Goal: Task Accomplishment & Management: Use online tool/utility

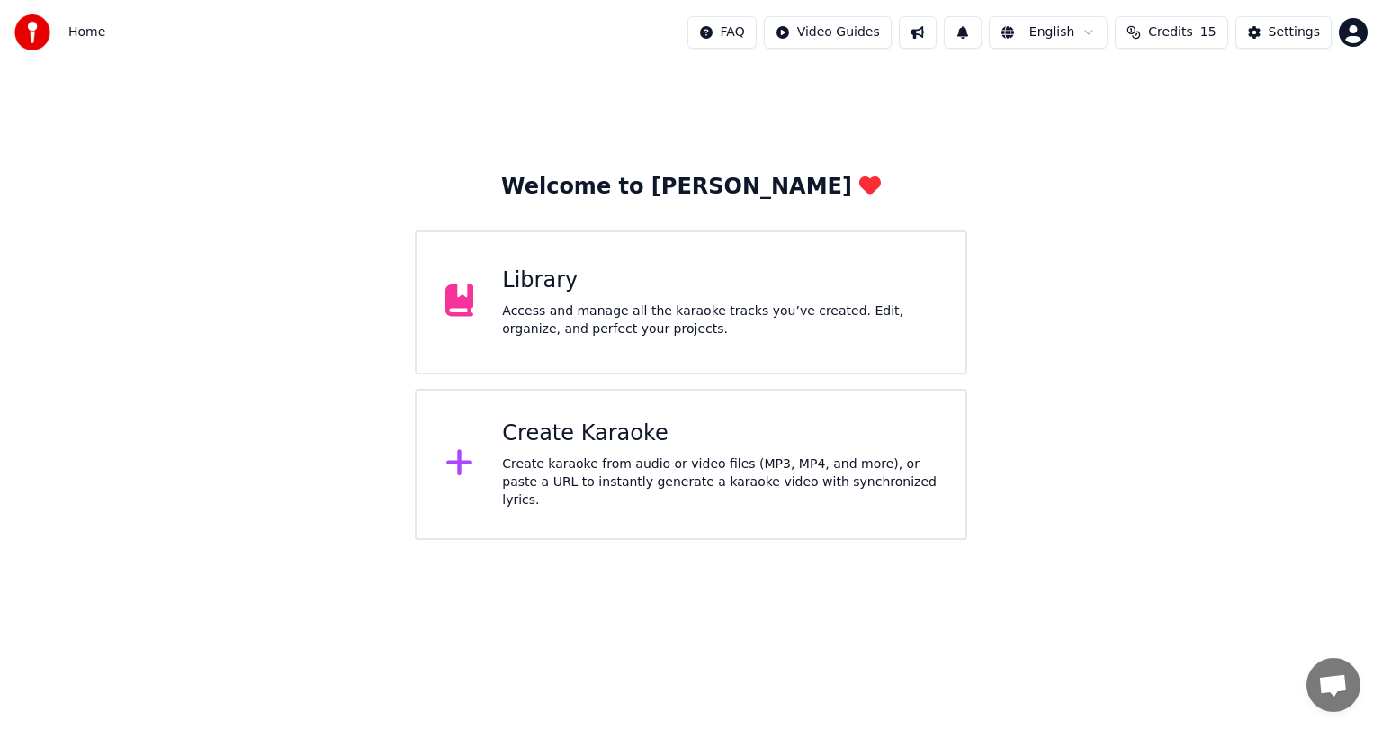
click at [604, 281] on div "Library" at bounding box center [719, 280] width 435 height 29
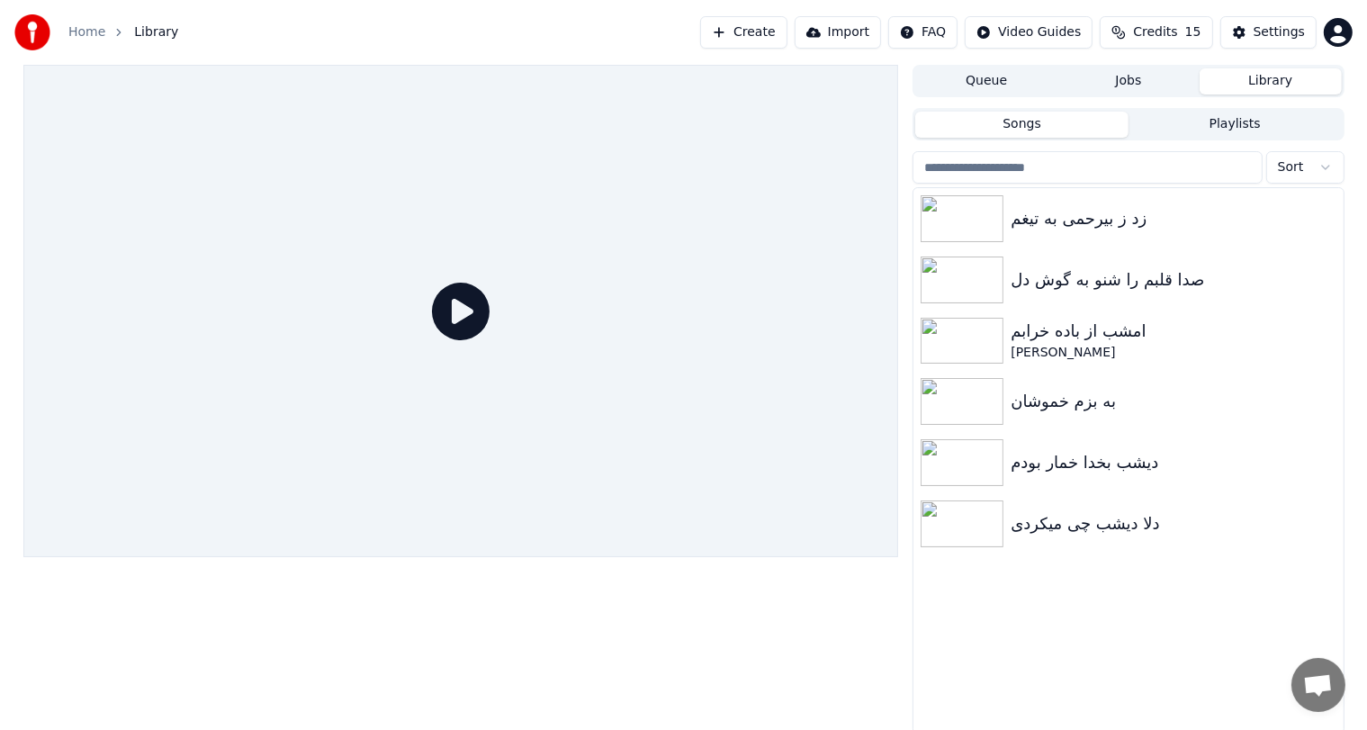
click at [765, 34] on button "Create" at bounding box center [743, 32] width 87 height 32
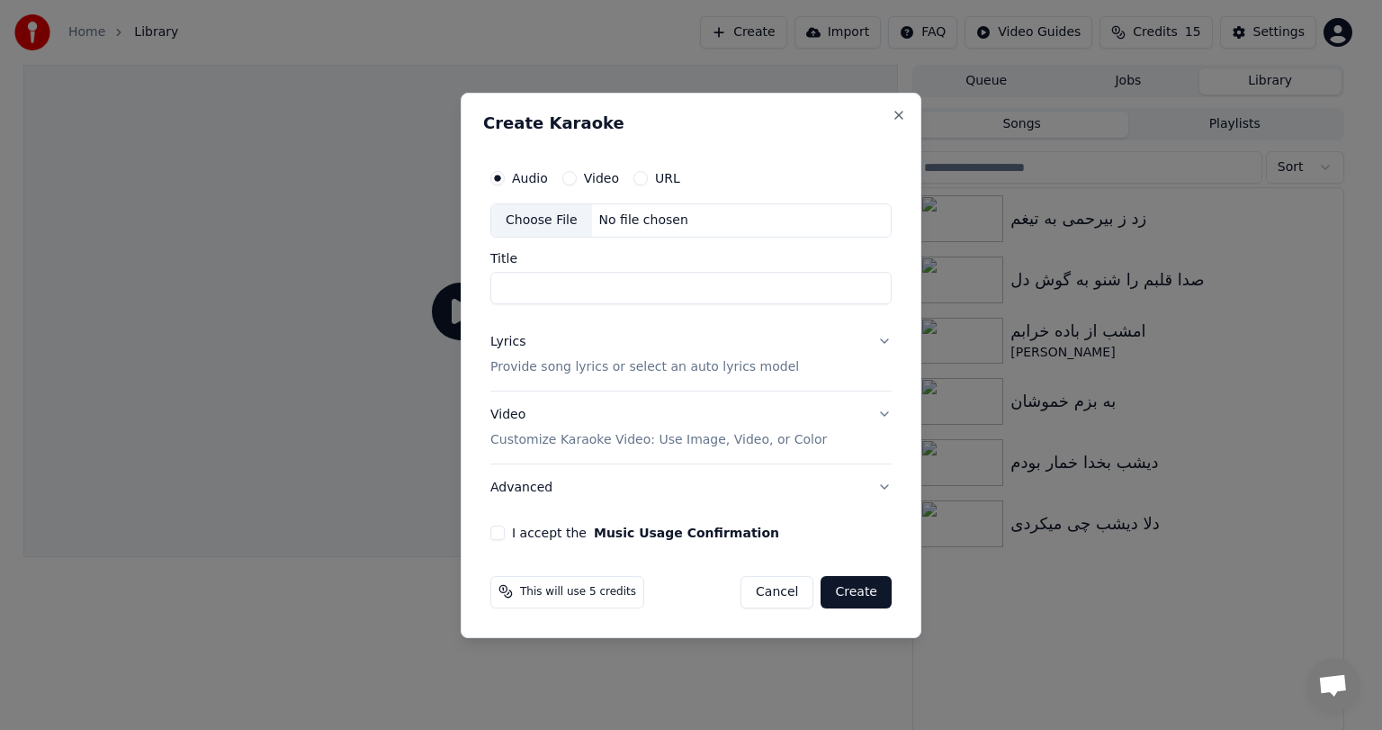
click at [646, 222] on div "No file chosen" at bounding box center [644, 221] width 104 height 18
type input "**********"
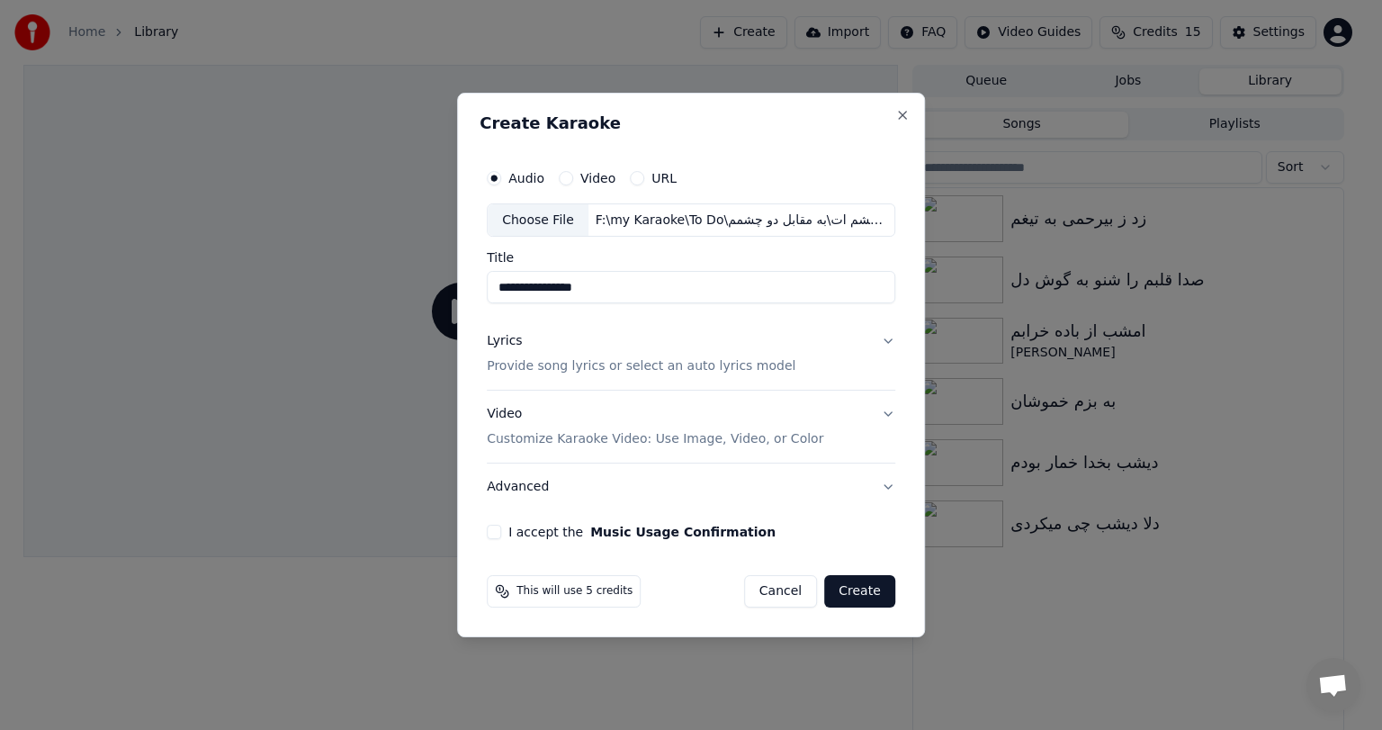
click at [673, 346] on div "Lyrics Provide song lyrics or select an auto lyrics model" at bounding box center [641, 354] width 309 height 43
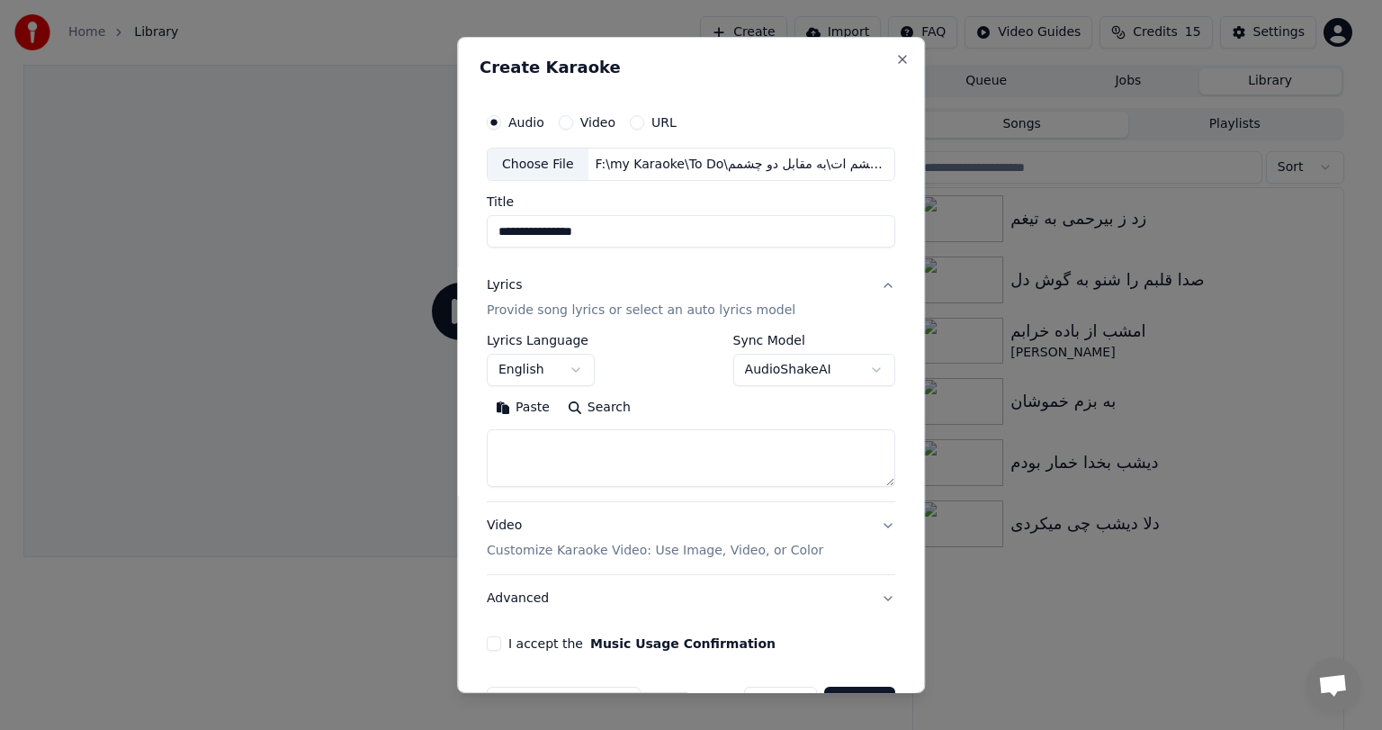
click at [632, 277] on div "Lyrics Provide song lyrics or select an auto lyrics model" at bounding box center [641, 298] width 309 height 43
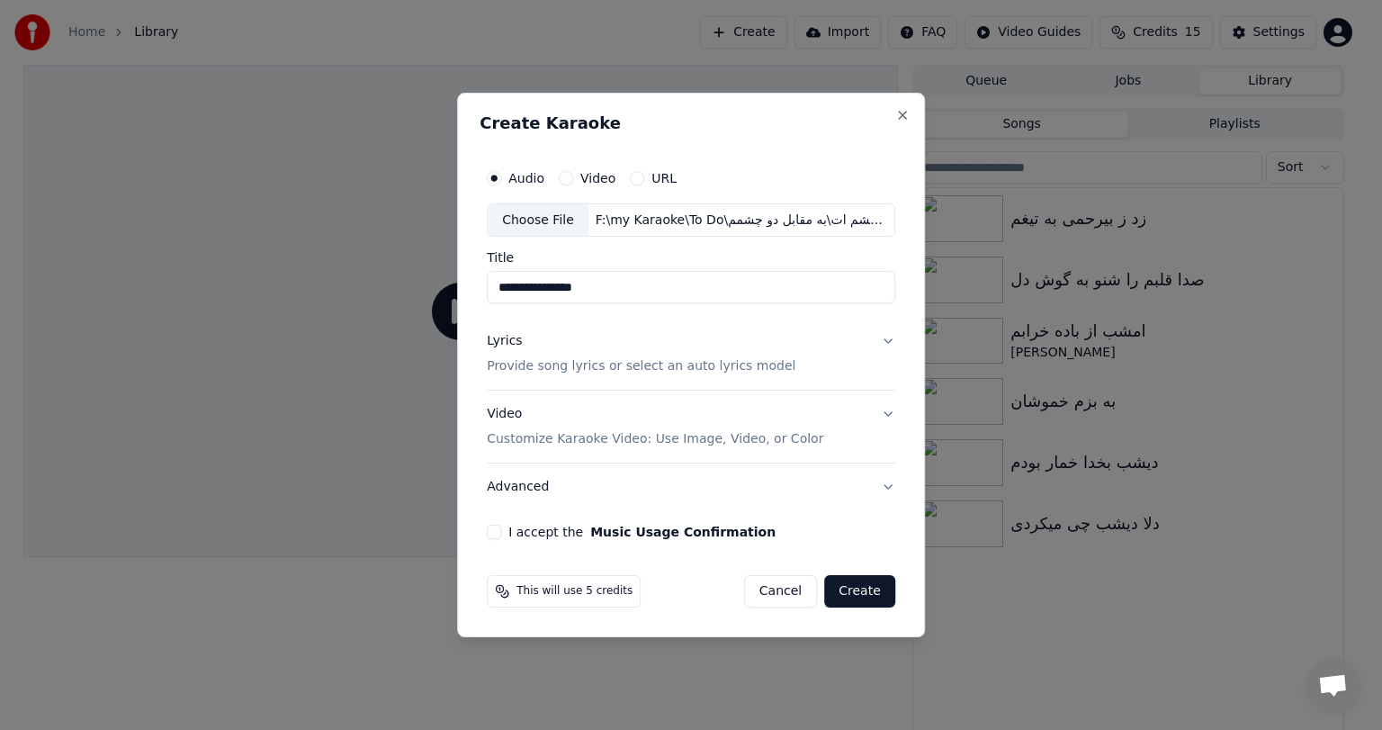
click at [565, 338] on div "Lyrics Provide song lyrics or select an auto lyrics model" at bounding box center [641, 354] width 309 height 43
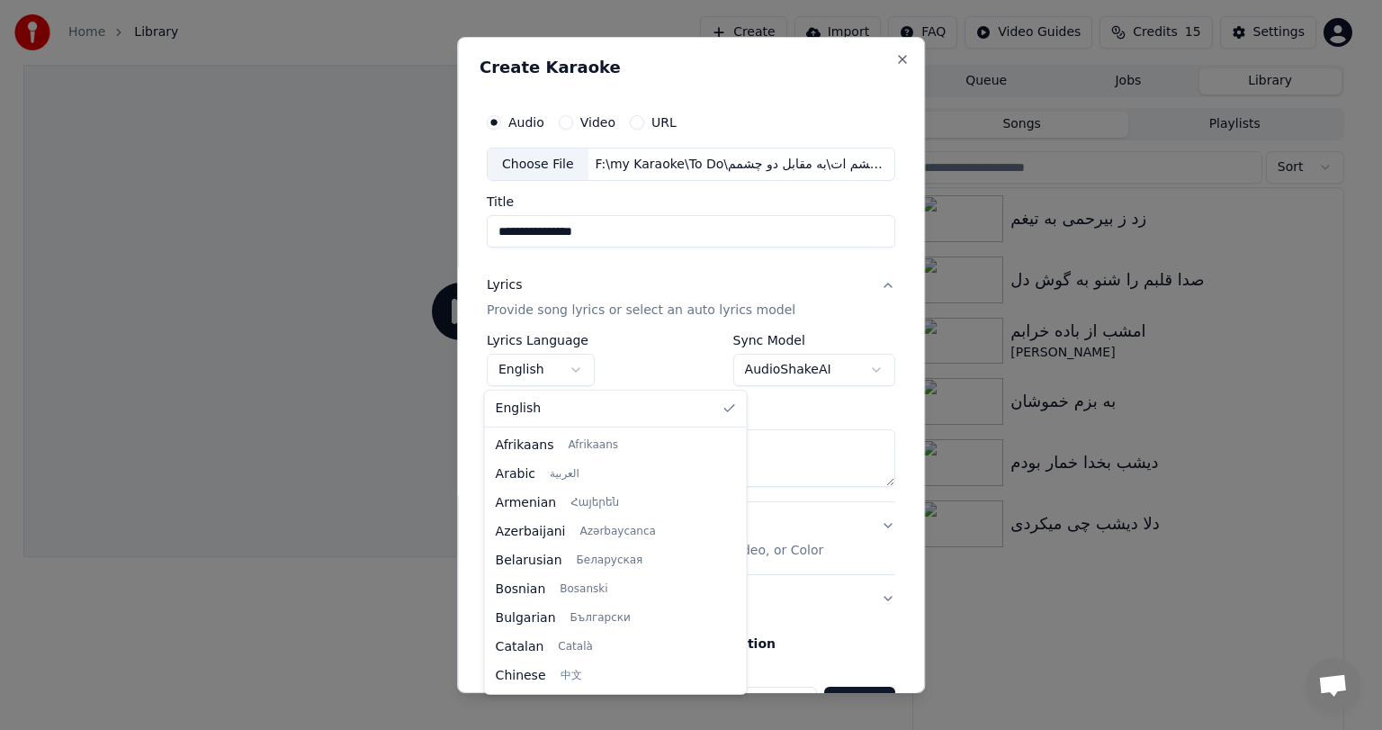
click at [540, 362] on body "**********" at bounding box center [683, 365] width 1367 height 730
select select "**"
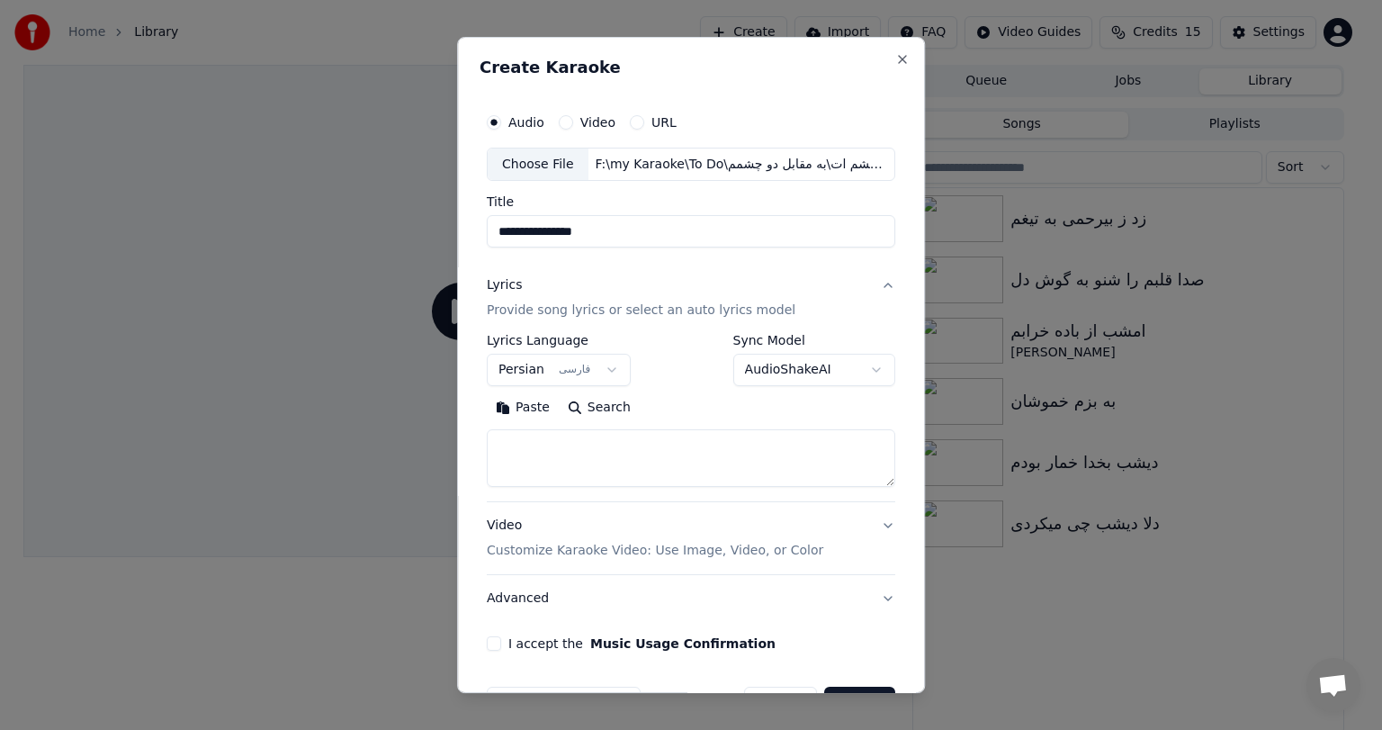
click at [569, 447] on textarea at bounding box center [691, 459] width 409 height 58
paste textarea "**********"
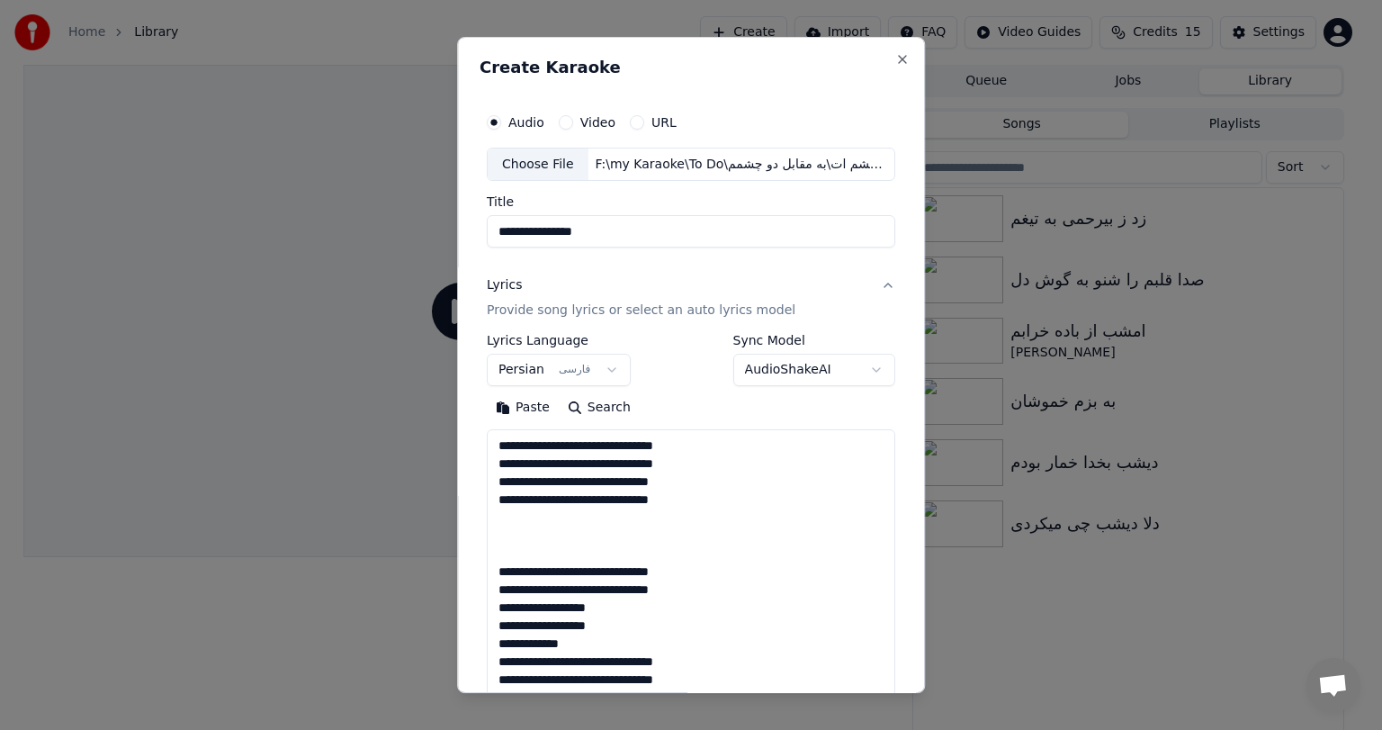
scroll to position [472, 0]
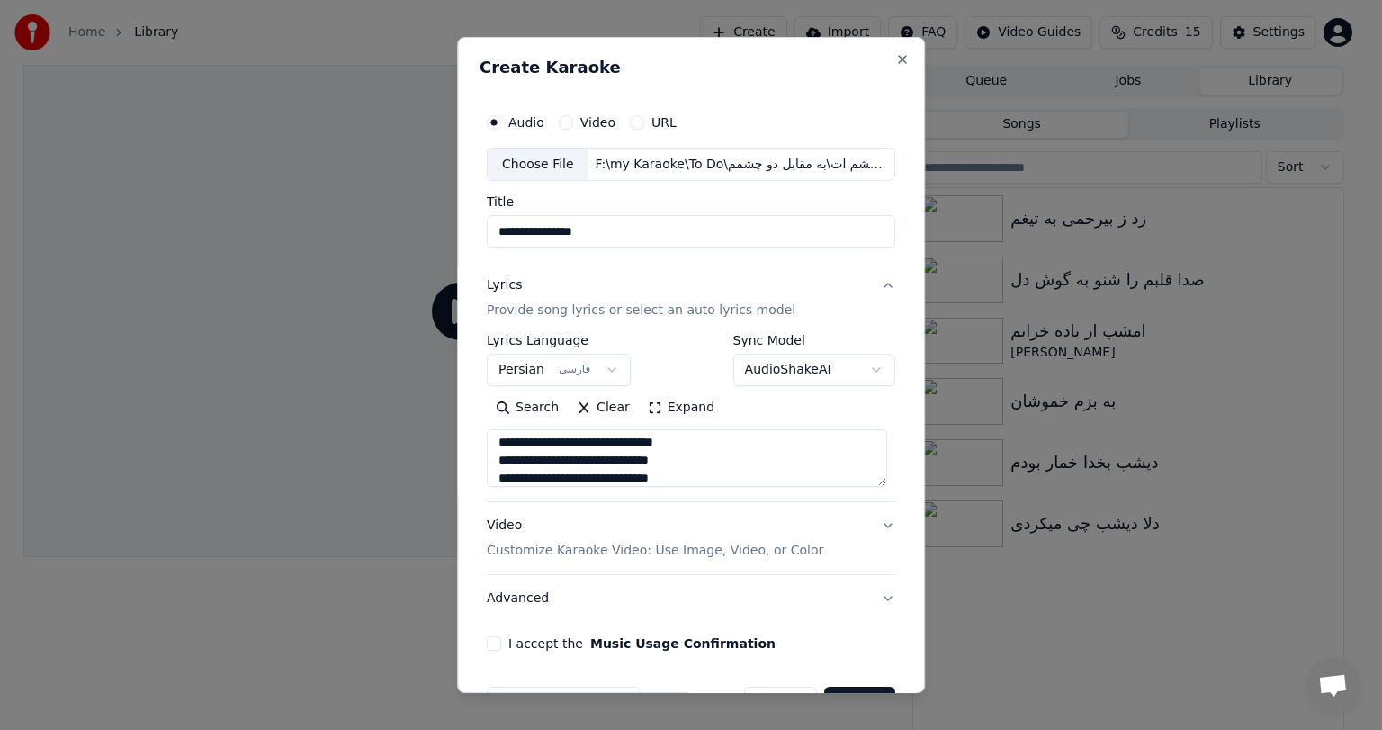
type textarea "**********"
click at [497, 527] on div "Video Customize Karaoke Video: Use Image, Video, or Color" at bounding box center [655, 539] width 337 height 43
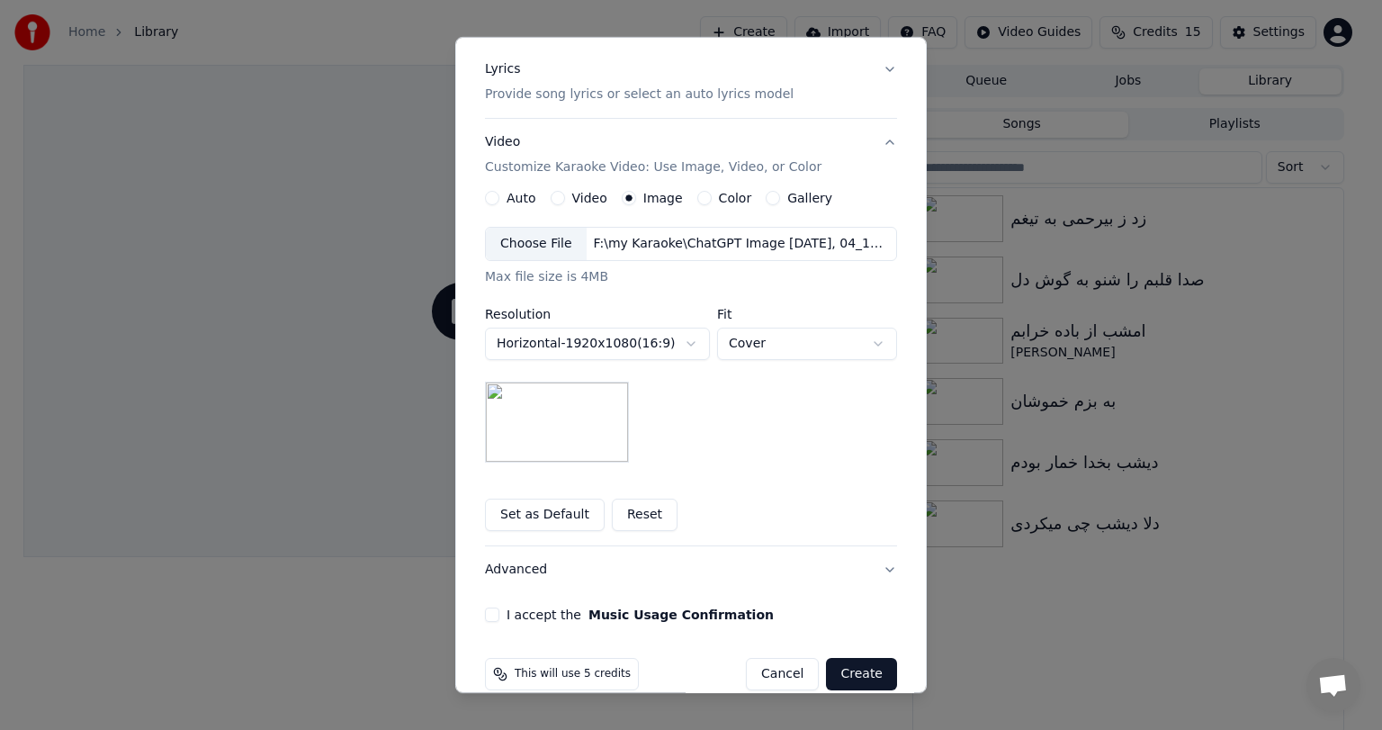
scroll to position [241, 0]
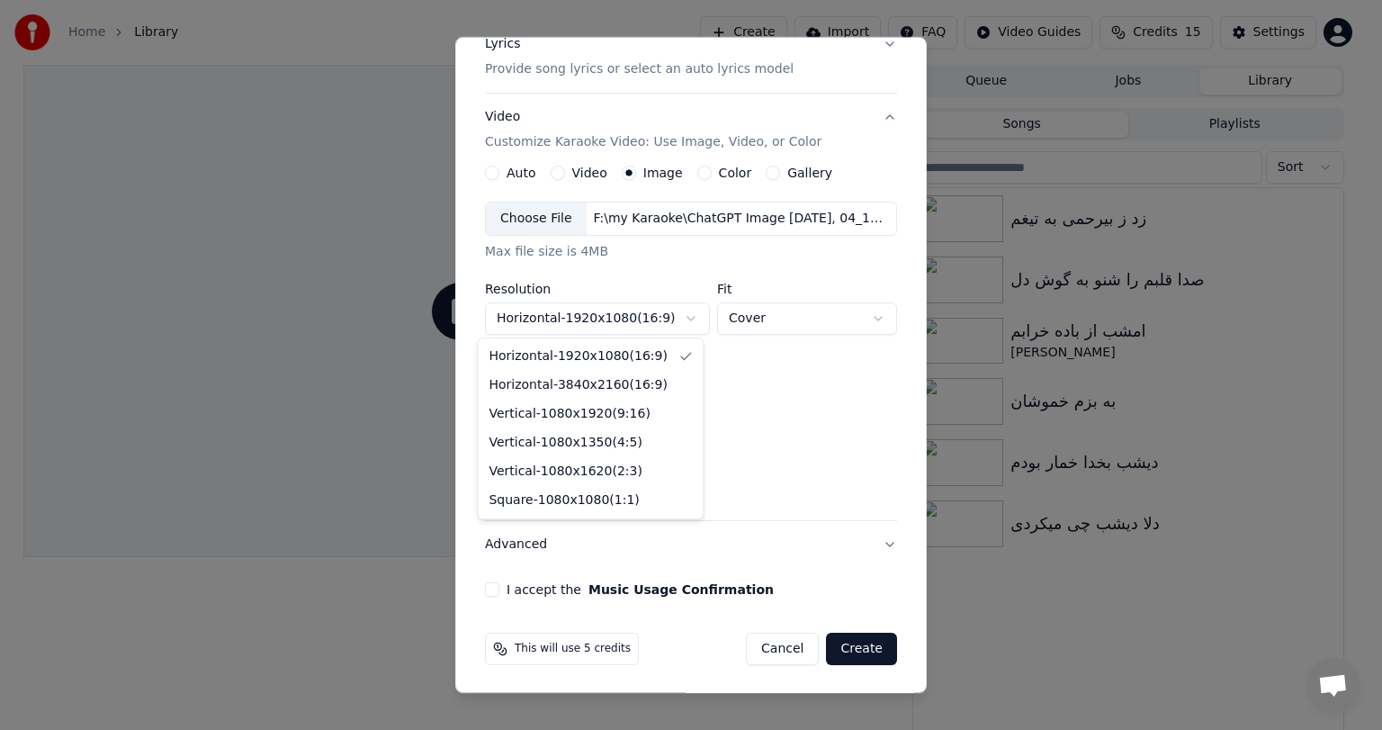
click at [663, 308] on body "**********" at bounding box center [683, 365] width 1367 height 730
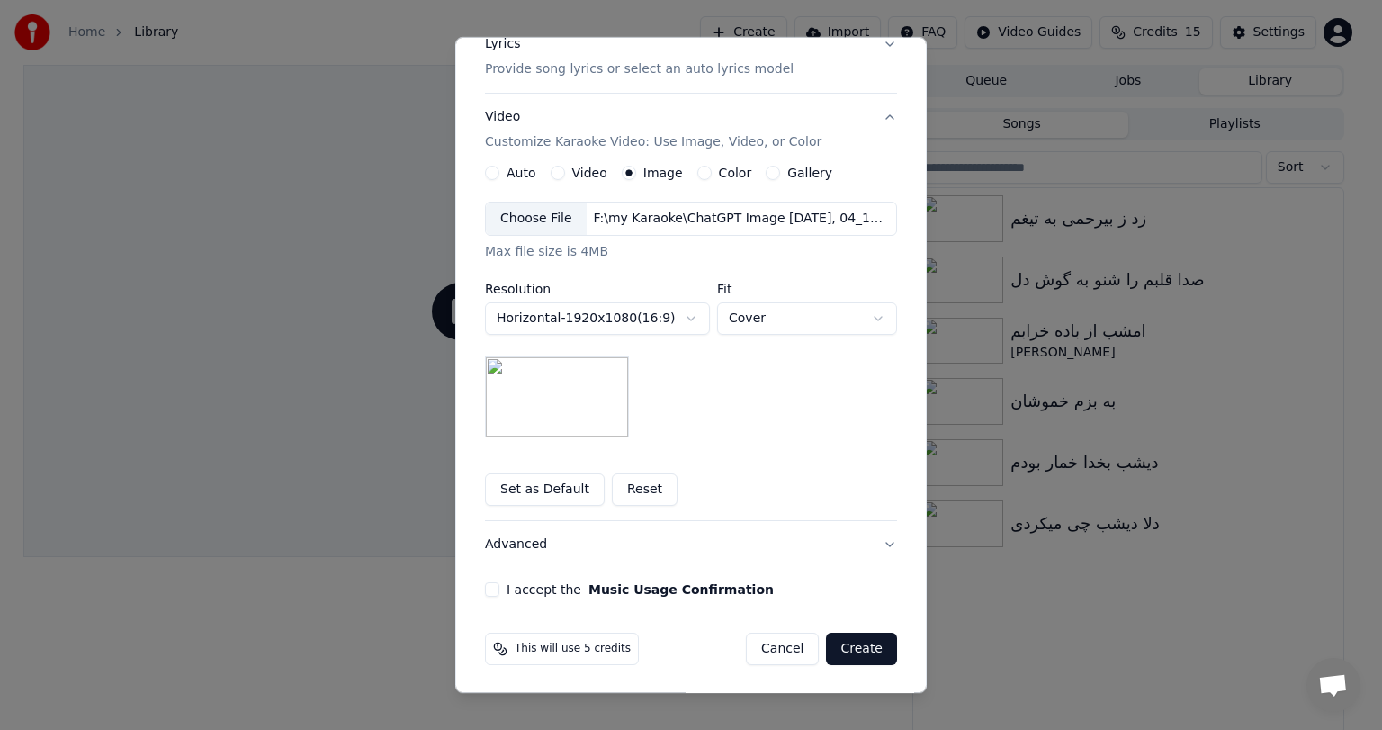
click at [663, 308] on body "**********" at bounding box center [683, 365] width 1367 height 730
click at [617, 483] on button "Reset" at bounding box center [645, 489] width 66 height 32
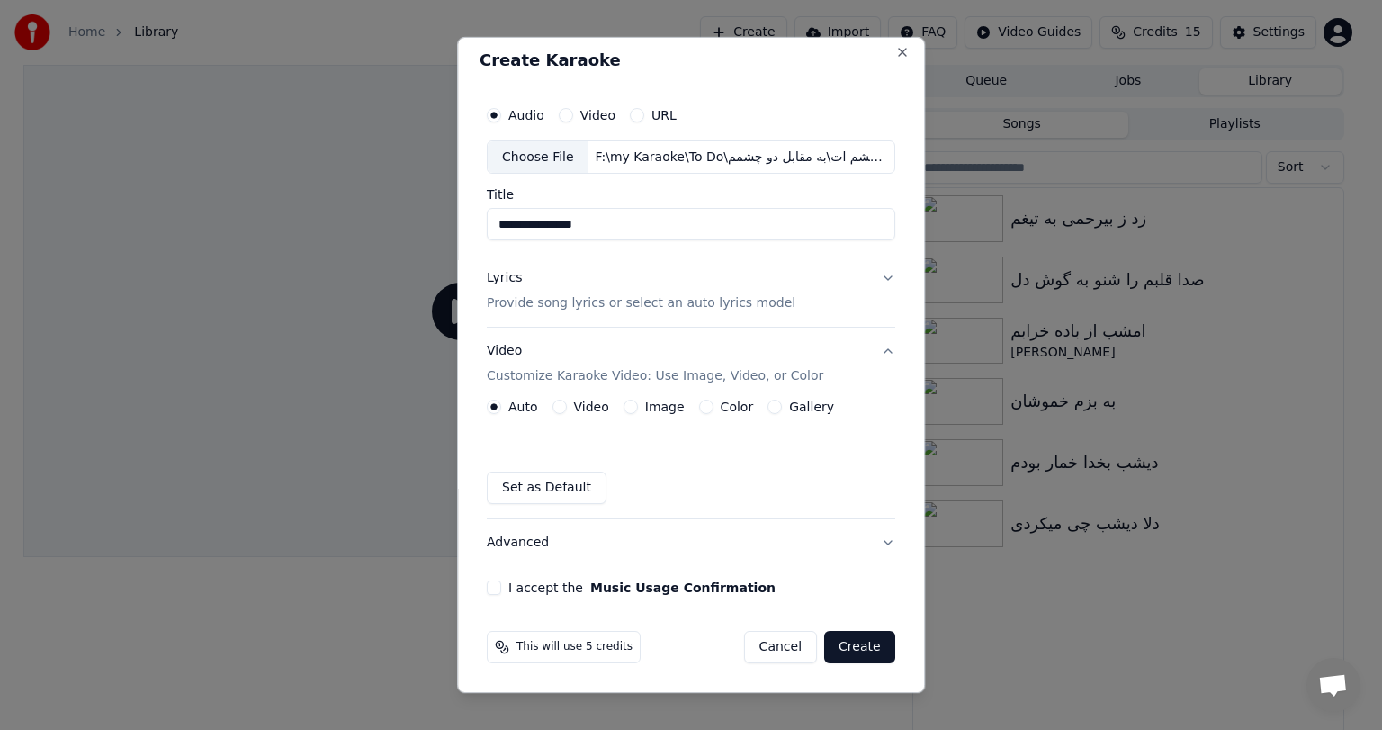
scroll to position [5, 0]
click at [633, 410] on div "Image" at bounding box center [654, 408] width 61 height 14
click at [624, 408] on button "Image" at bounding box center [631, 408] width 14 height 14
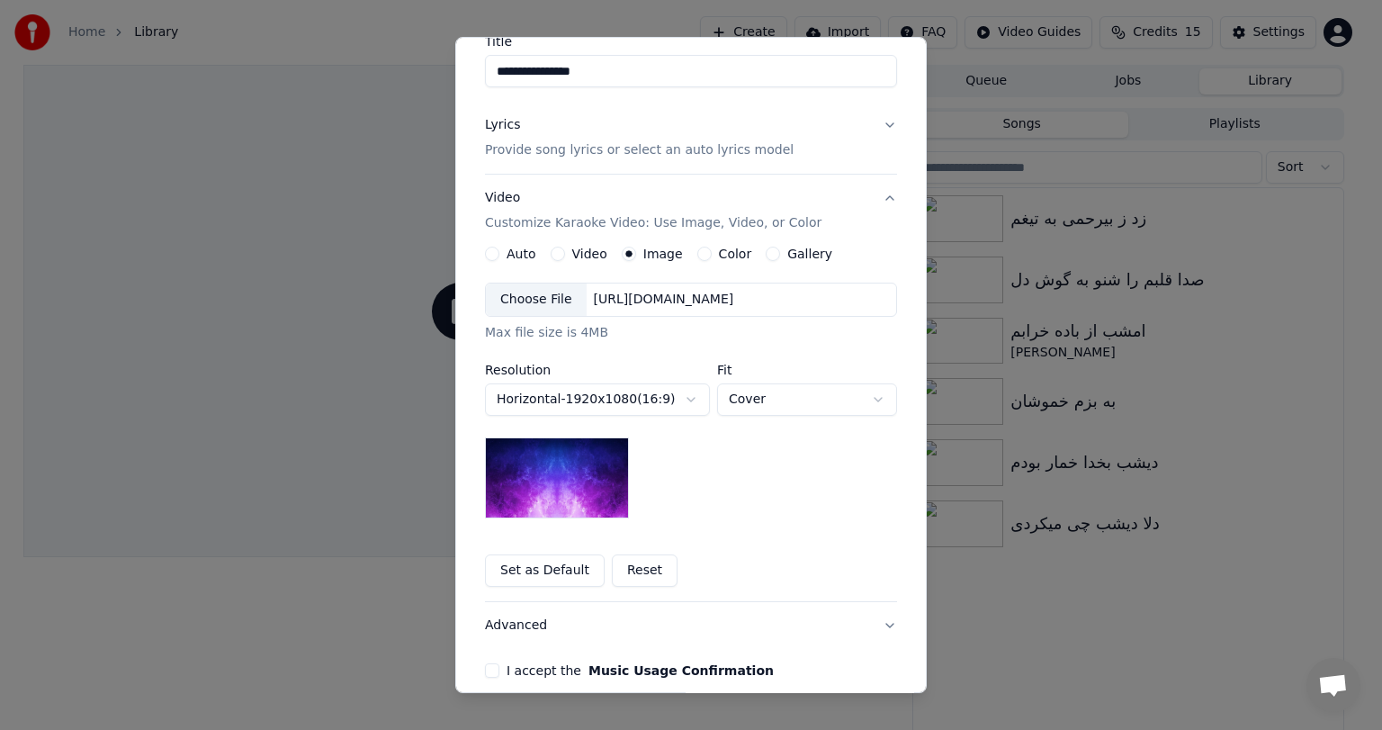
scroll to position [164, 0]
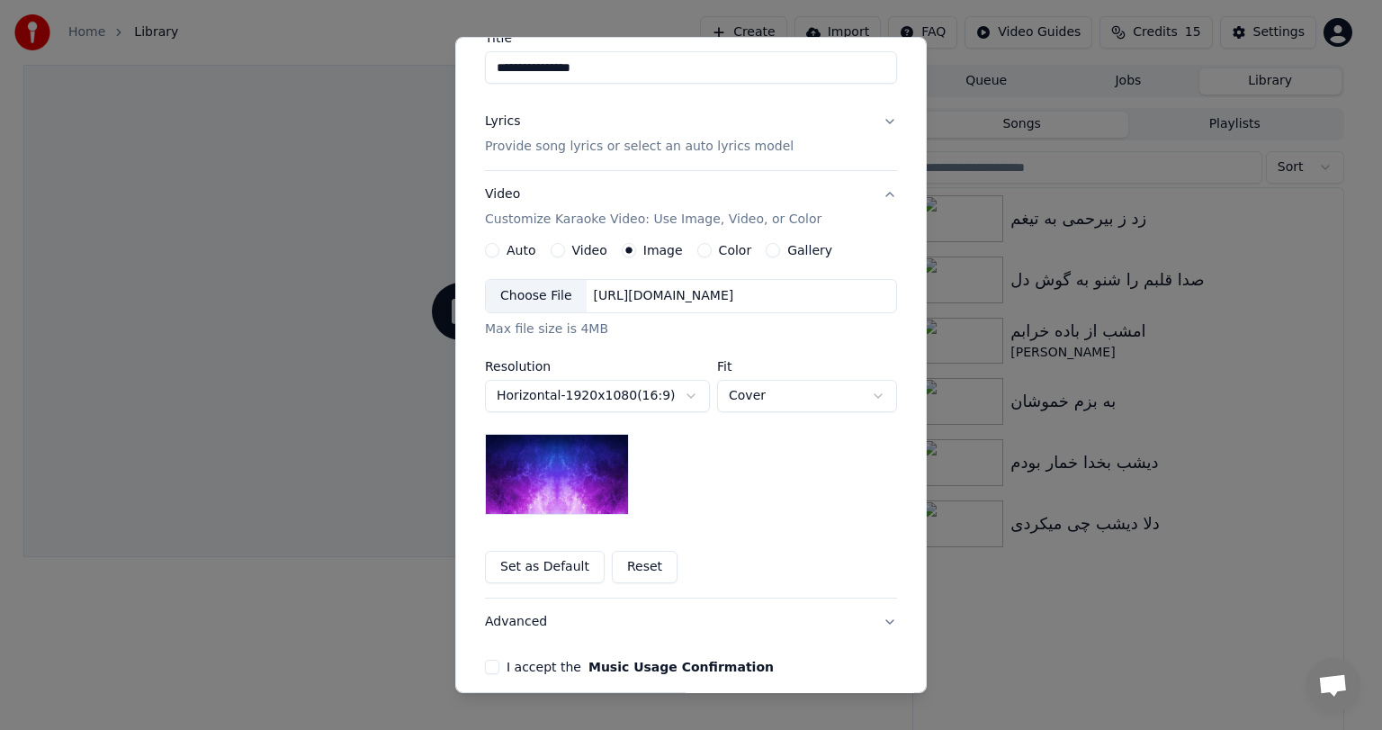
click at [659, 294] on div "[URL][DOMAIN_NAME]" at bounding box center [664, 296] width 155 height 18
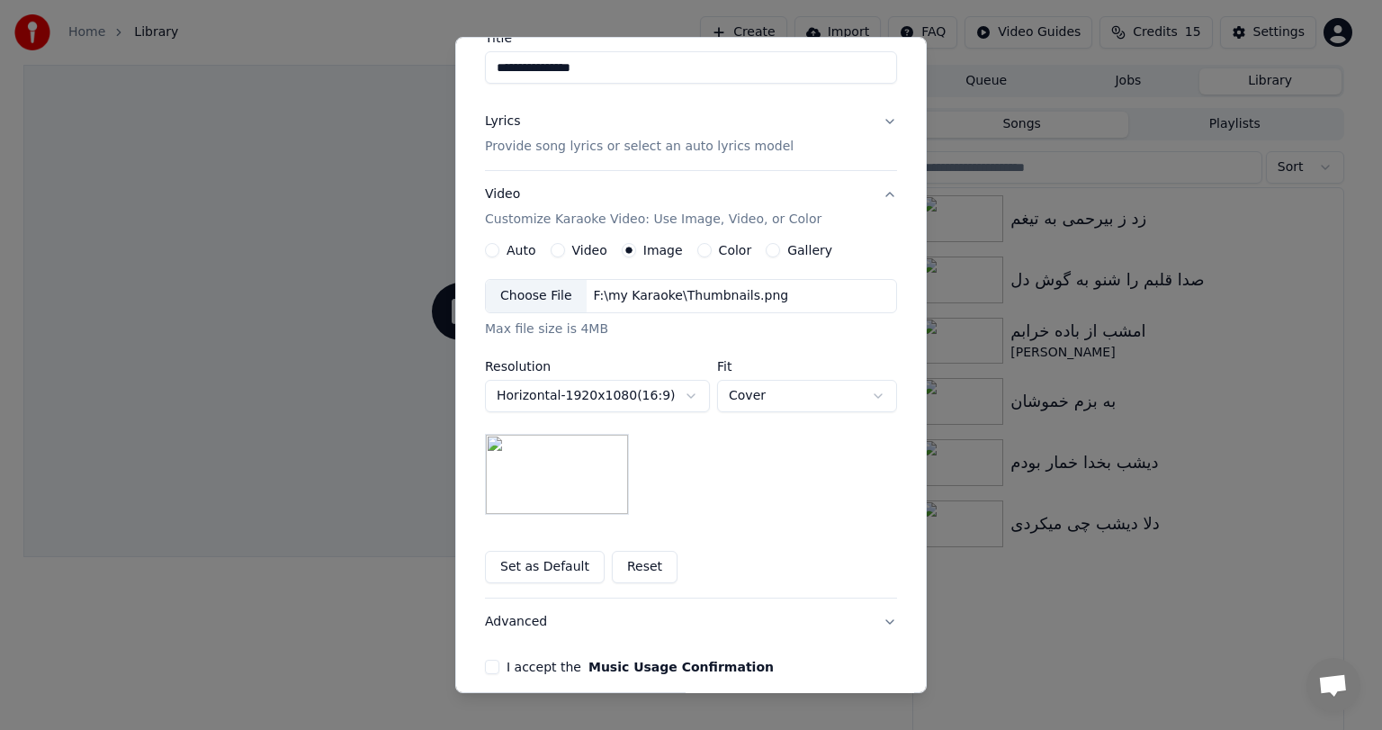
click at [529, 565] on button "Set as Default" at bounding box center [545, 567] width 120 height 32
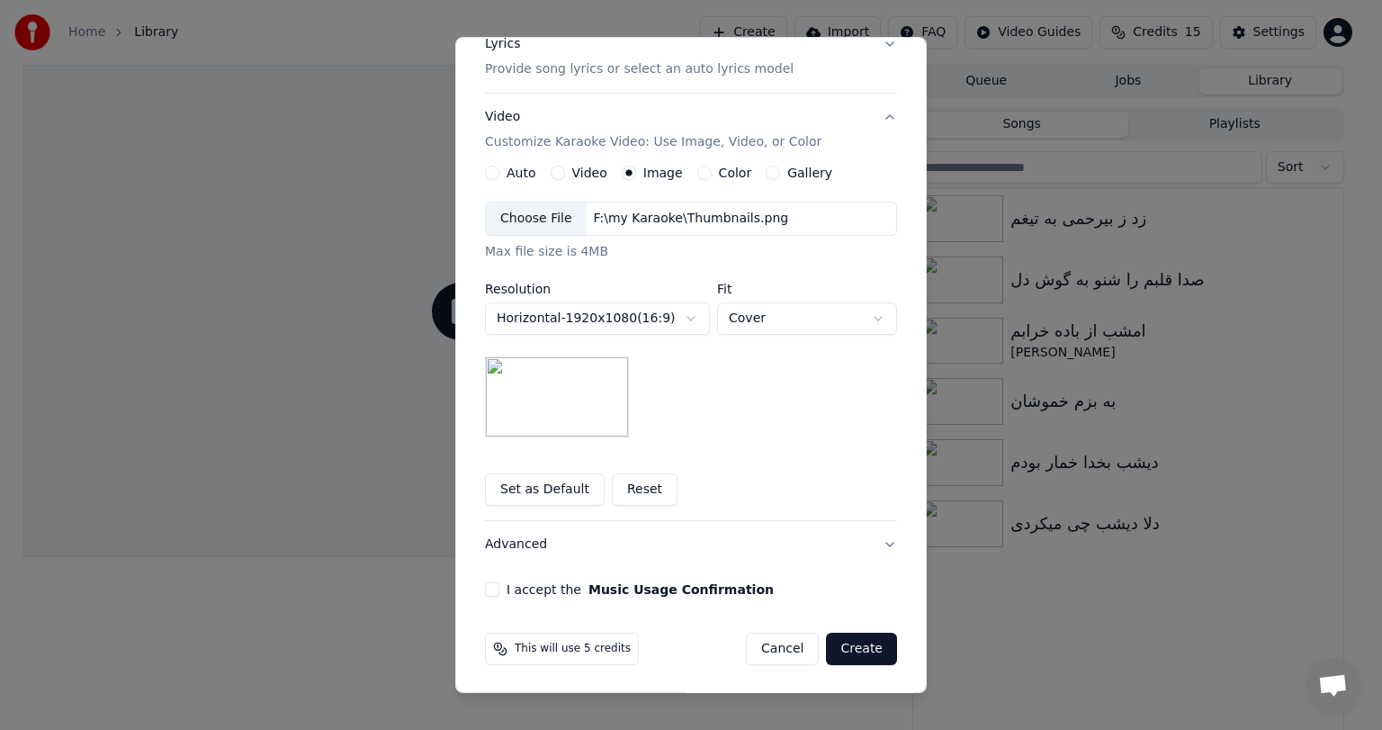
click at [485, 589] on button "I accept the Music Usage Confirmation" at bounding box center [492, 589] width 14 height 14
click at [863, 645] on button "Create" at bounding box center [861, 649] width 71 height 32
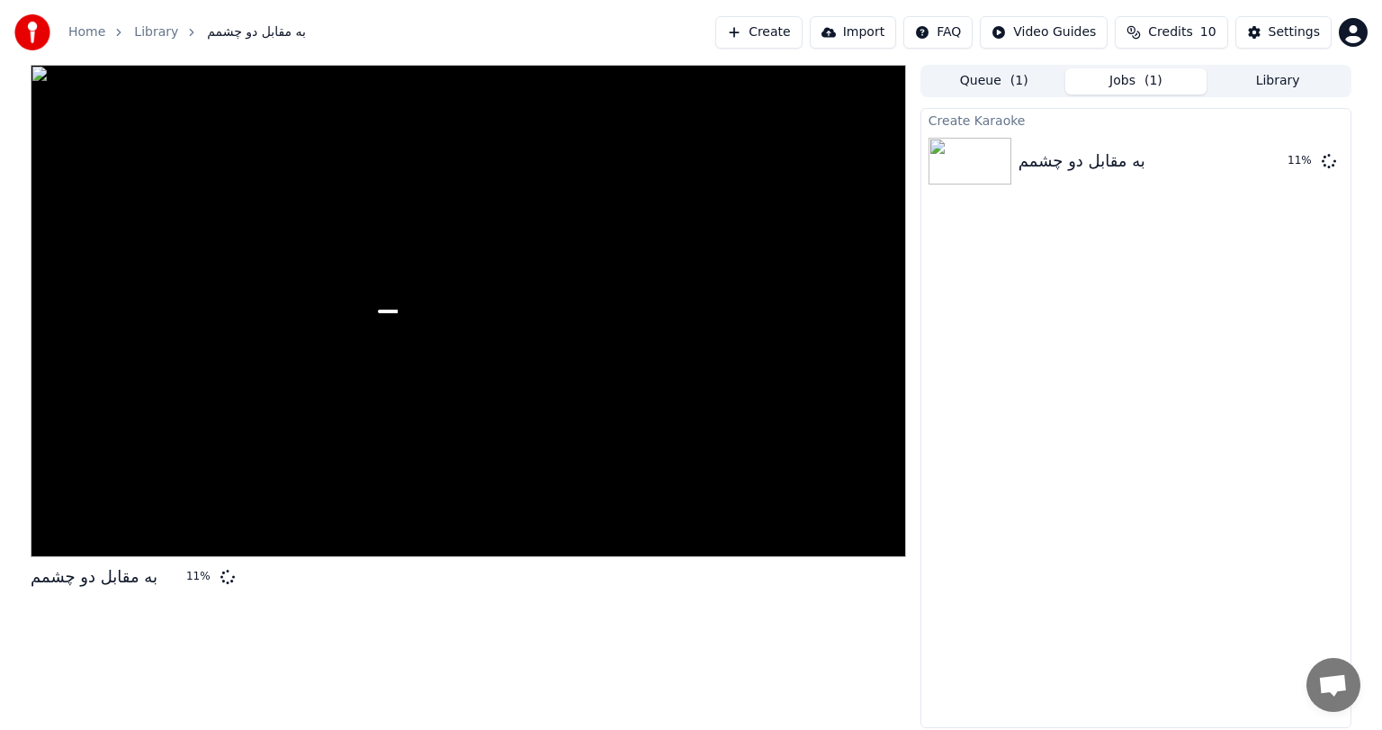
click at [1257, 245] on div "Create Karaoke به مقابل دو چشمم 11 %" at bounding box center [1136, 418] width 431 height 620
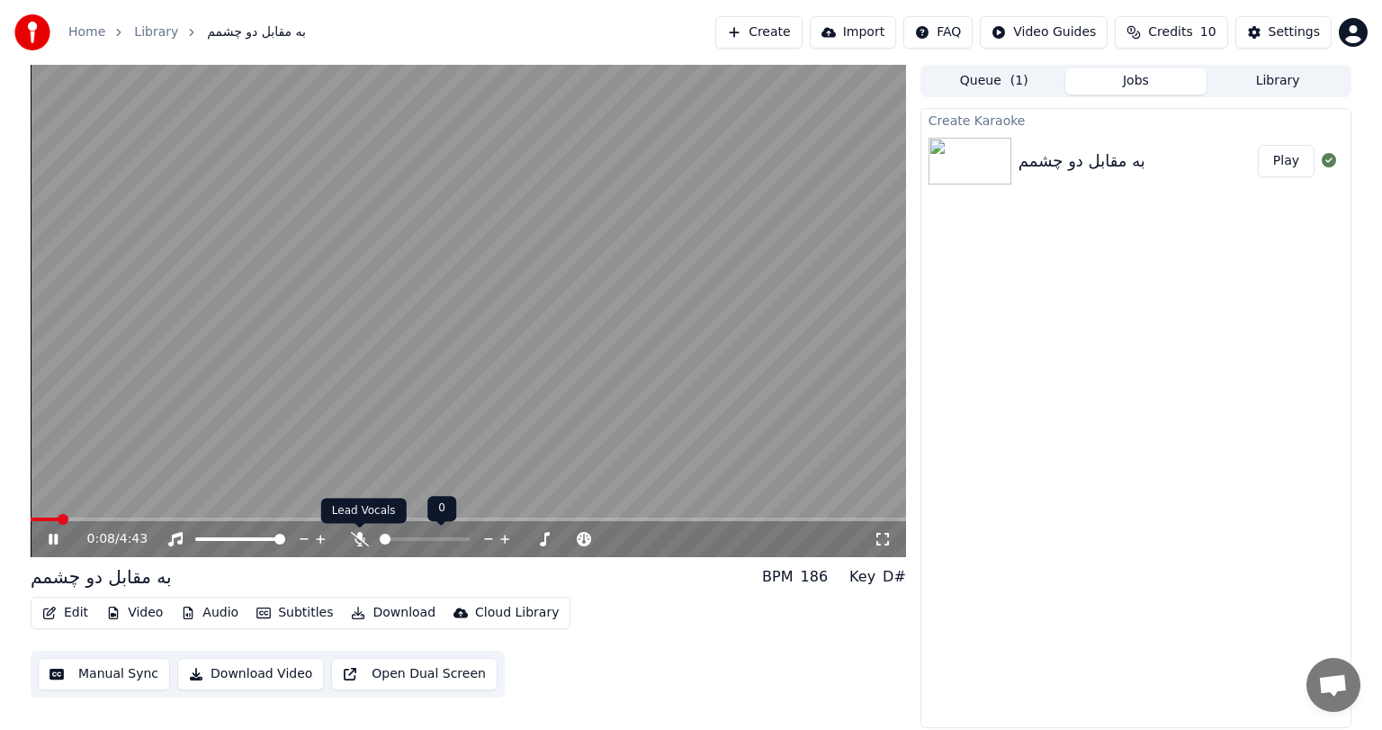
click at [358, 537] on icon at bounding box center [360, 539] width 18 height 14
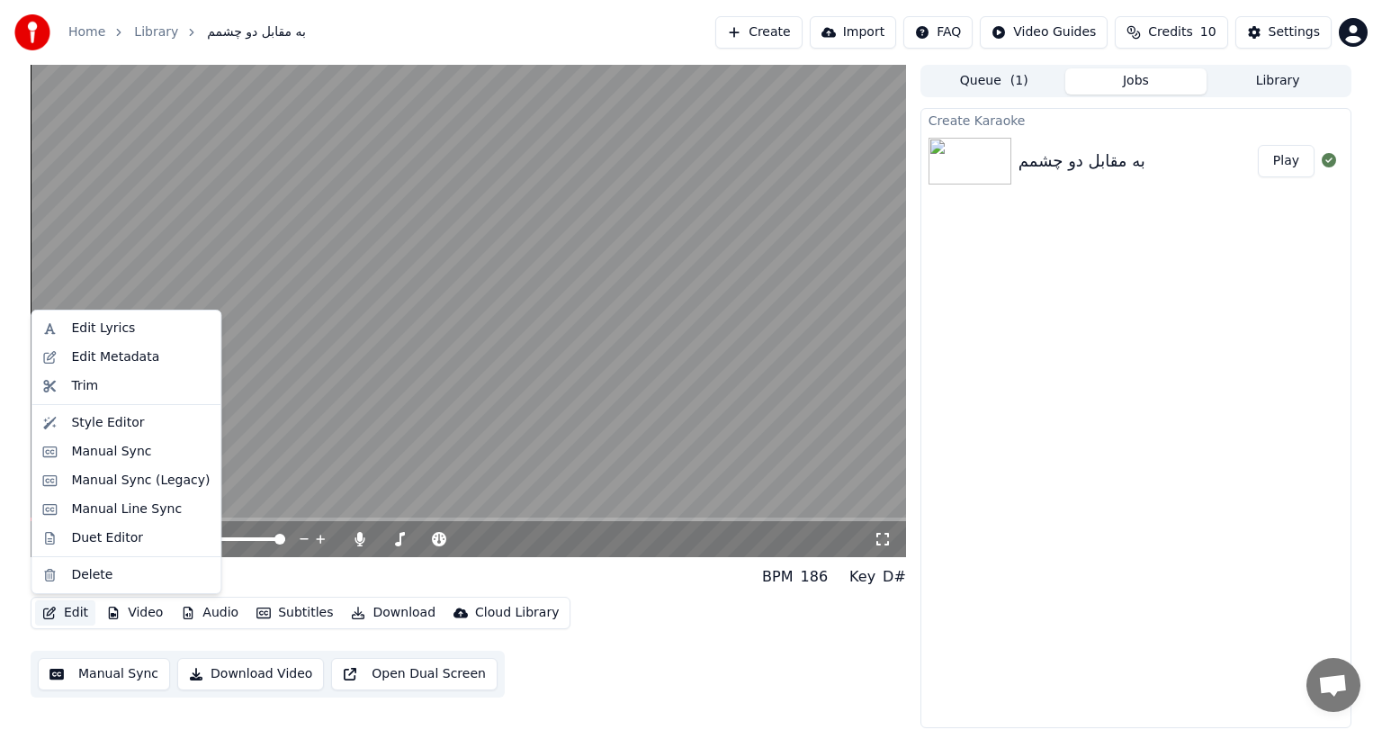
click at [62, 617] on button "Edit" at bounding box center [65, 612] width 60 height 25
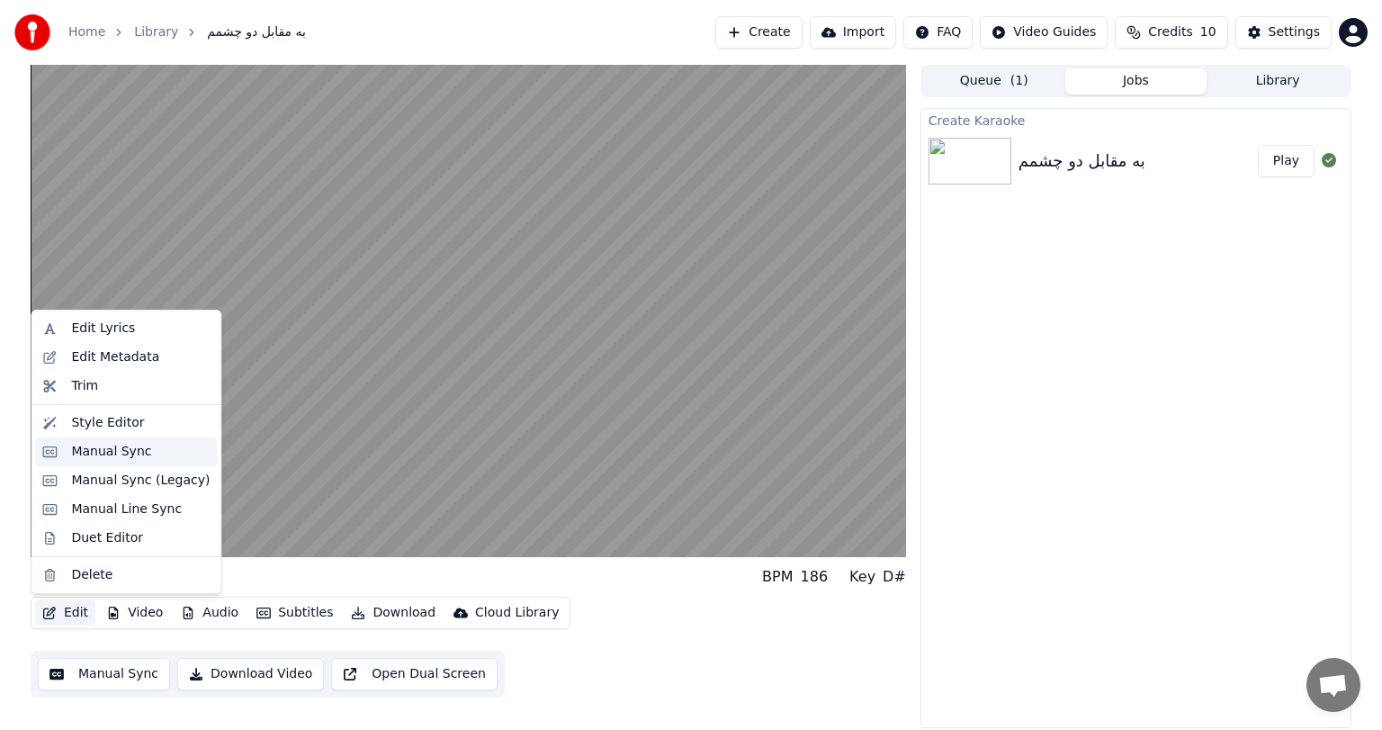
click at [120, 451] on div "Manual Sync" at bounding box center [111, 452] width 80 height 18
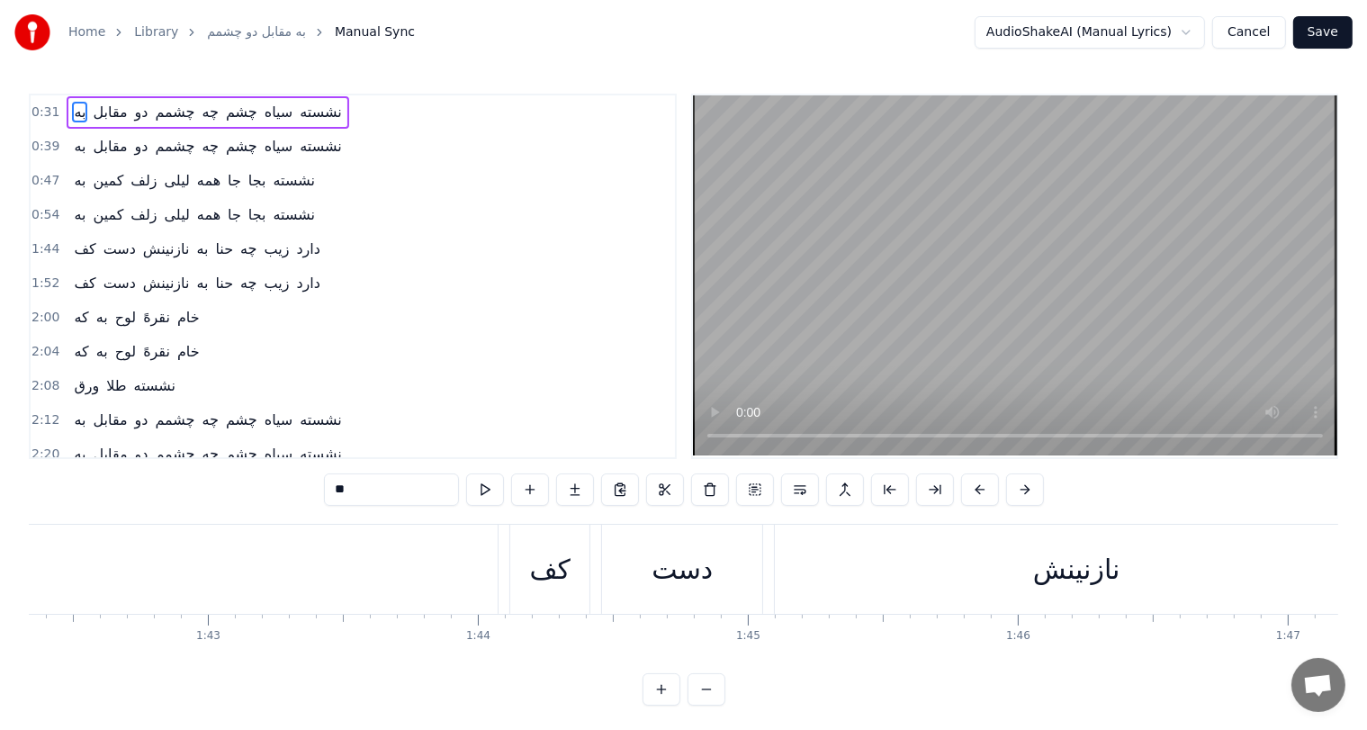
scroll to position [0, 27631]
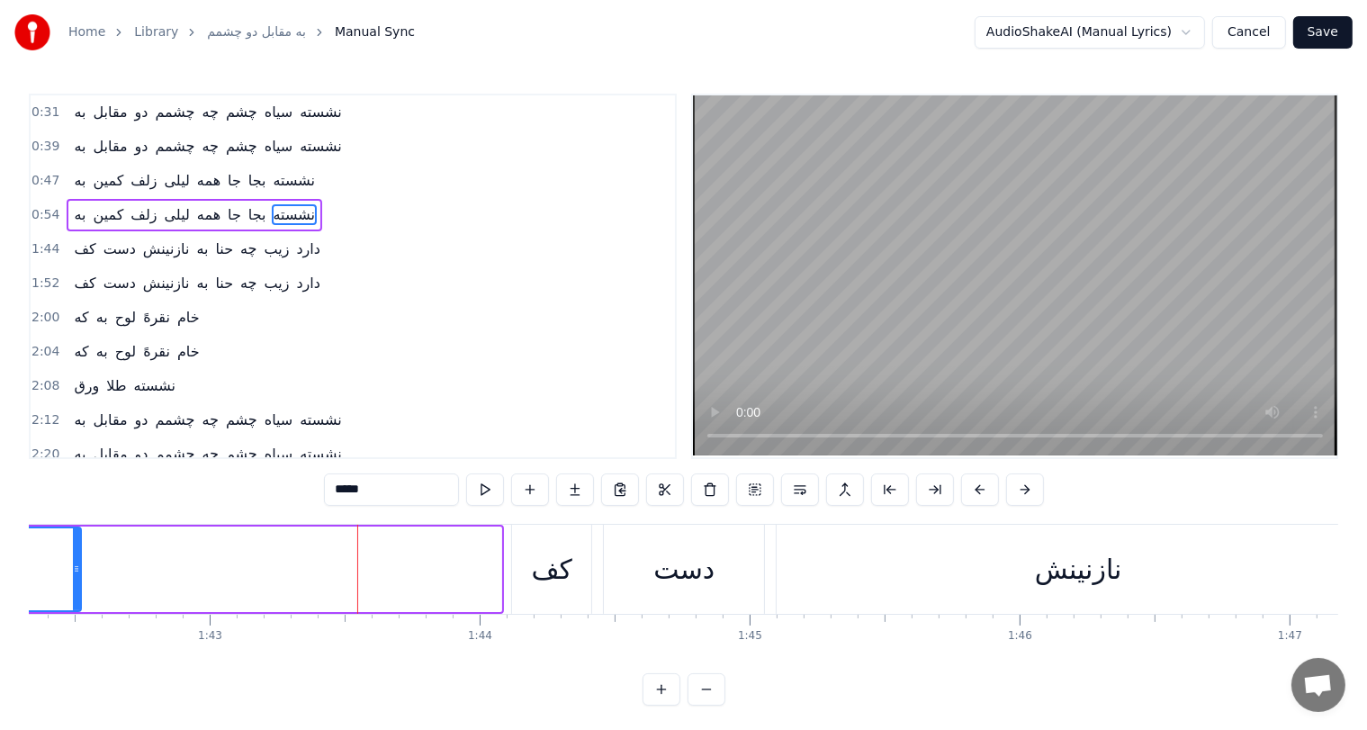
drag, startPoint x: 496, startPoint y: 565, endPoint x: 77, endPoint y: 571, distance: 419.5
click at [77, 571] on icon at bounding box center [76, 569] width 7 height 14
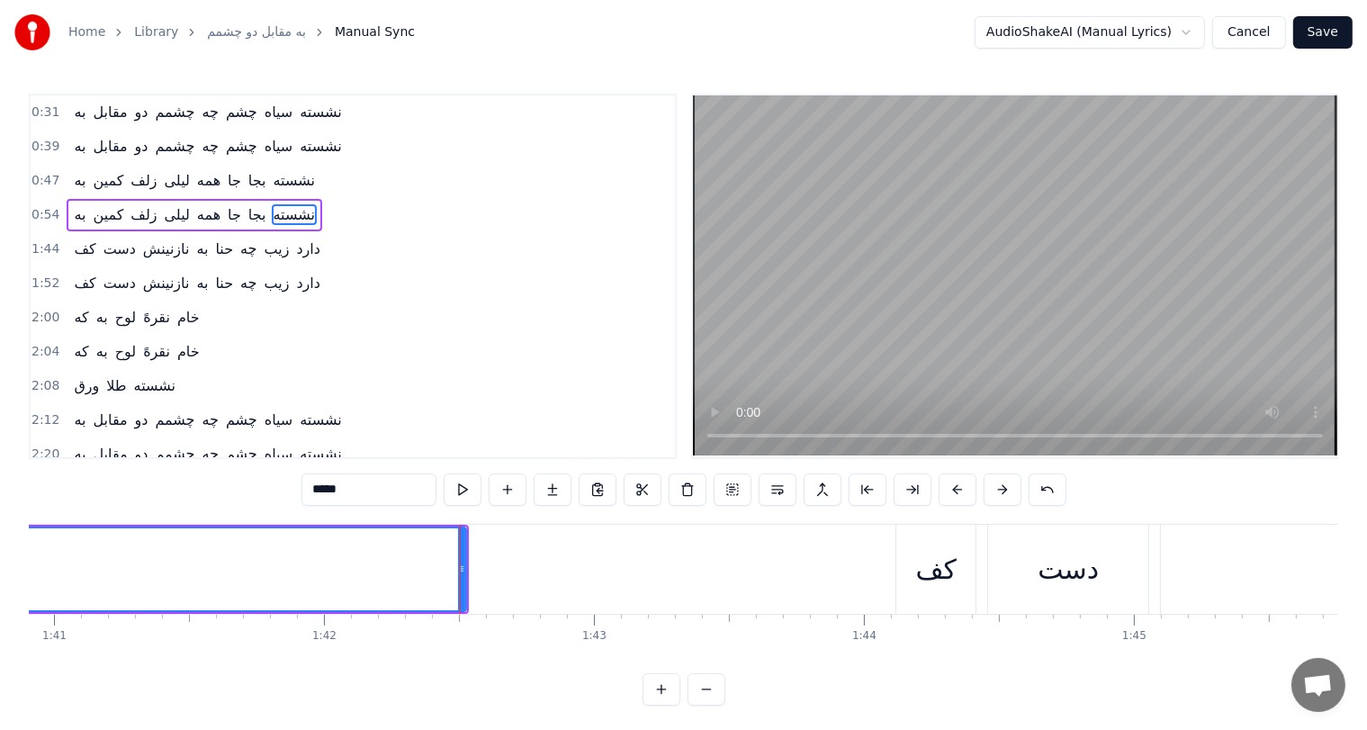
scroll to position [0, 27155]
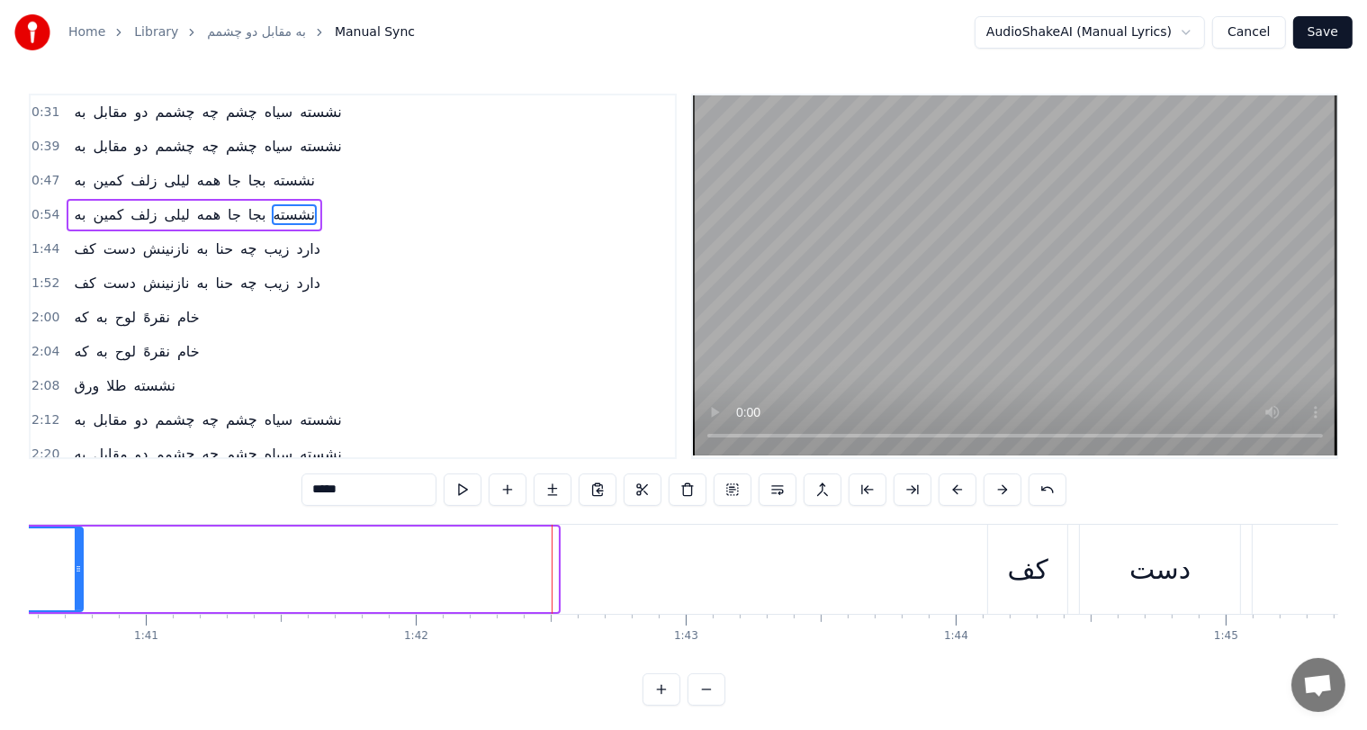
drag, startPoint x: 553, startPoint y: 563, endPoint x: 77, endPoint y: 594, distance: 476.2
click at [77, 594] on div at bounding box center [78, 569] width 7 height 82
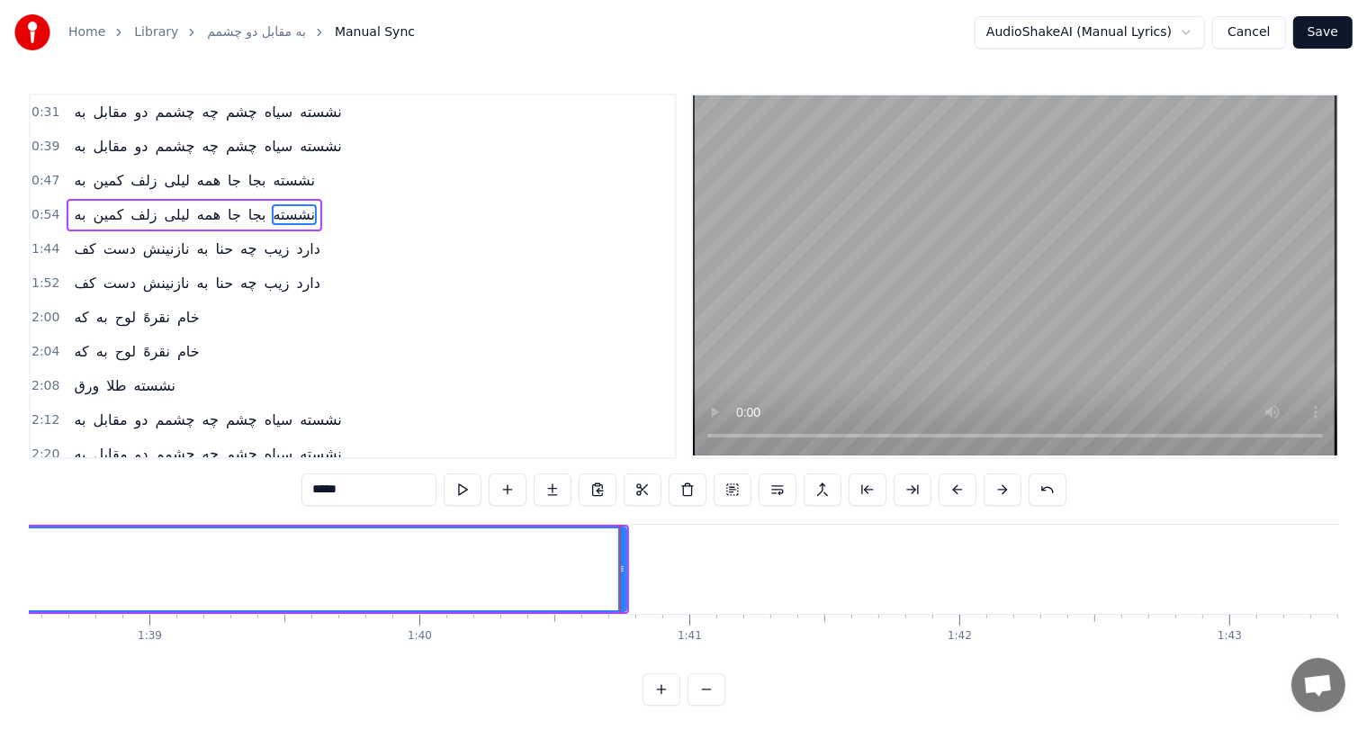
scroll to position [0, 26611]
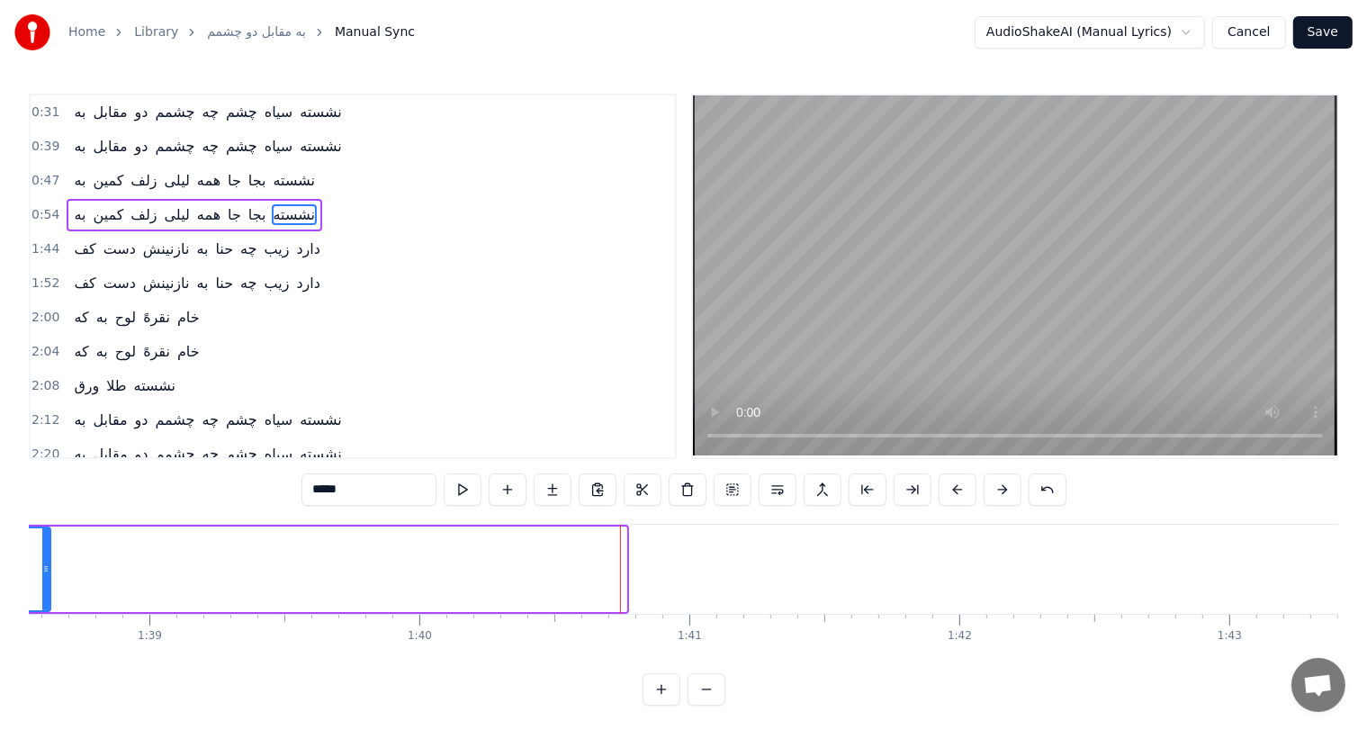
drag, startPoint x: 623, startPoint y: 566, endPoint x: 47, endPoint y: 578, distance: 576.2
click at [47, 578] on div at bounding box center [45, 569] width 7 height 82
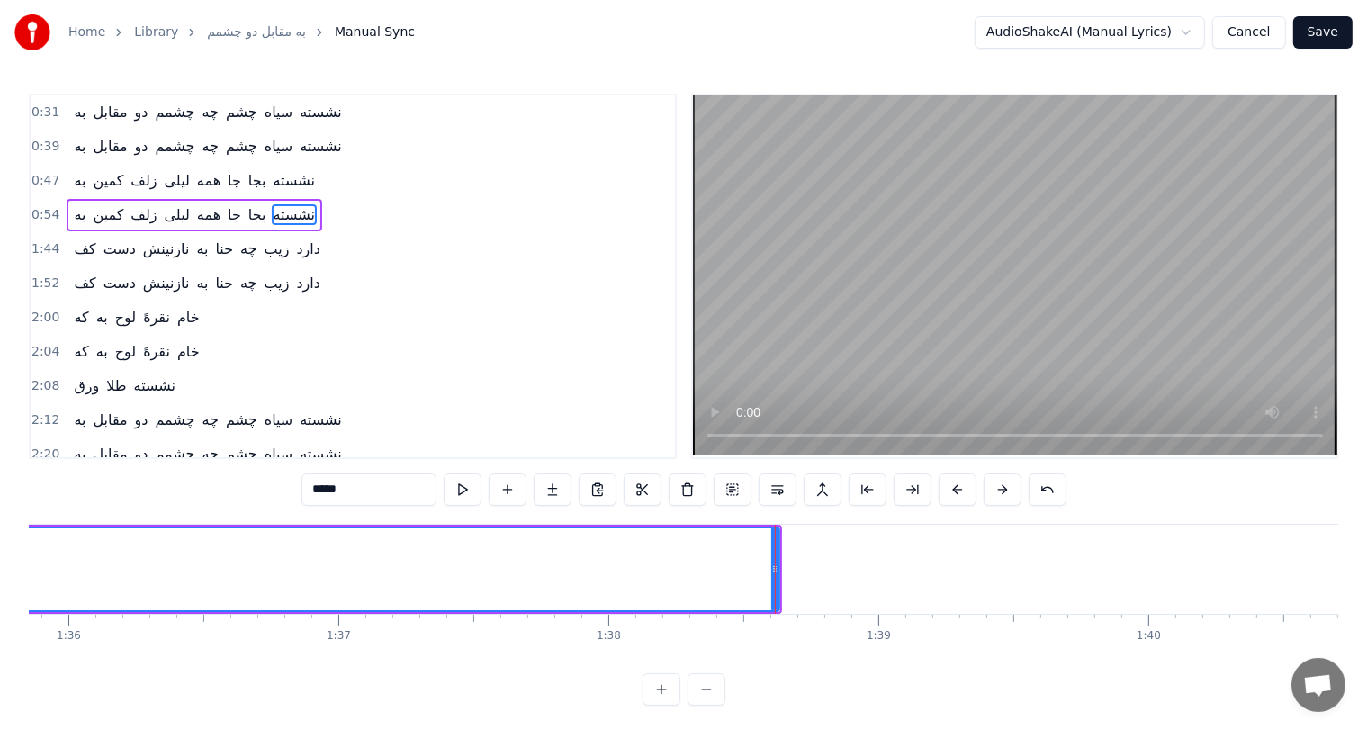
scroll to position [0, 25882]
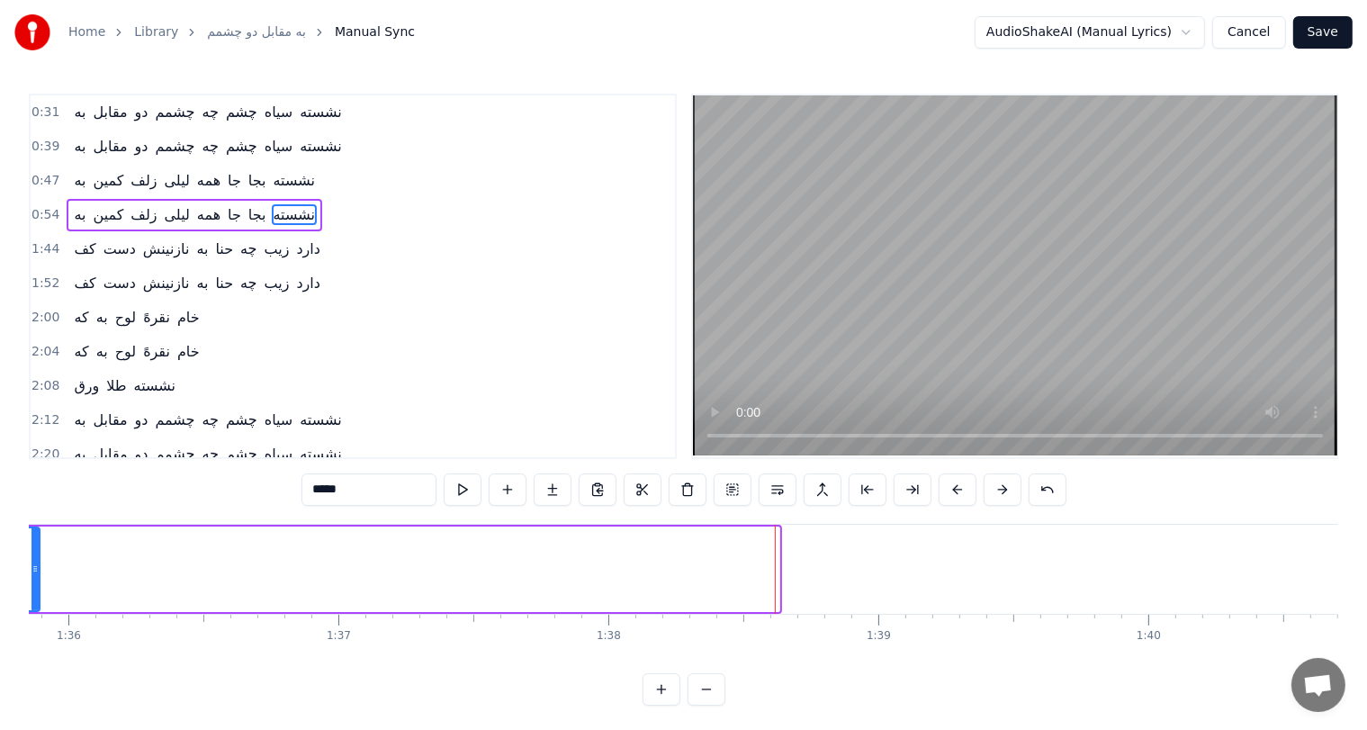
drag, startPoint x: 776, startPoint y: 560, endPoint x: 36, endPoint y: 595, distance: 740.7
click at [36, 595] on div at bounding box center [35, 569] width 7 height 82
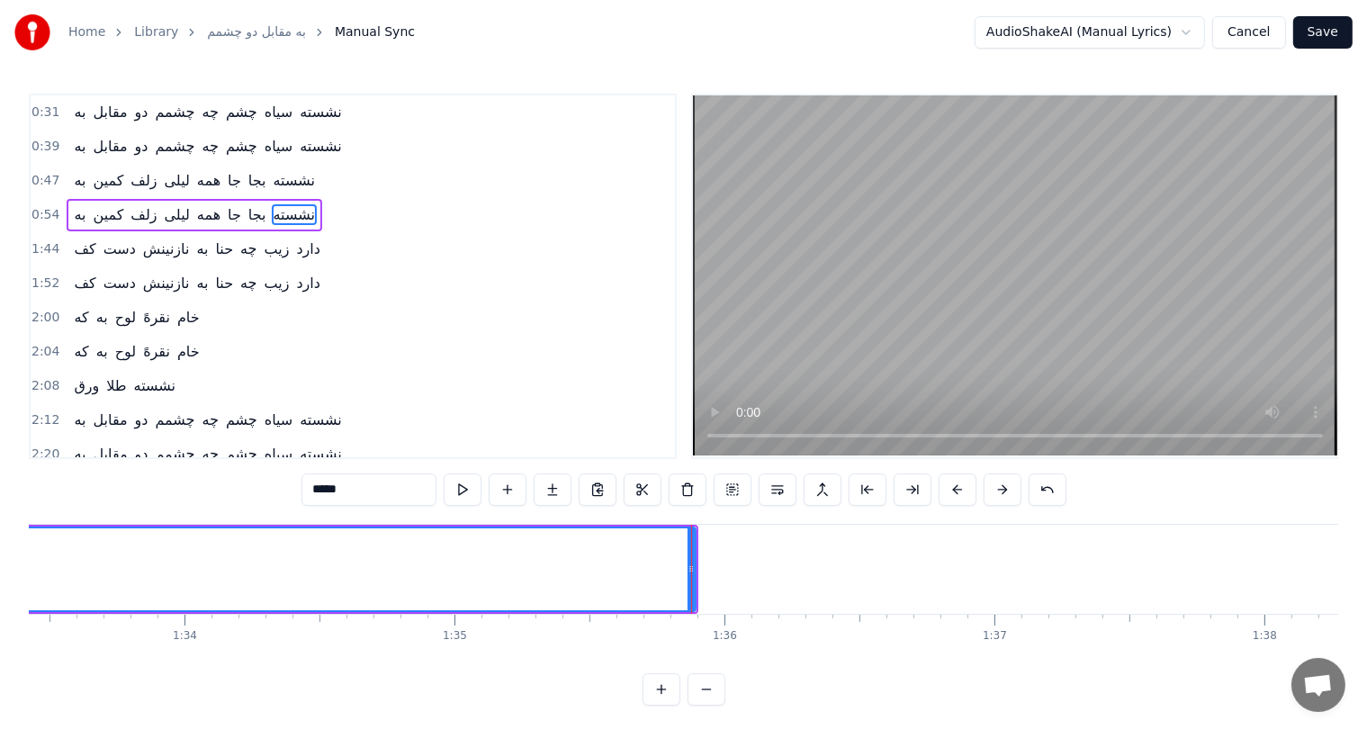
scroll to position [0, 25225]
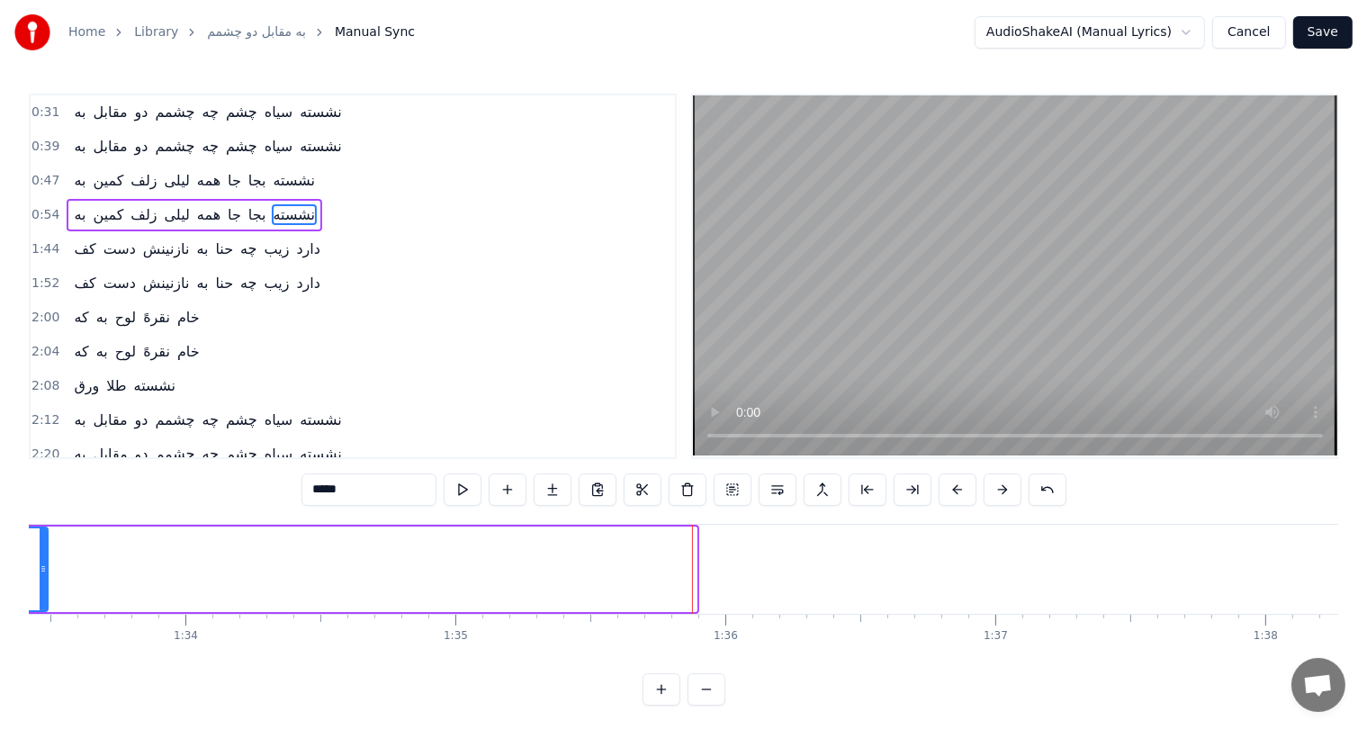
drag, startPoint x: 694, startPoint y: 564, endPoint x: 43, endPoint y: 576, distance: 650.8
click at [43, 576] on div at bounding box center [43, 569] width 7 height 82
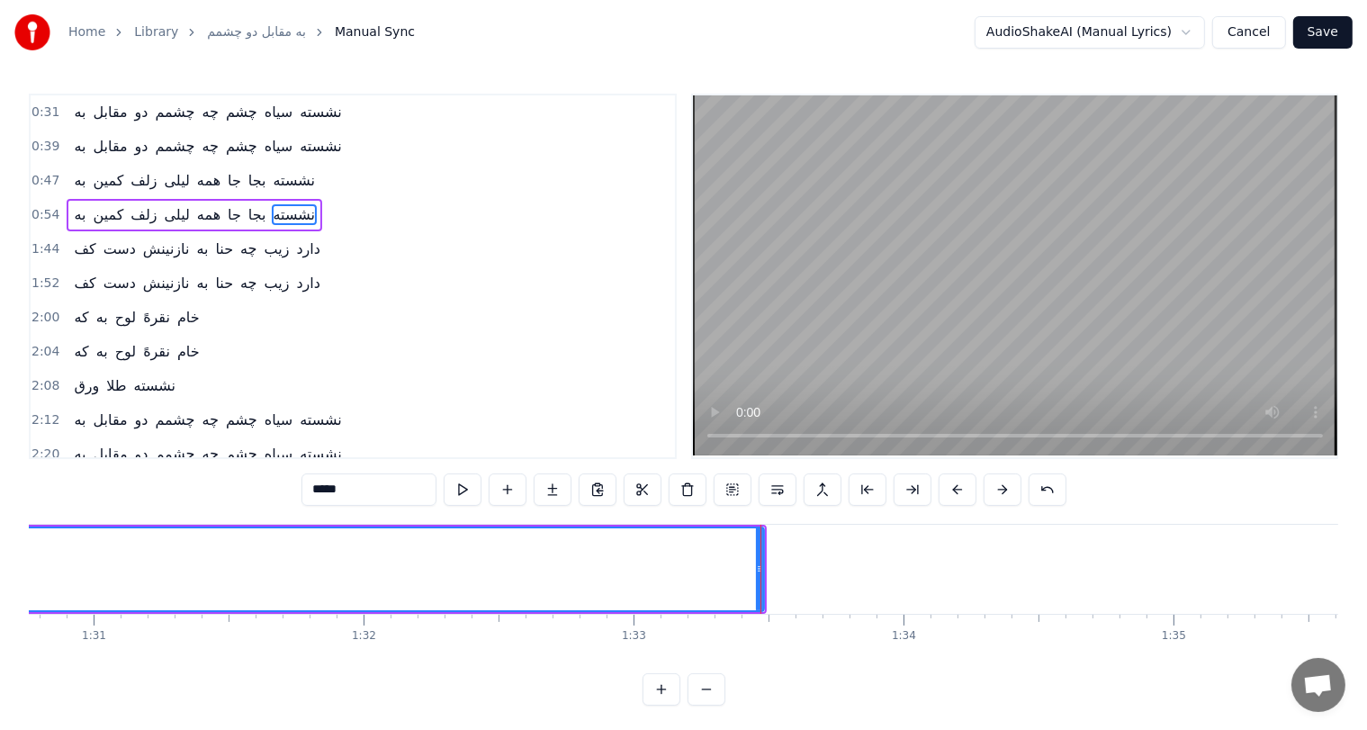
scroll to position [0, 24507]
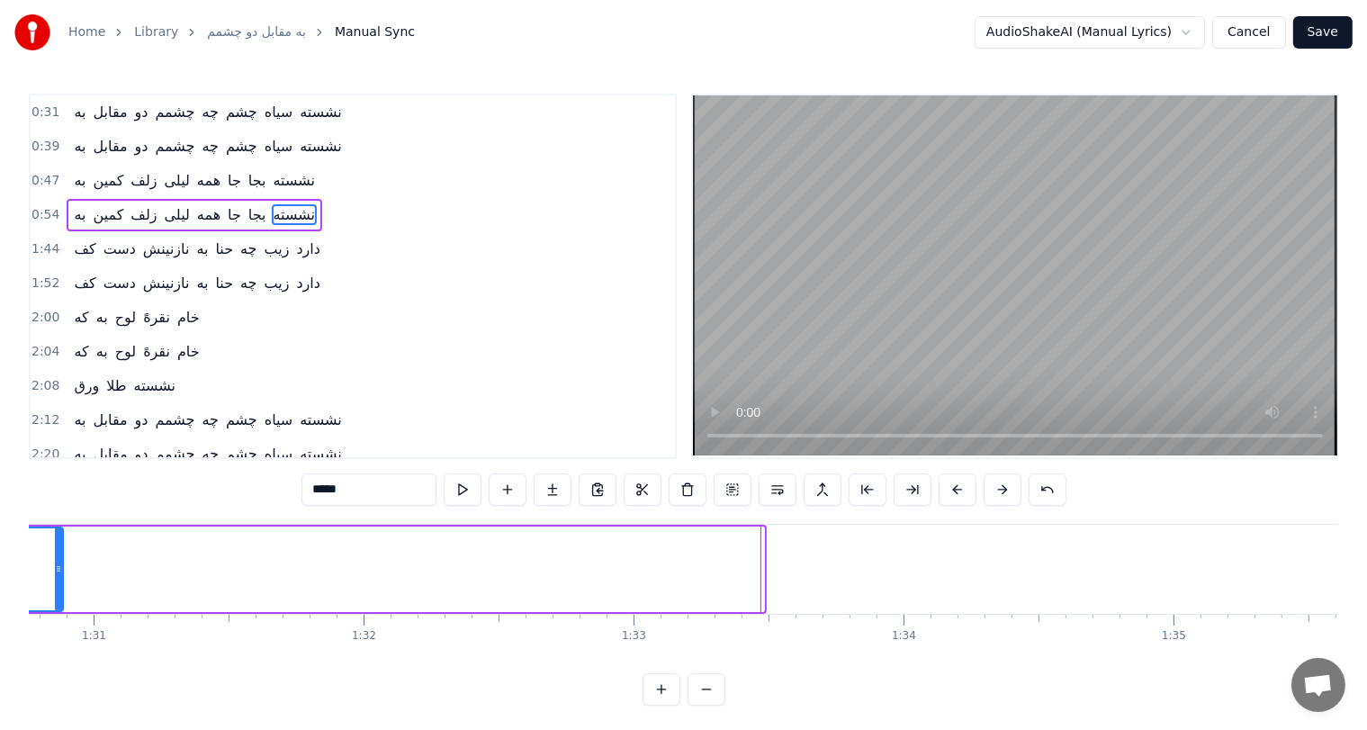
drag, startPoint x: 759, startPoint y: 565, endPoint x: 58, endPoint y: 616, distance: 703.0
click at [58, 616] on div "به مقابل دو چشمم چه چشم سیاه نشسته به مقابل دو چشمم چه چشم سیاه نشسته به کمین ز…" at bounding box center [684, 591] width 1310 height 135
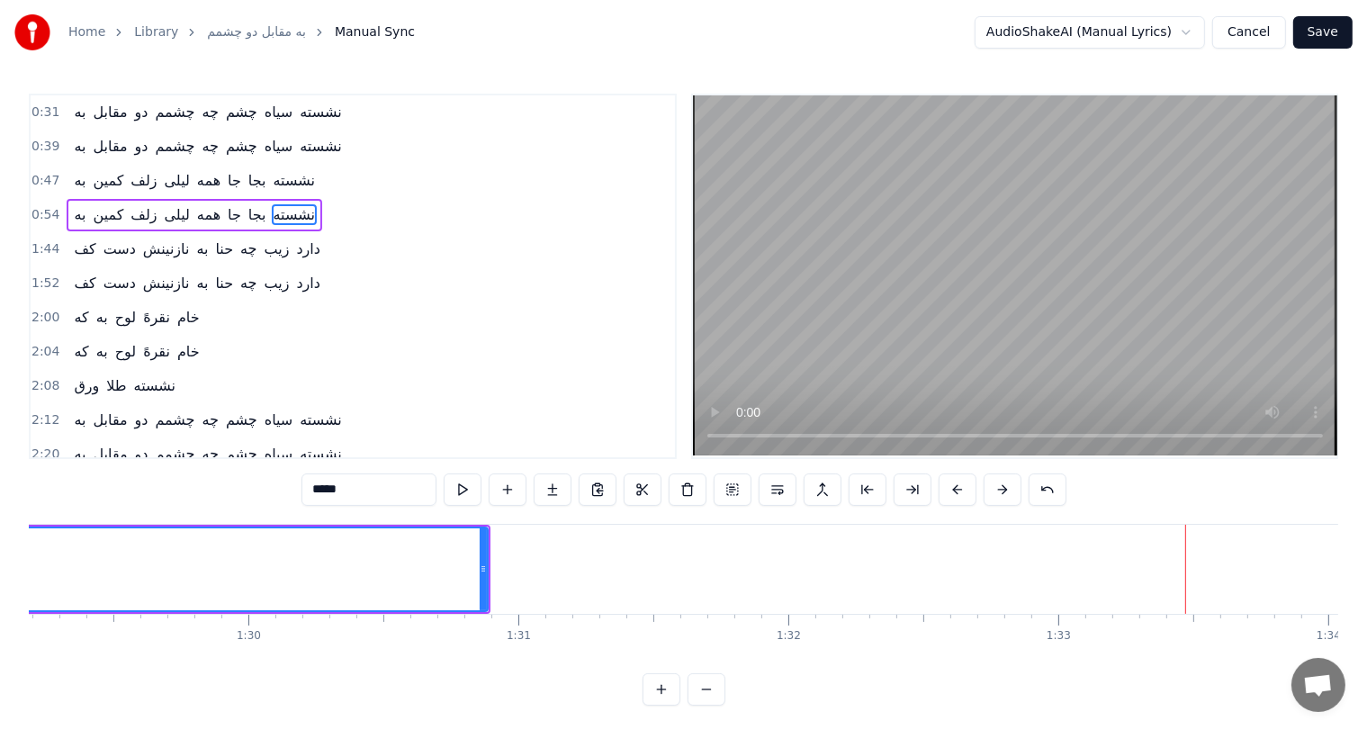
scroll to position [0, 24081]
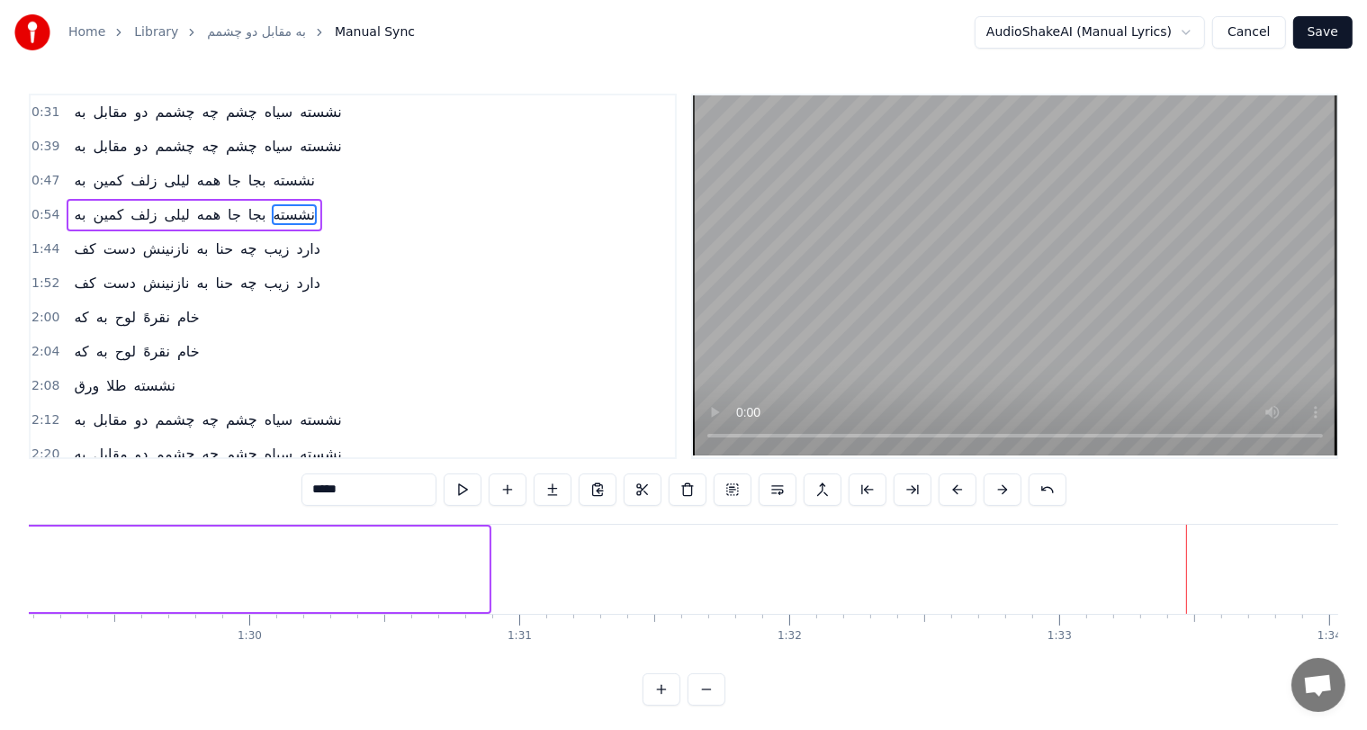
drag, startPoint x: 486, startPoint y: 562, endPoint x: 0, endPoint y: 565, distance: 486.0
click at [0, 565] on div "Home Library به مقابل دو چشمم Manual Sync AudioShakeAI (Manual Lyrics) Cancel S…" at bounding box center [683, 353] width 1367 height 706
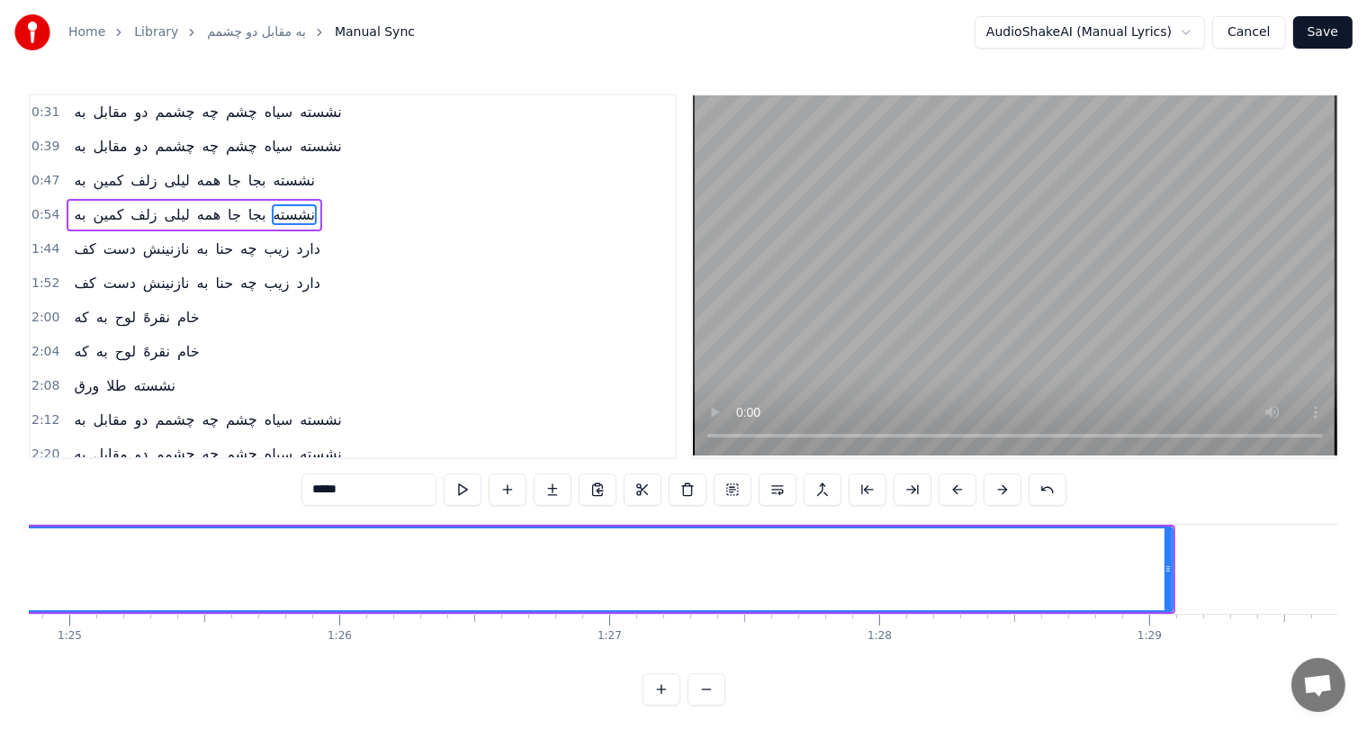
scroll to position [0, 22911]
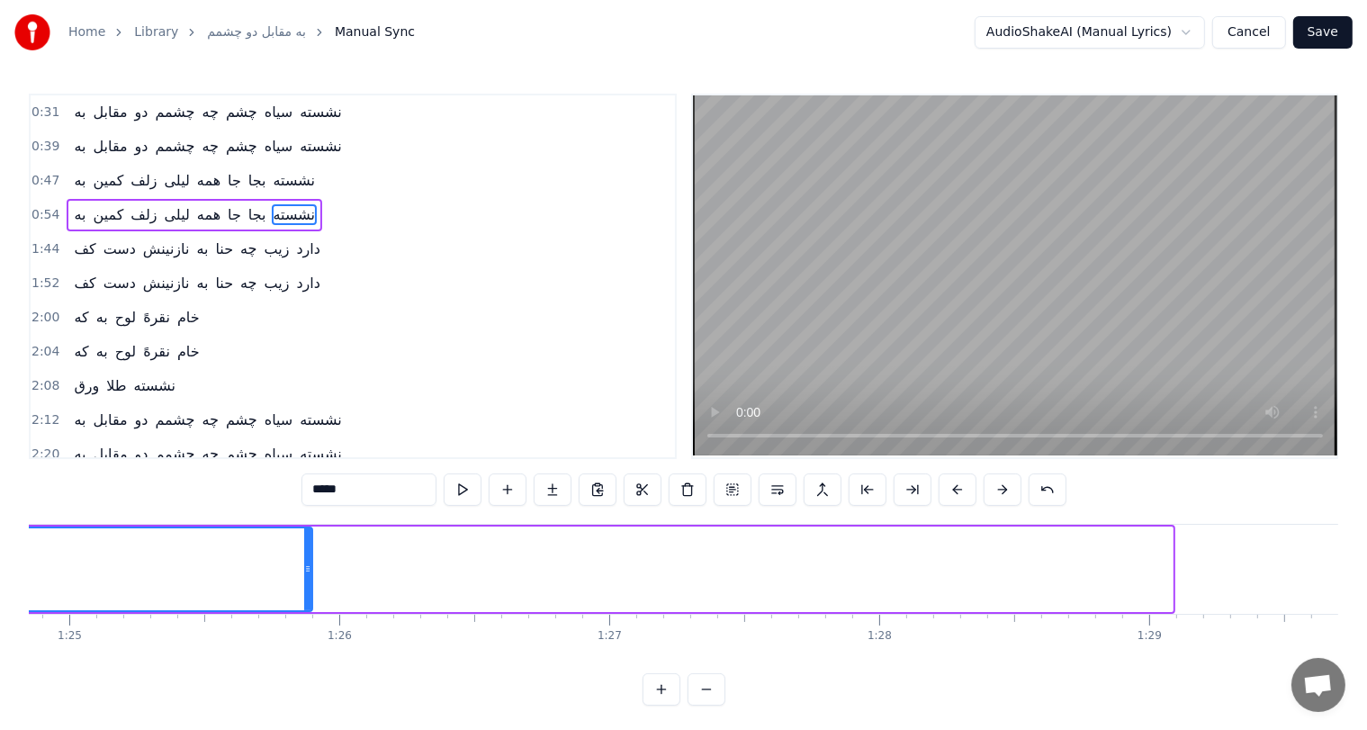
drag, startPoint x: 1171, startPoint y: 554, endPoint x: 311, endPoint y: 600, distance: 861.7
click at [311, 600] on div at bounding box center [307, 569] width 7 height 82
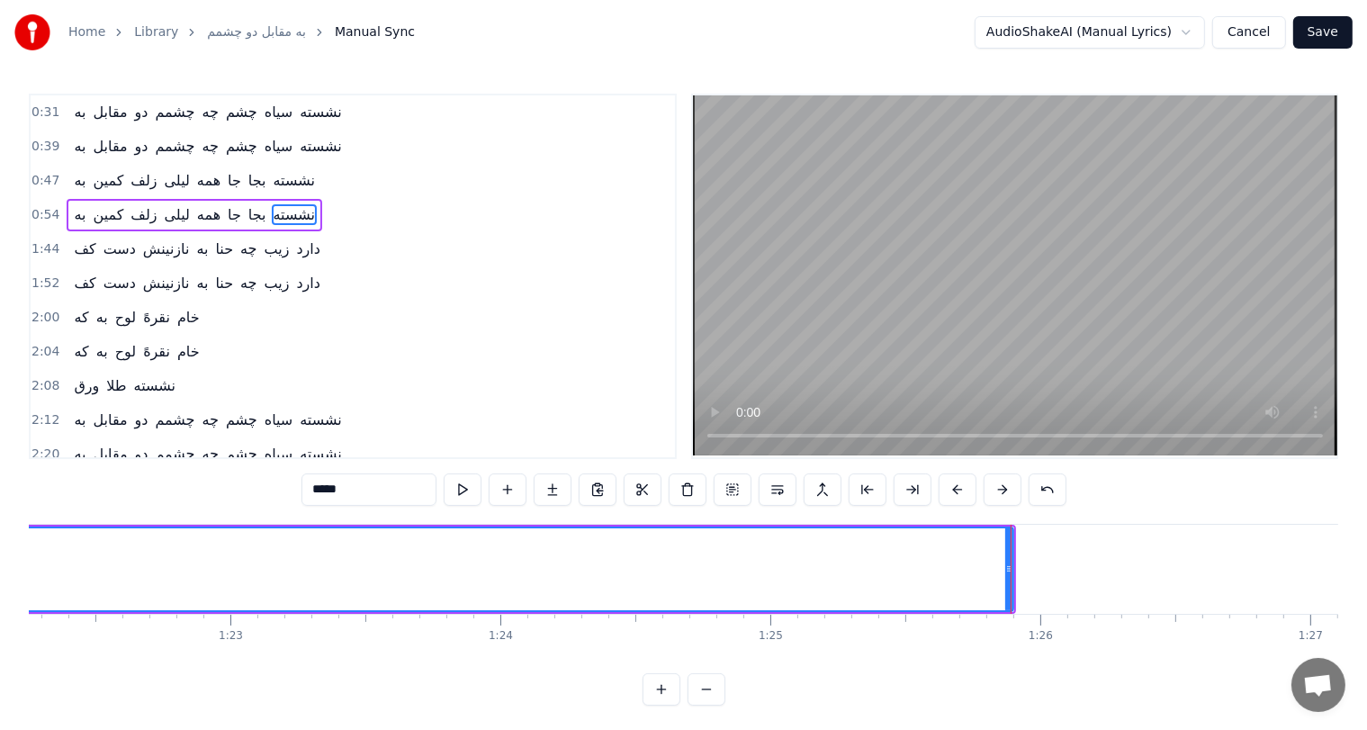
scroll to position [0, 22203]
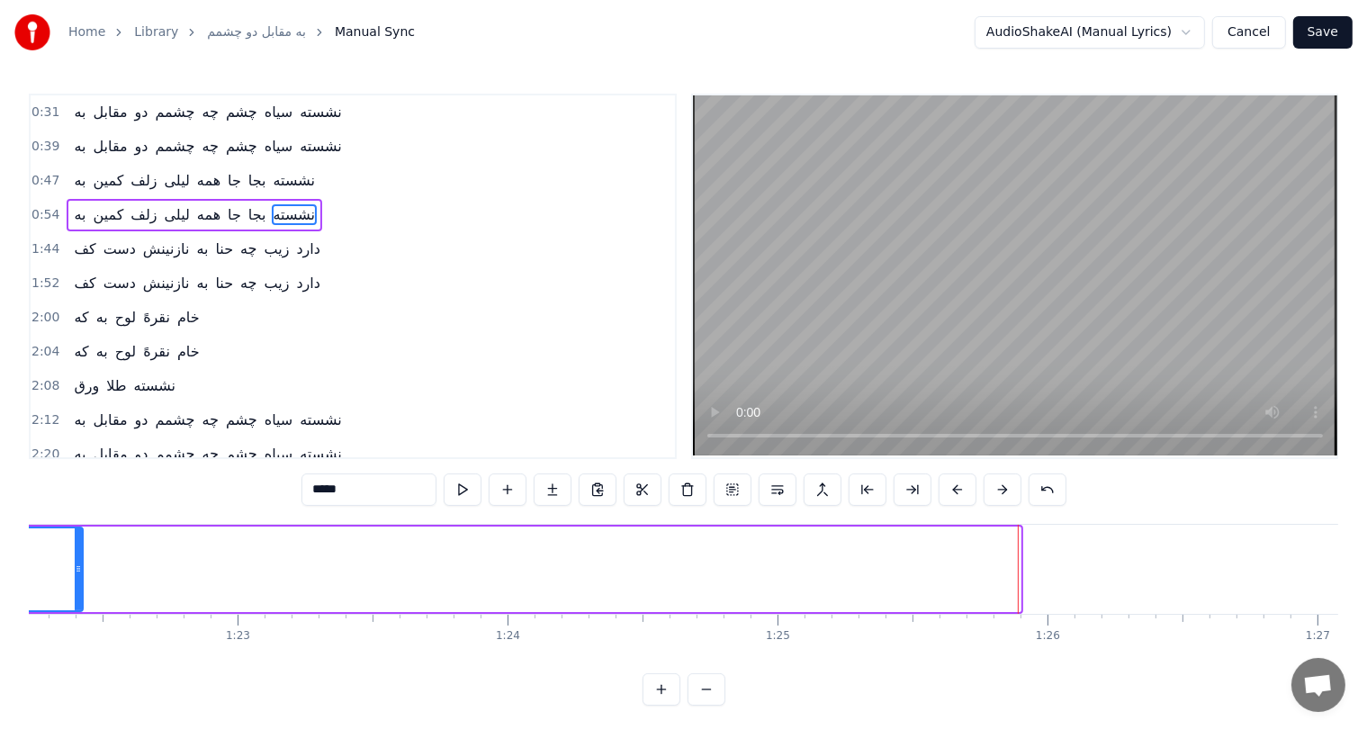
drag, startPoint x: 1013, startPoint y: 554, endPoint x: 76, endPoint y: 629, distance: 940.9
click at [76, 629] on div "به مقابل دو چشمم چه چشم سیاه نشسته به مقابل دو چشمم چه چشم سیاه نشسته به کمین ز…" at bounding box center [684, 591] width 1310 height 135
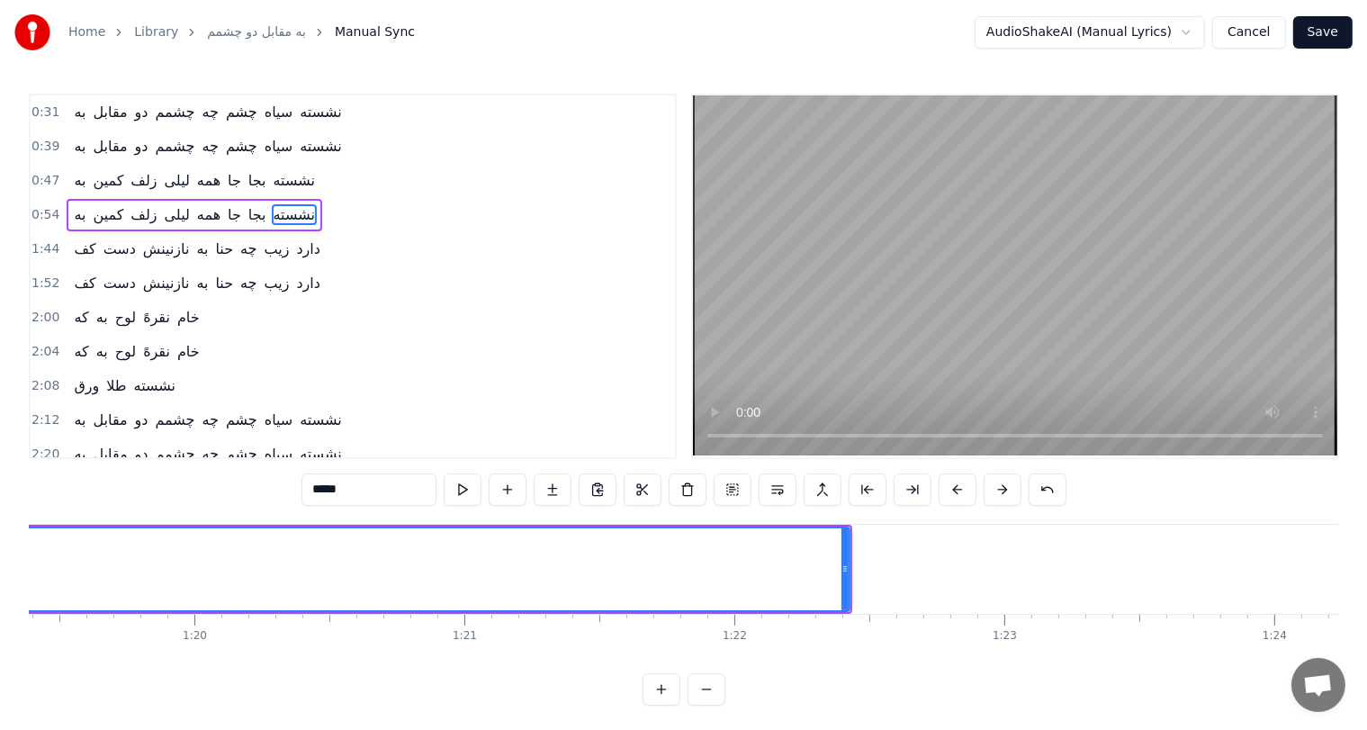
scroll to position [0, 21425]
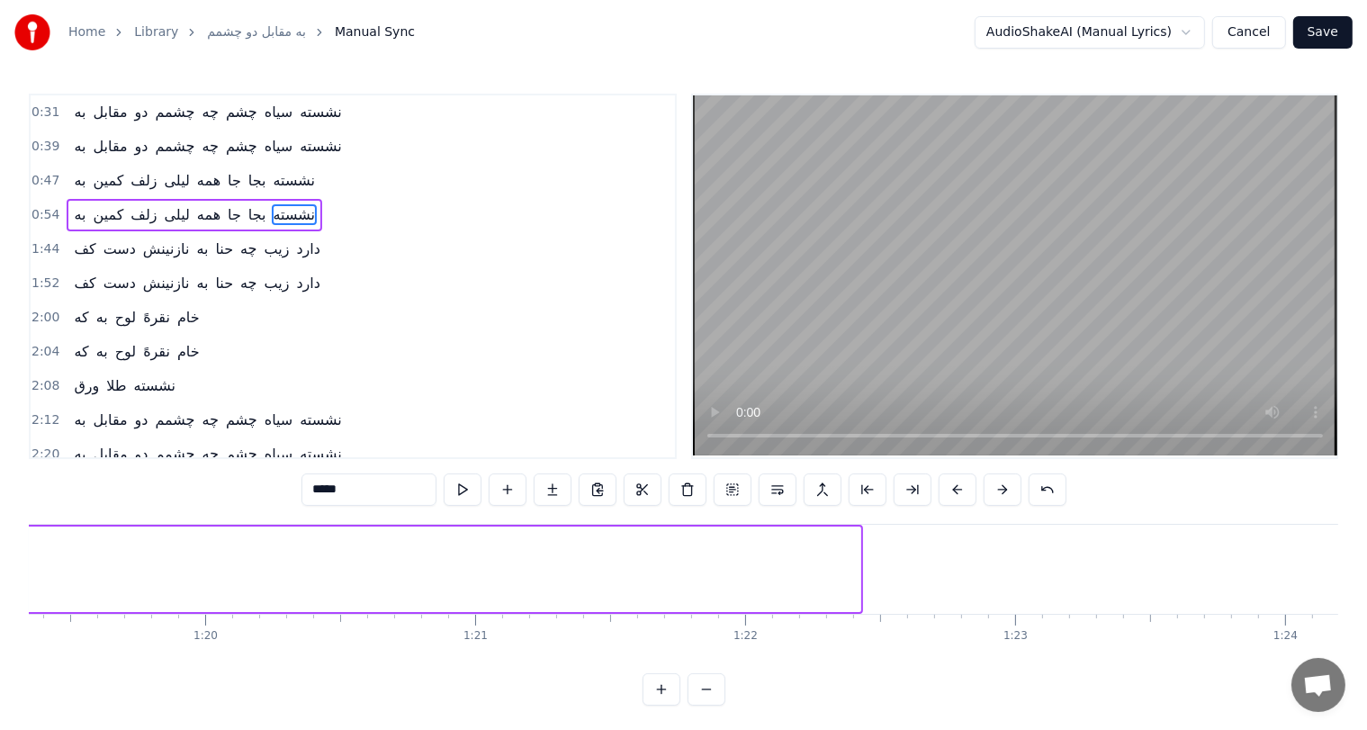
drag, startPoint x: 858, startPoint y: 570, endPoint x: 25, endPoint y: 551, distance: 832.8
click at [25, 551] on div "Home Library به مقابل دو چشمم Manual Sync AudioShakeAI (Manual Lyrics) Cancel S…" at bounding box center [683, 353] width 1367 height 706
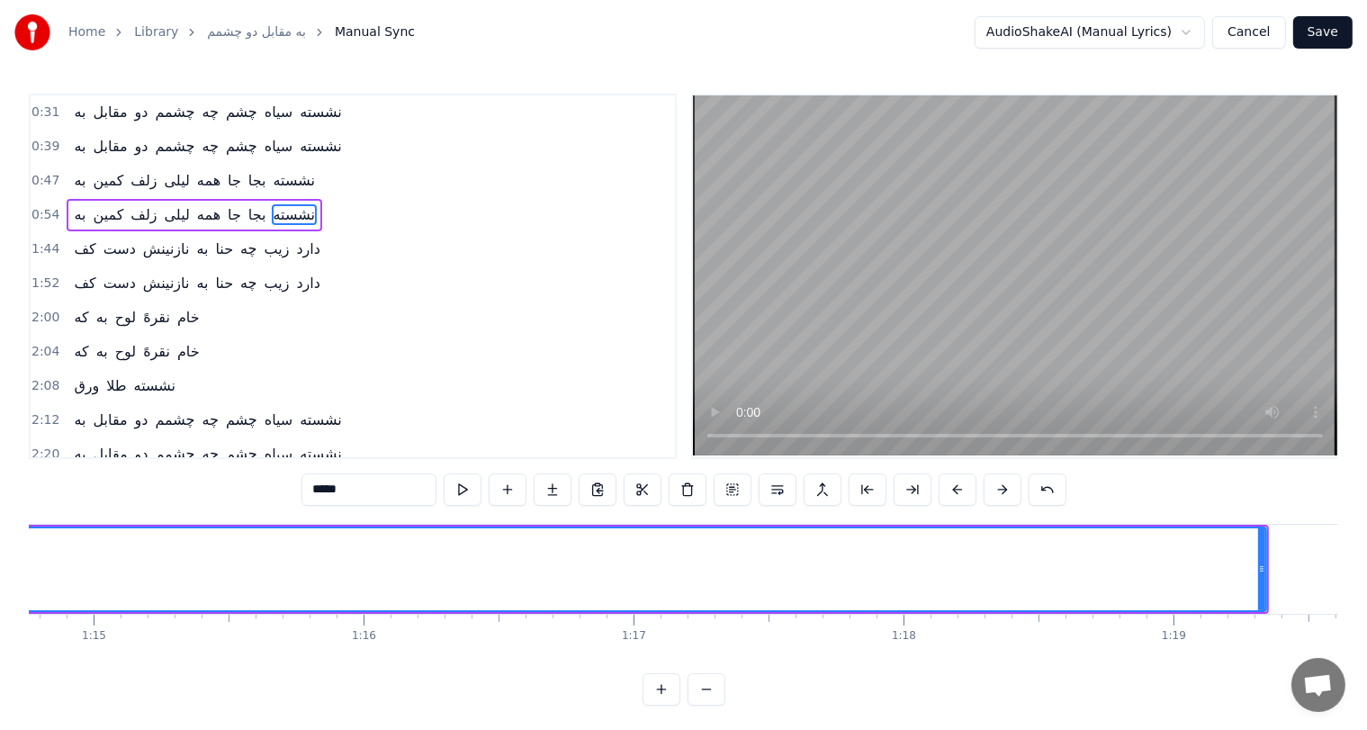
scroll to position [0, 20183]
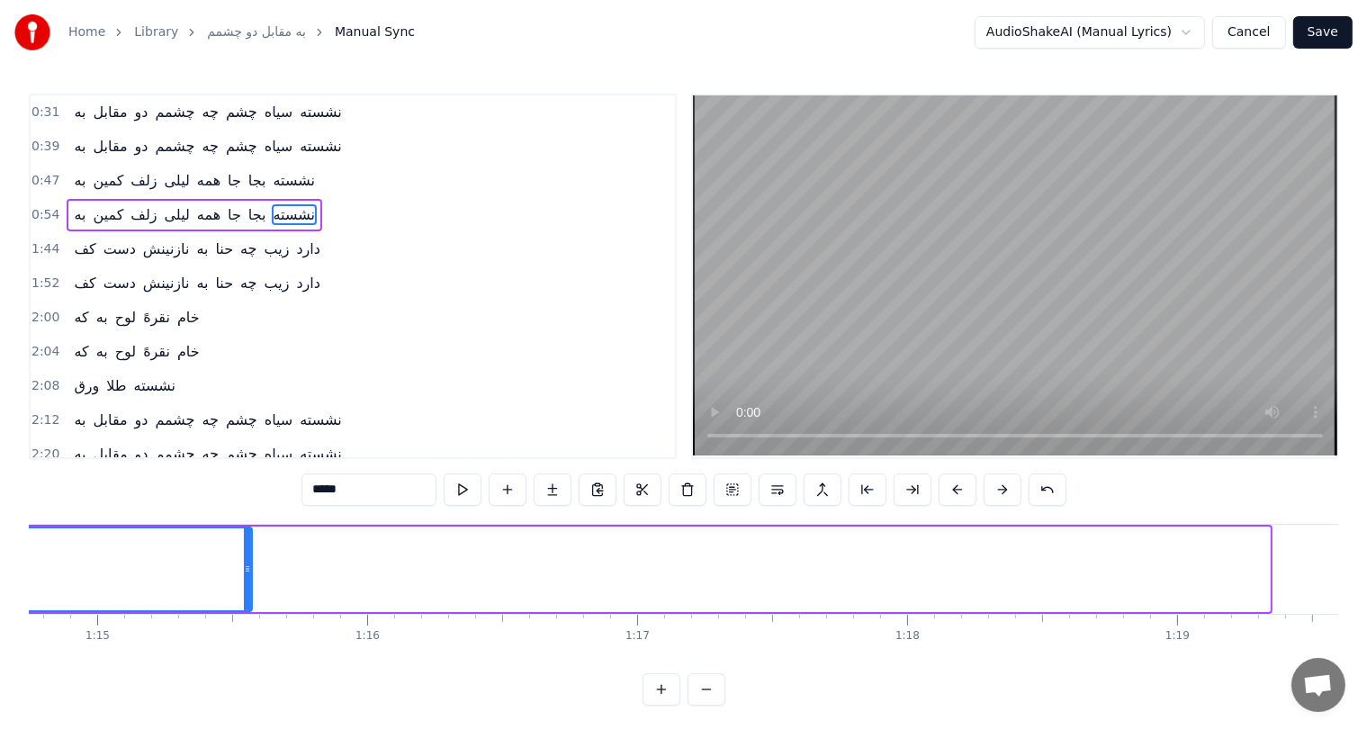
drag, startPoint x: 1261, startPoint y: 559, endPoint x: 243, endPoint y: 637, distance: 1021.0
click at [243, 637] on div "به مقابل دو چشمم چه چشم سیاه نشسته به مقابل دو چشمم چه چشم سیاه نشسته به کمین ز…" at bounding box center [684, 591] width 1310 height 135
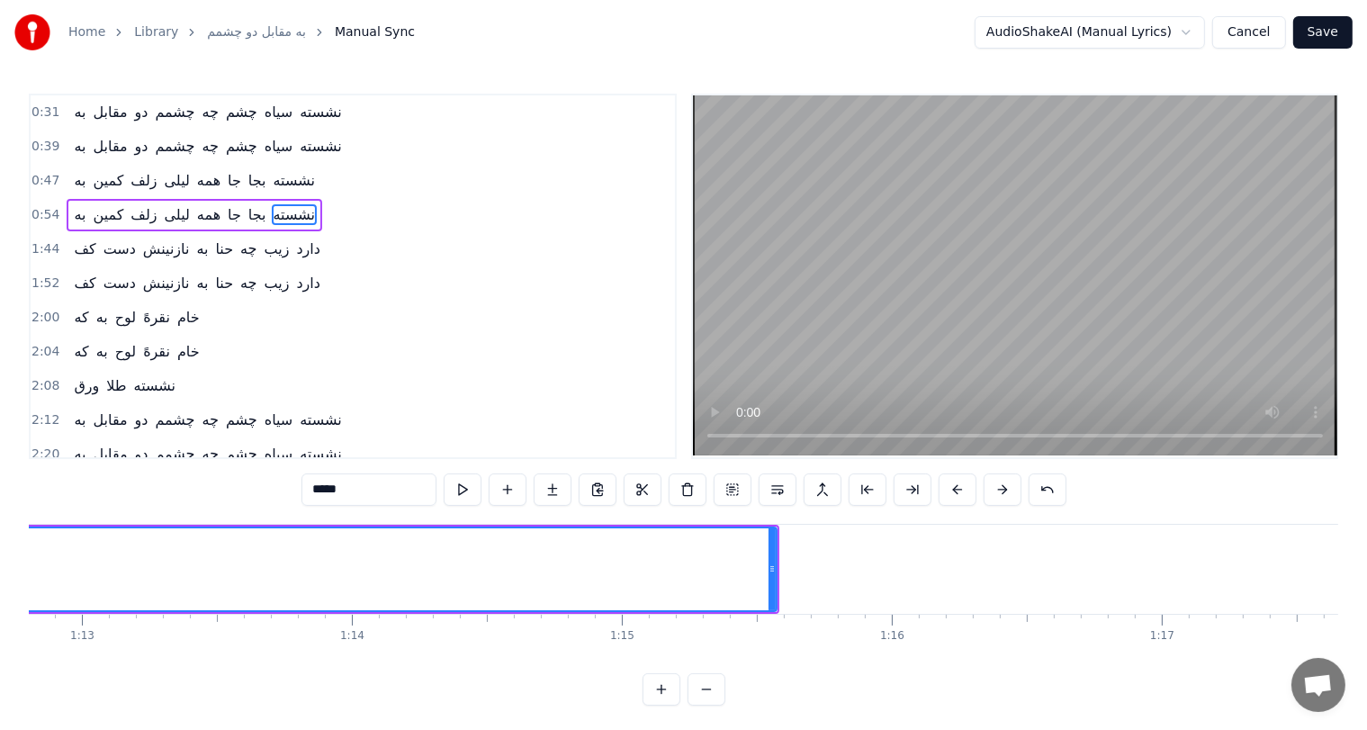
scroll to position [0, 19606]
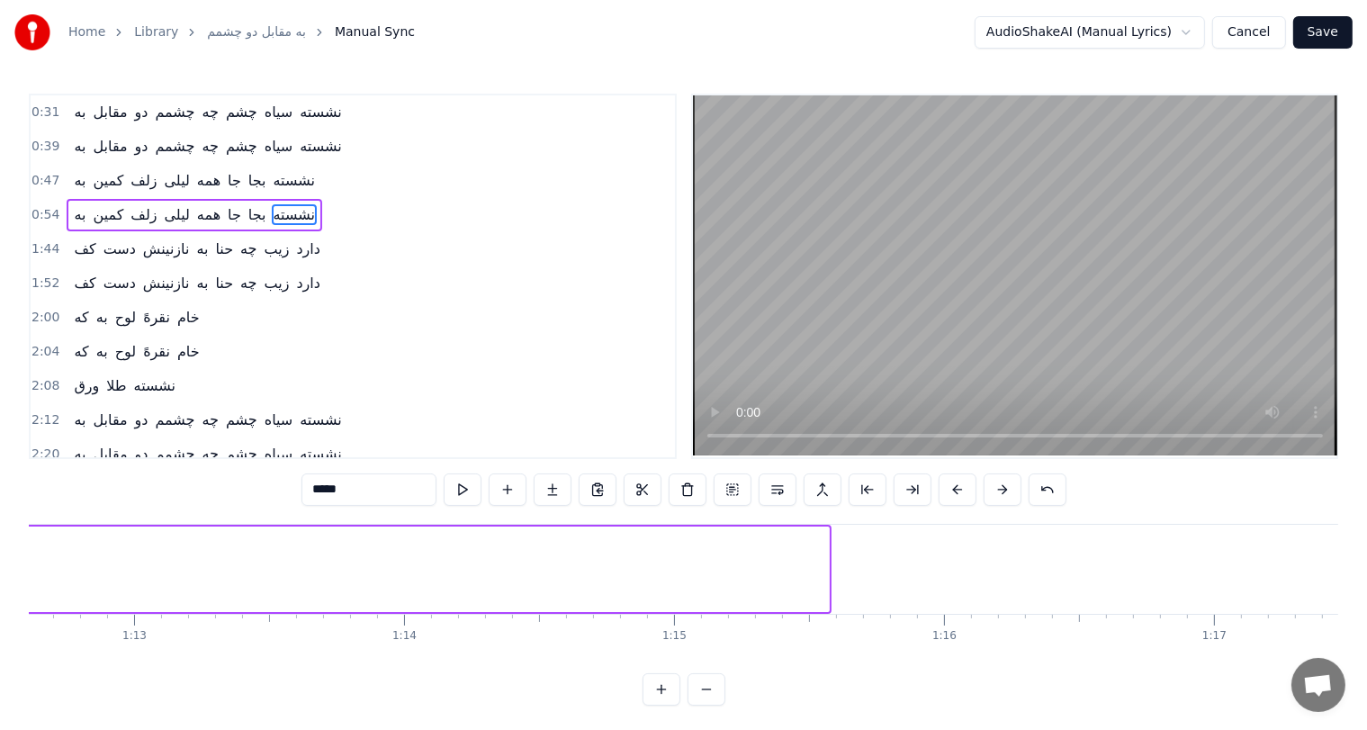
drag, startPoint x: 824, startPoint y: 553, endPoint x: 0, endPoint y: 575, distance: 824.8
click at [0, 575] on div "Home Library به مقابل دو چشمم Manual Sync AudioShakeAI (Manual Lyrics) Cancel S…" at bounding box center [683, 353] width 1367 height 706
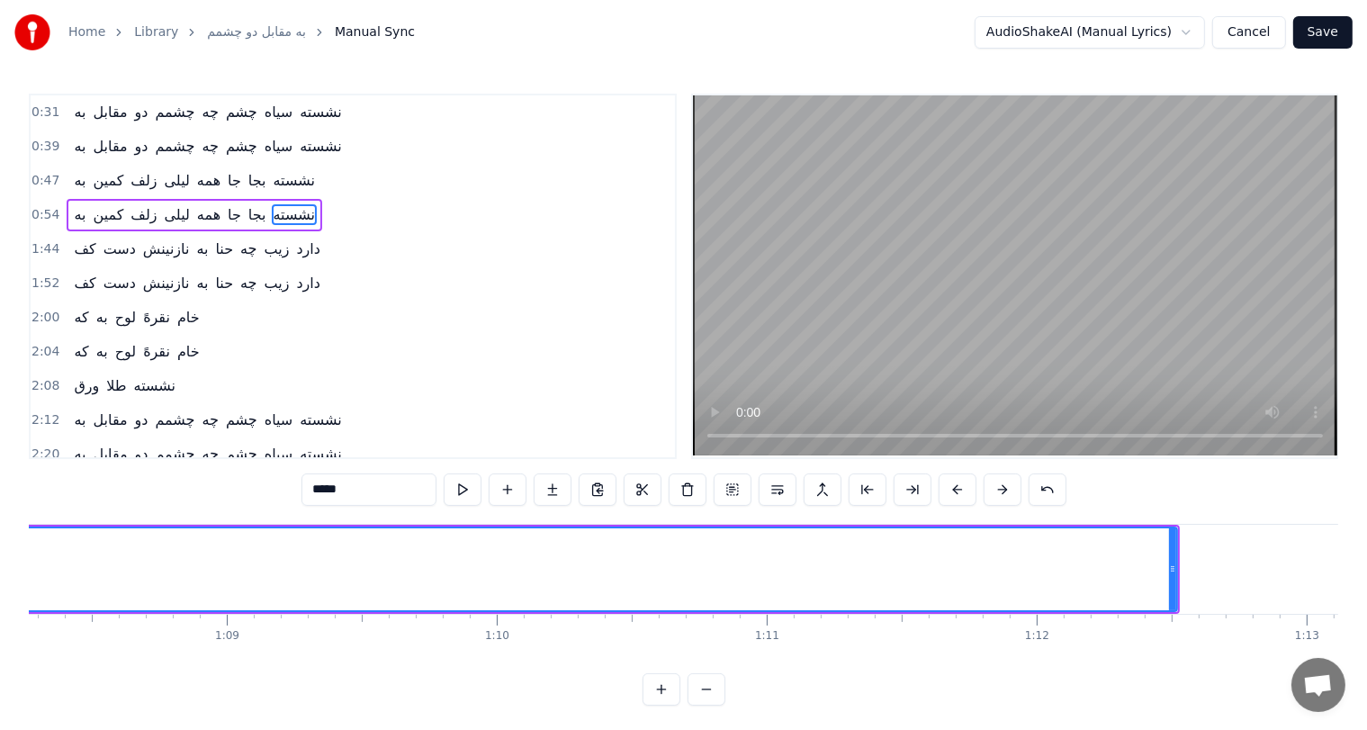
scroll to position [0, 18430]
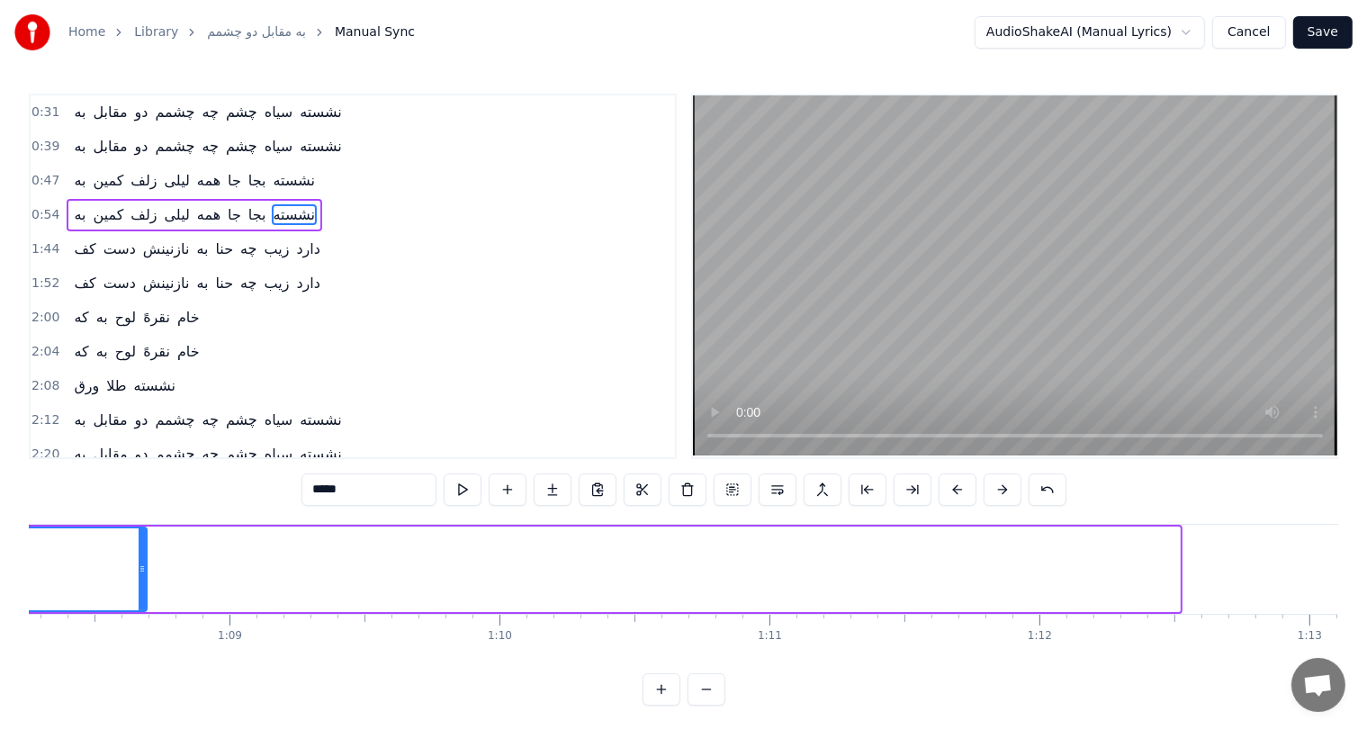
drag, startPoint x: 1174, startPoint y: 551, endPoint x: 140, endPoint y: 587, distance: 1033.9
click at [140, 587] on div at bounding box center [142, 569] width 7 height 82
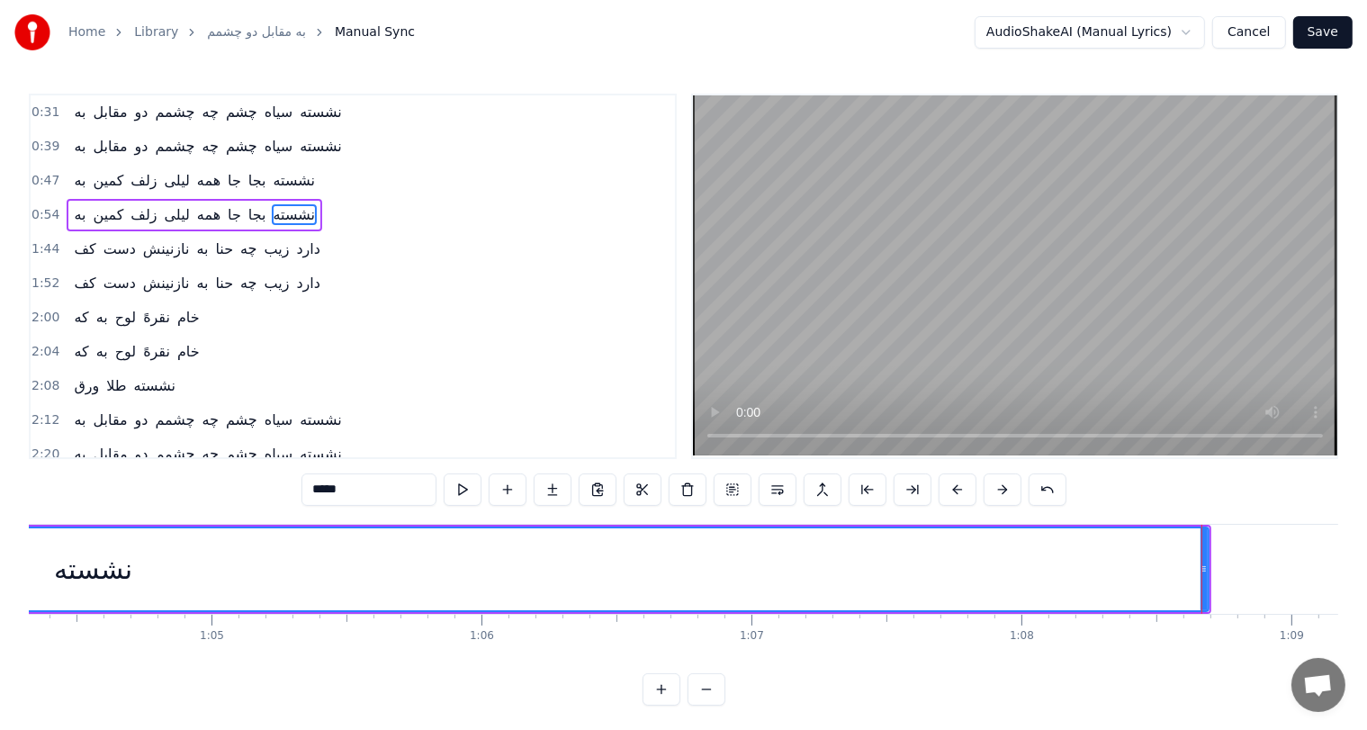
scroll to position [0, 17367]
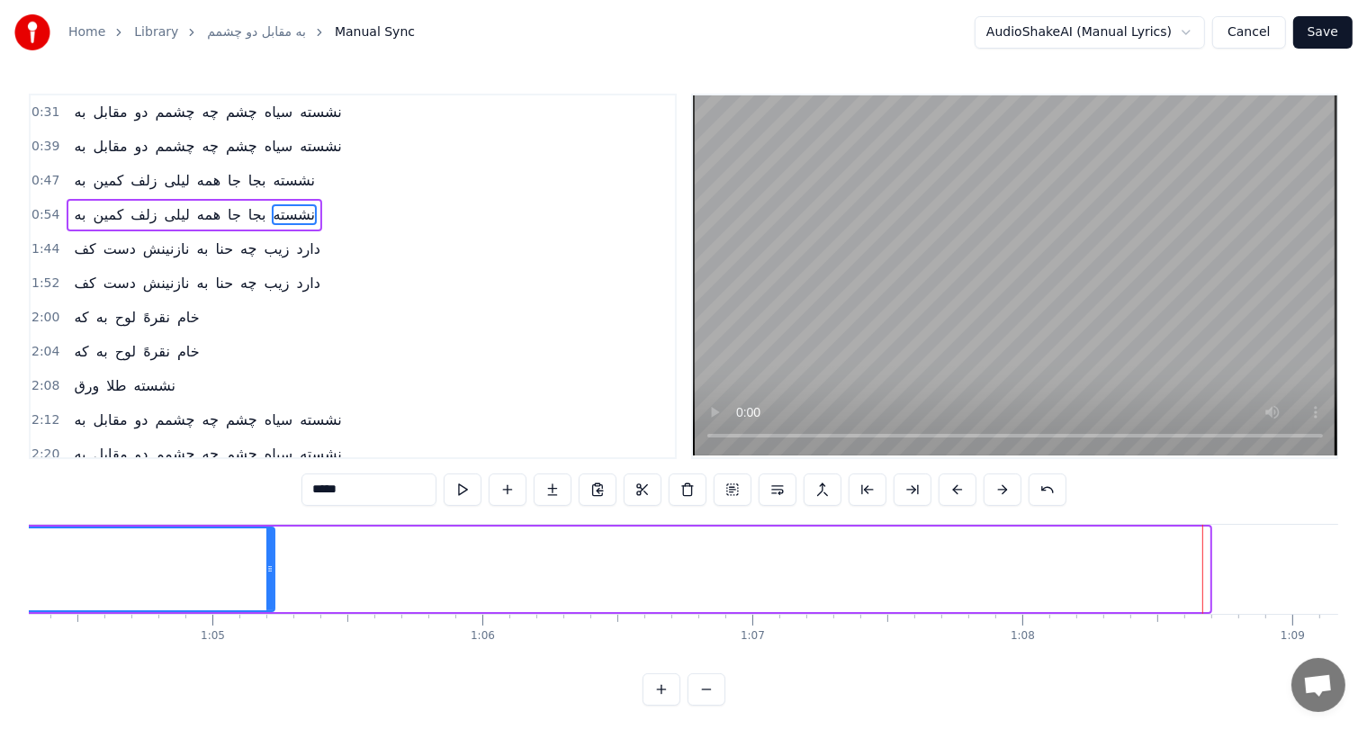
drag, startPoint x: 1203, startPoint y: 564, endPoint x: 268, endPoint y: 585, distance: 935.4
click at [268, 585] on div at bounding box center [269, 569] width 7 height 82
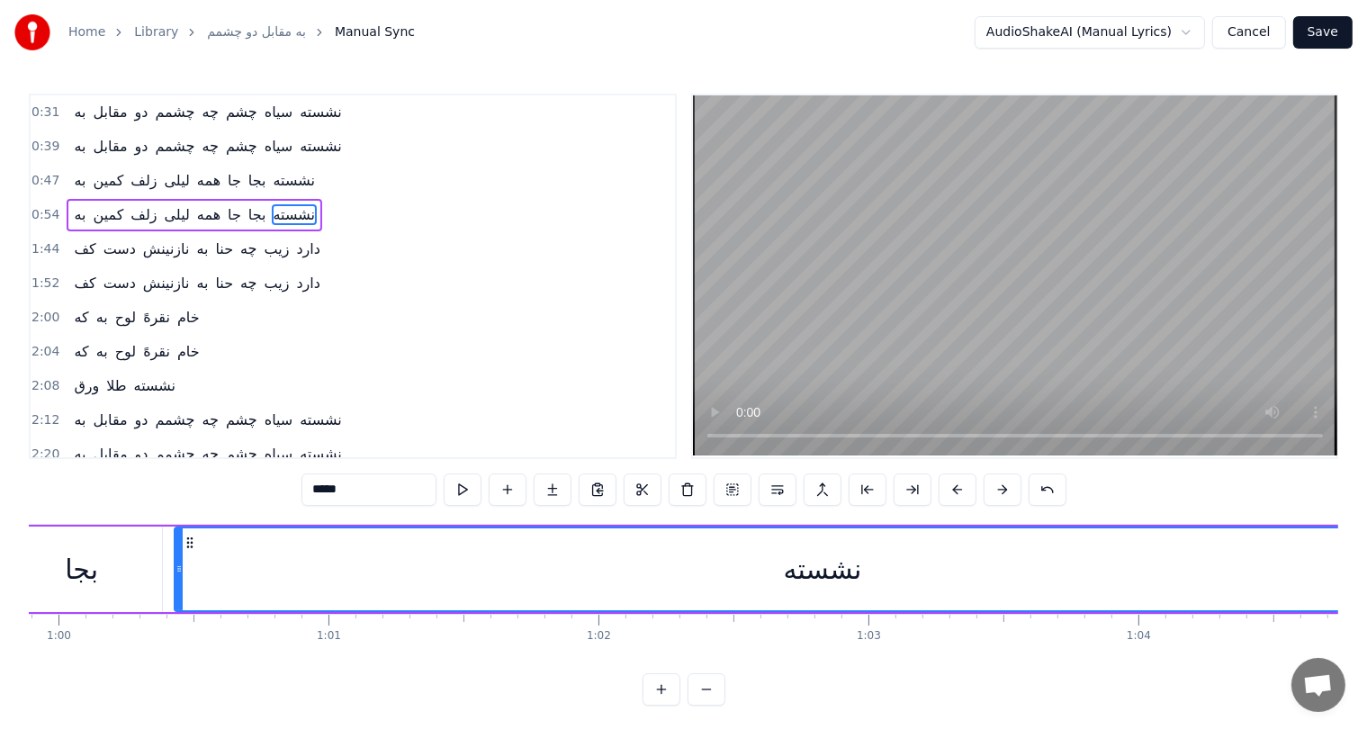
scroll to position [0, 16571]
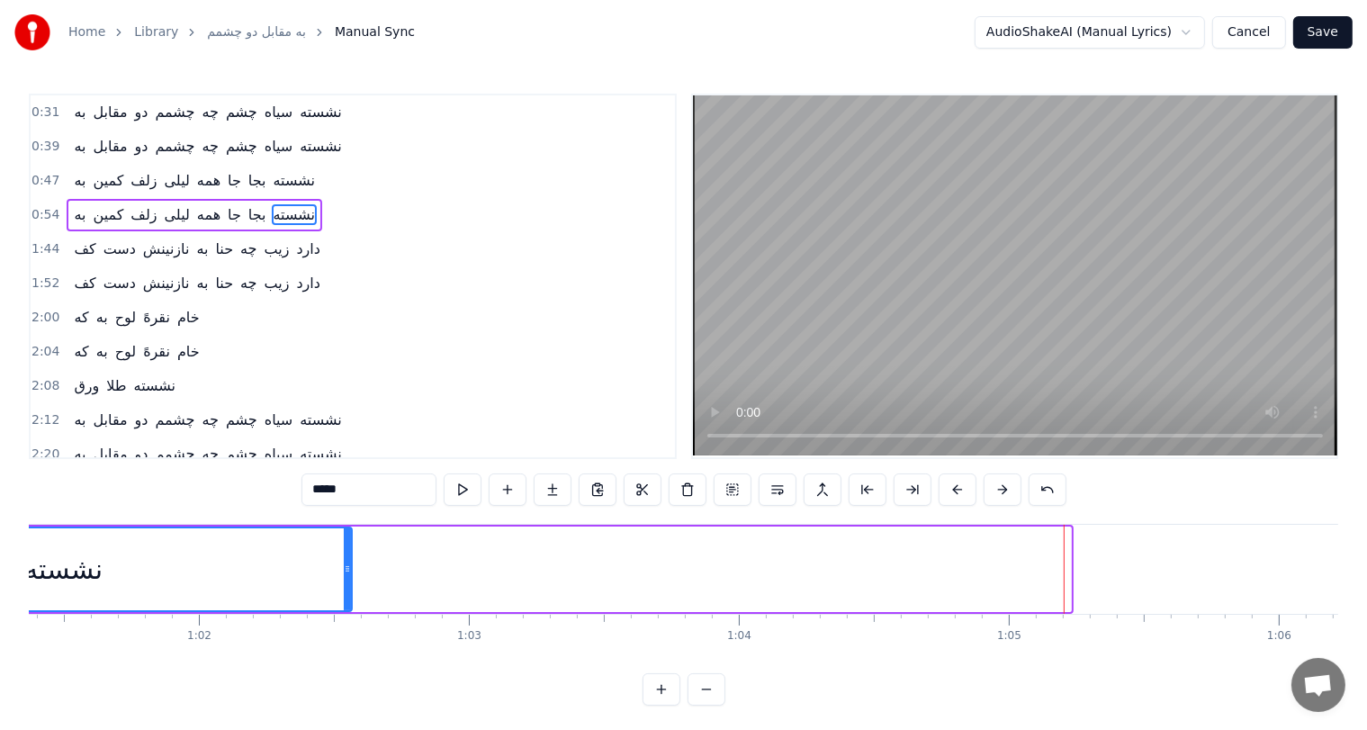
drag, startPoint x: 1066, startPoint y: 567, endPoint x: 335, endPoint y: 573, distance: 730.9
click at [344, 573] on icon at bounding box center [347, 569] width 7 height 14
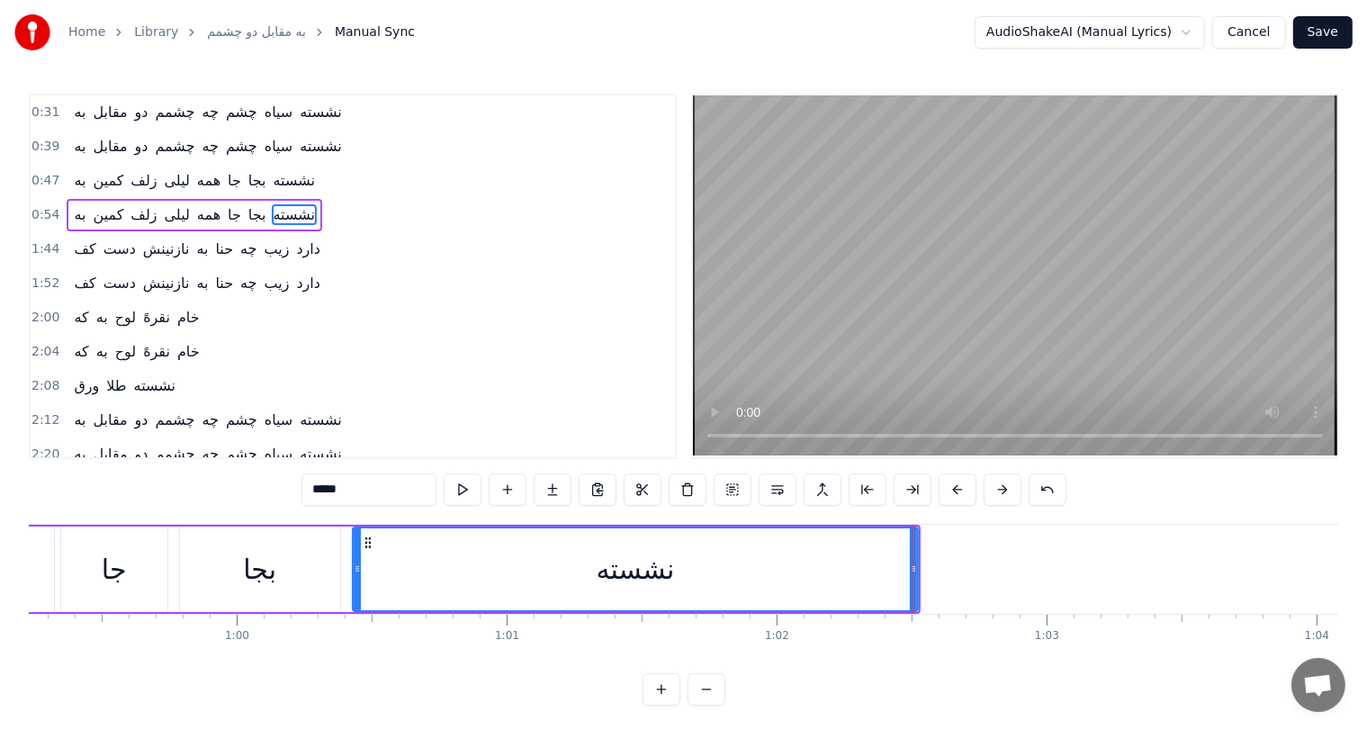
scroll to position [0, 15974]
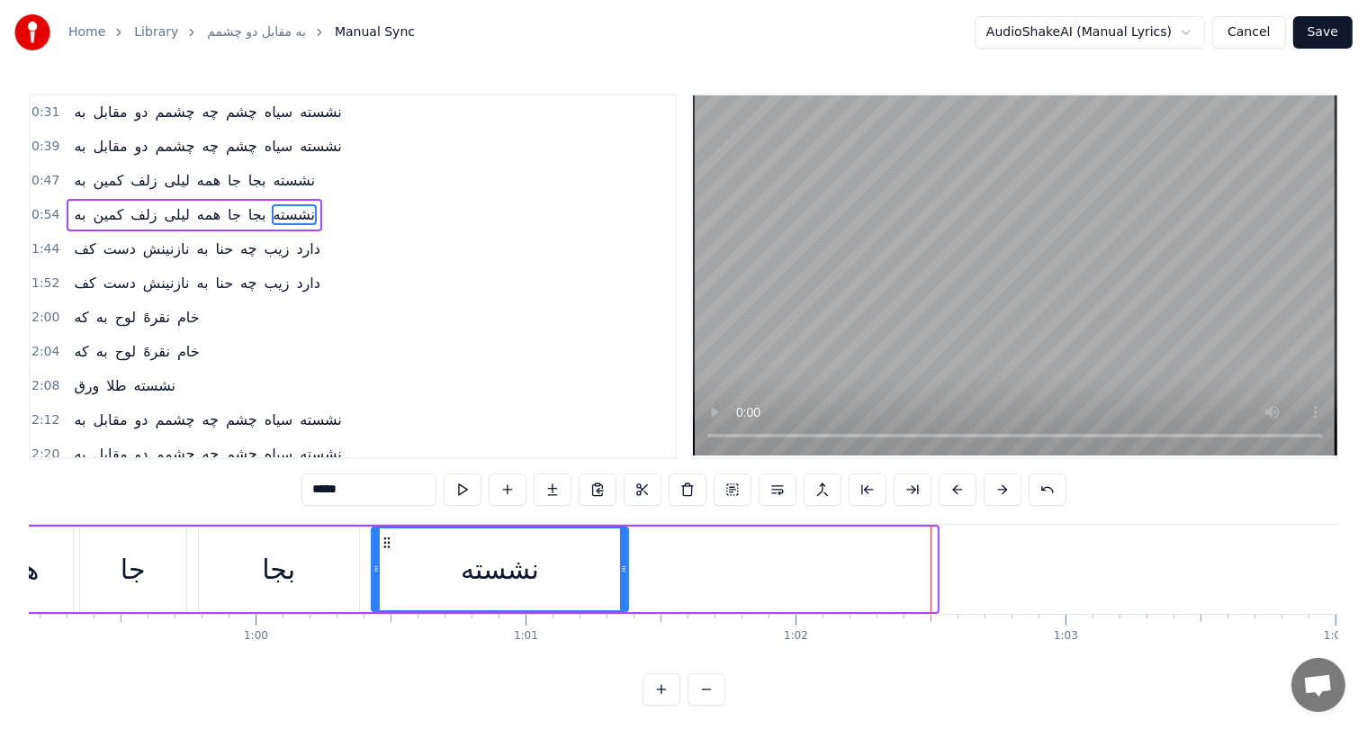
drag, startPoint x: 934, startPoint y: 568, endPoint x: 626, endPoint y: 543, distance: 309.7
click at [626, 543] on div at bounding box center [623, 569] width 7 height 82
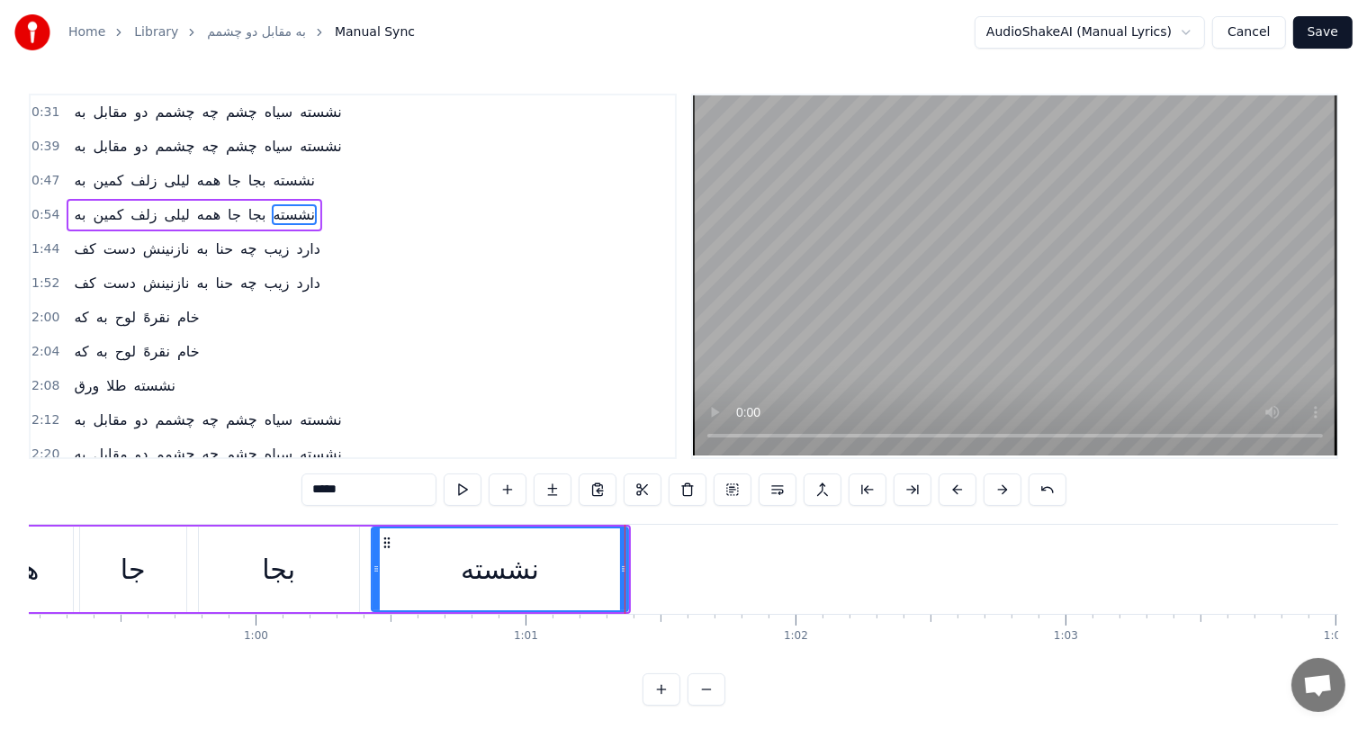
click at [117, 576] on div "جا" at bounding box center [133, 570] width 106 height 86
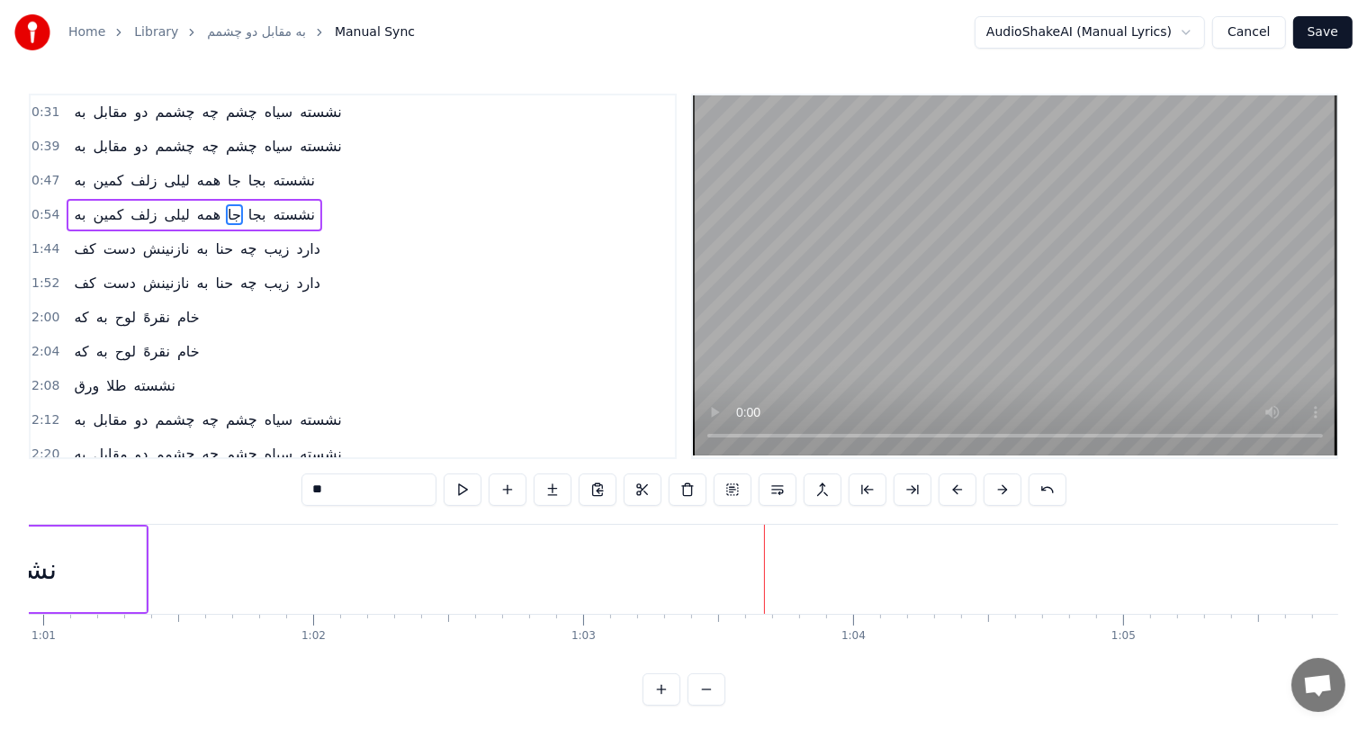
scroll to position [0, 16434]
click at [97, 567] on div "نشسته" at bounding box center [40, 570] width 257 height 86
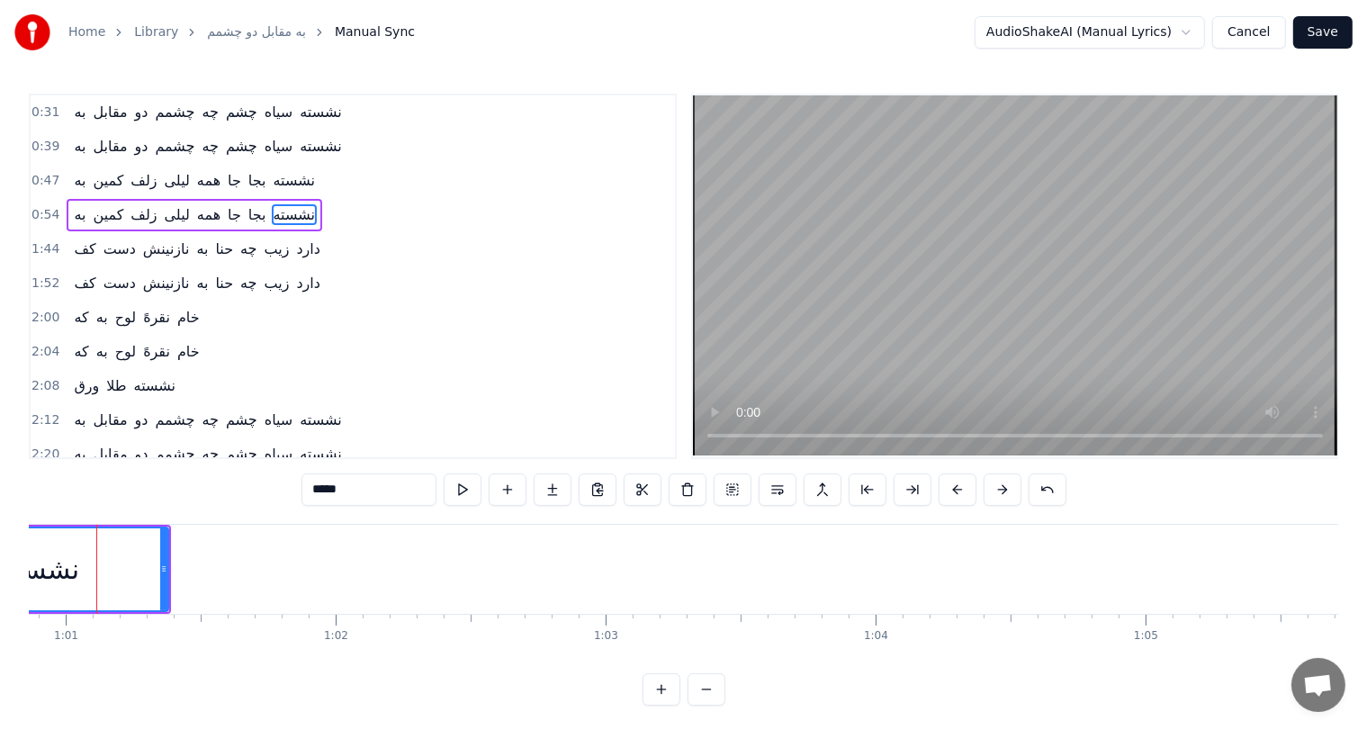
scroll to position [0, 16411]
drag, startPoint x: 187, startPoint y: 563, endPoint x: 237, endPoint y: 563, distance: 49.5
click at [237, 563] on icon at bounding box center [236, 569] width 7 height 14
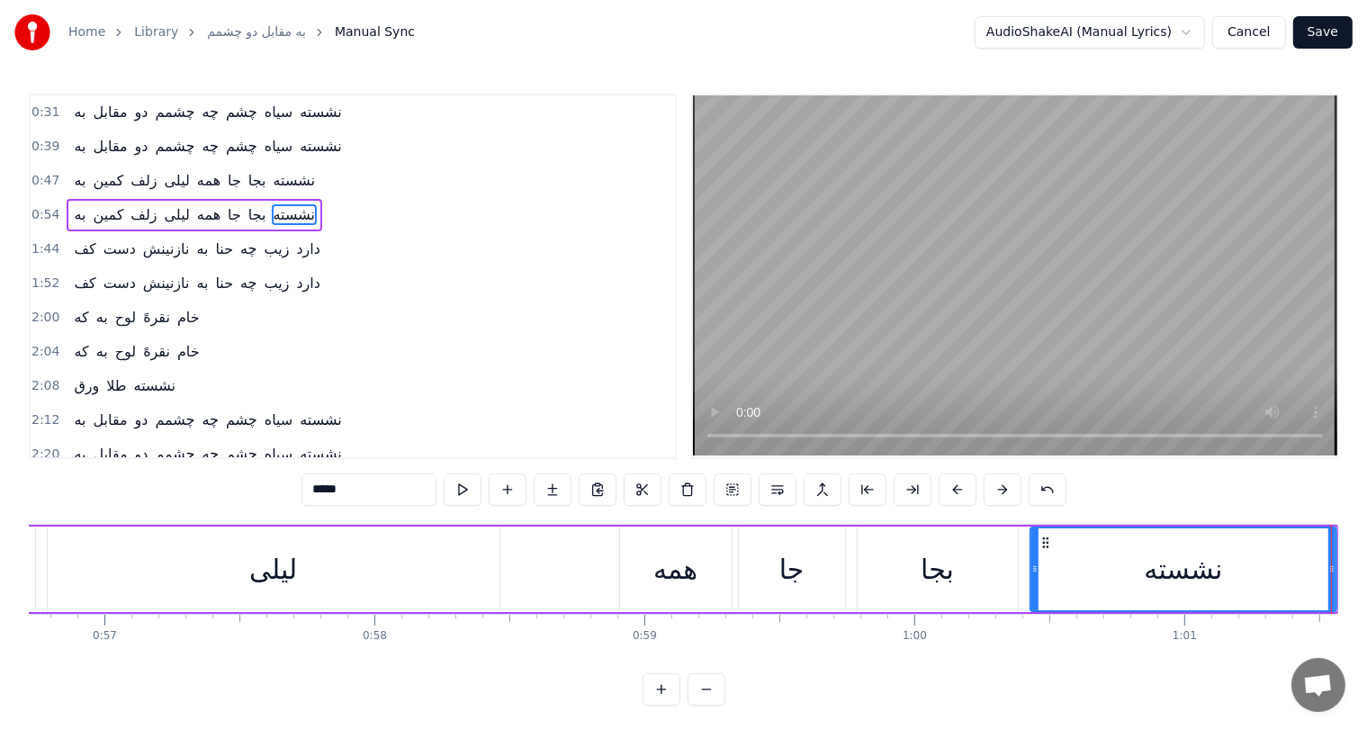
scroll to position [0, 15314]
click at [296, 580] on div "لیلی" at bounding box center [274, 569] width 48 height 41
type input "****"
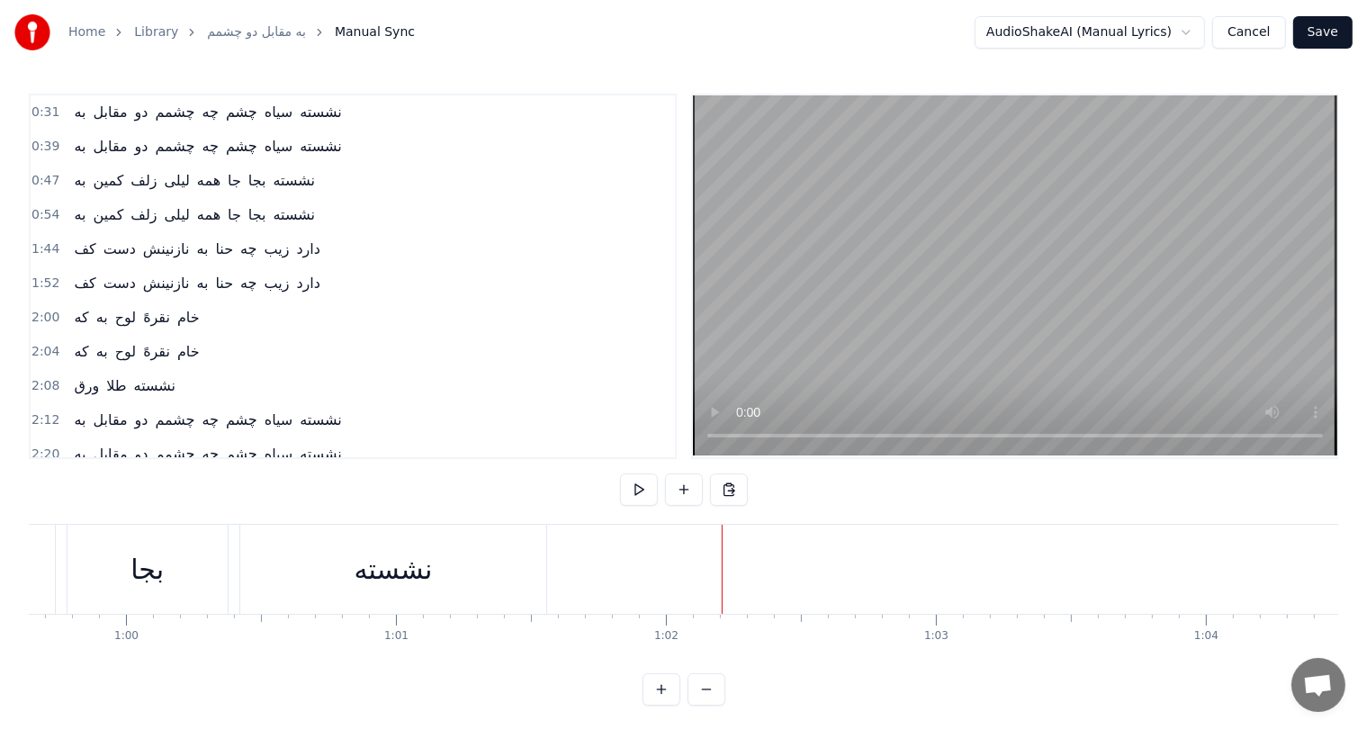
scroll to position [0, 16102]
click at [342, 569] on div "نشسته" at bounding box center [395, 569] width 307 height 89
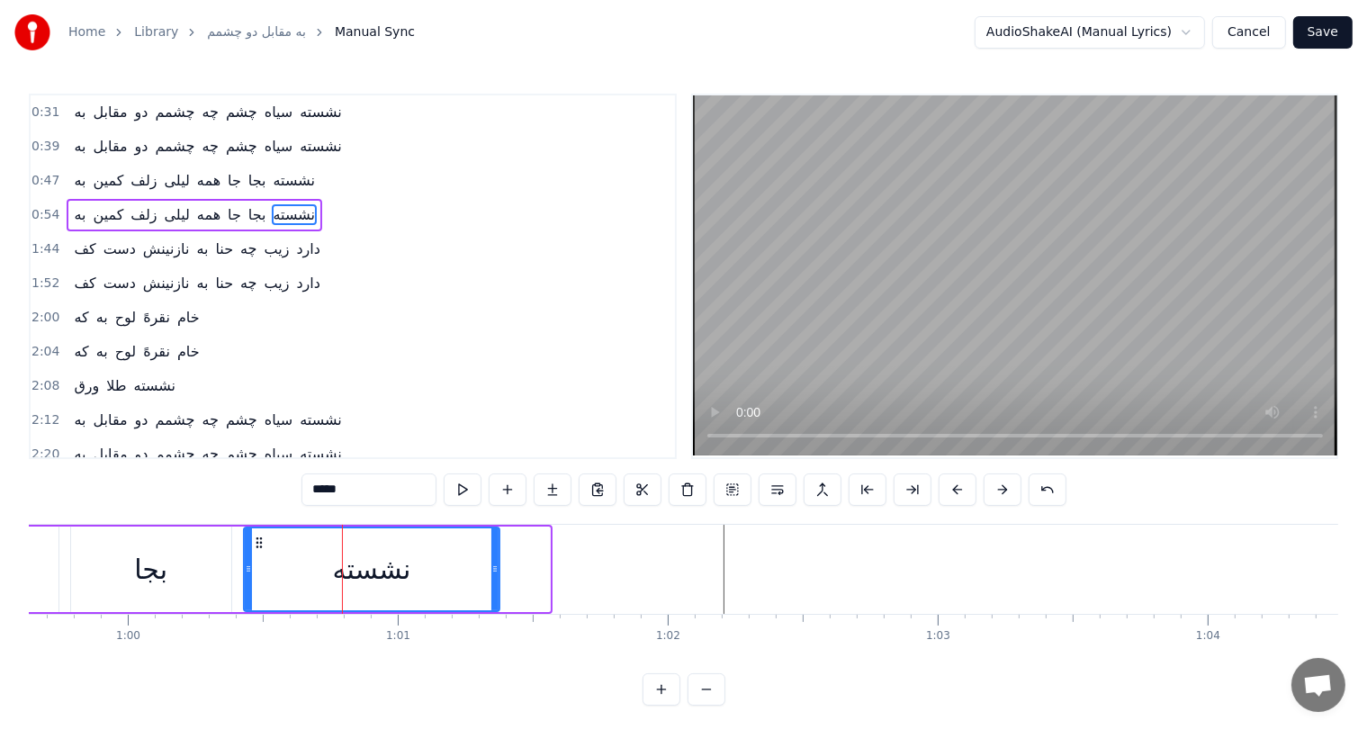
drag, startPoint x: 547, startPoint y: 566, endPoint x: 497, endPoint y: 566, distance: 50.4
click at [497, 566] on icon at bounding box center [494, 569] width 7 height 14
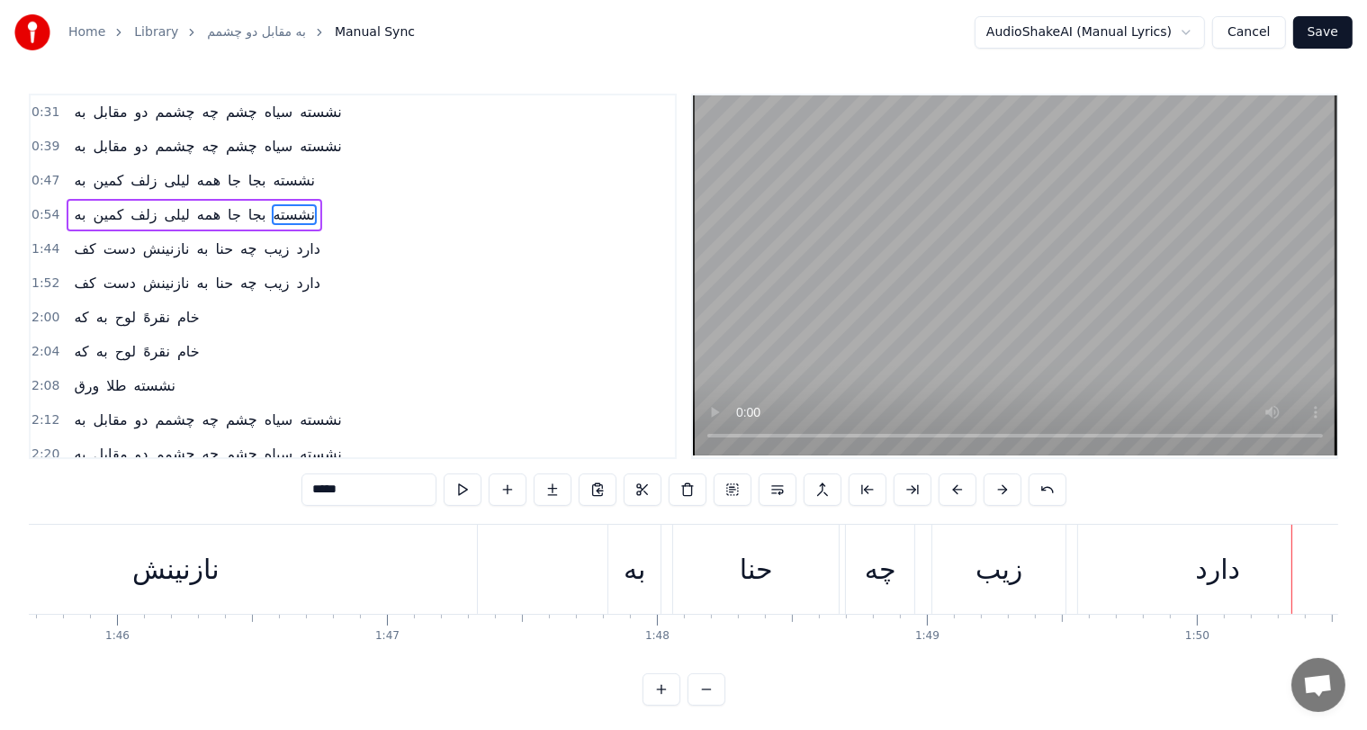
scroll to position [0, 28532]
click at [180, 564] on div "نازنینش" at bounding box center [177, 569] width 87 height 41
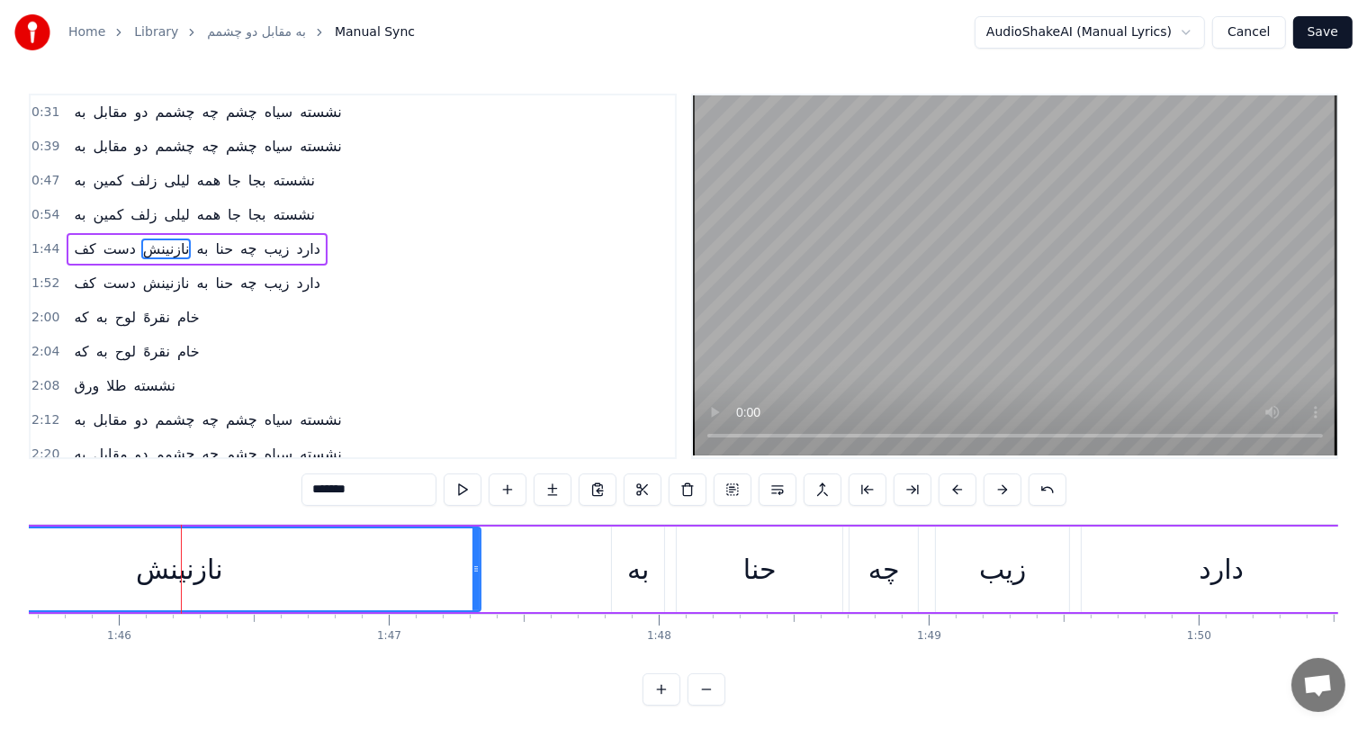
click at [632, 573] on div "به" at bounding box center [638, 569] width 22 height 41
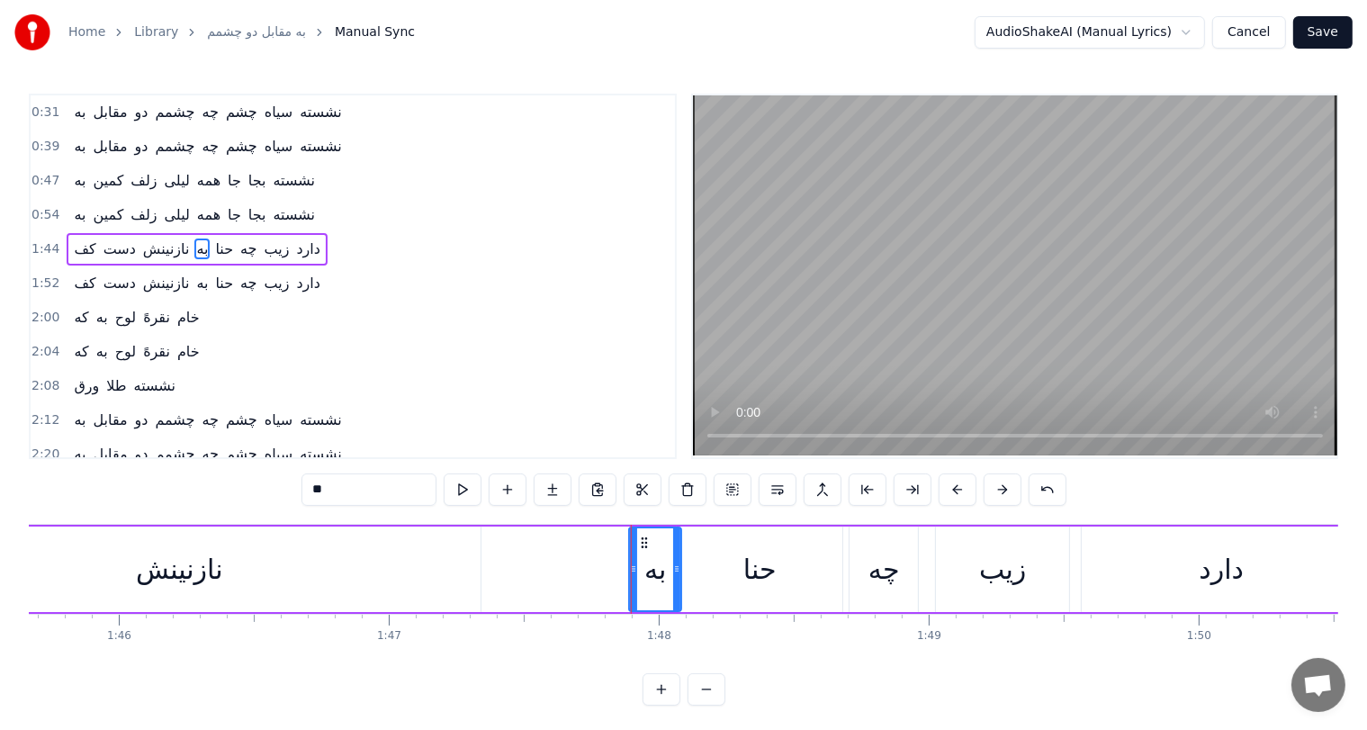
drag, startPoint x: 623, startPoint y: 543, endPoint x: 641, endPoint y: 543, distance: 18.0
click at [641, 543] on icon at bounding box center [644, 543] width 14 height 14
click at [204, 583] on div "نازنینش" at bounding box center [179, 569] width 87 height 41
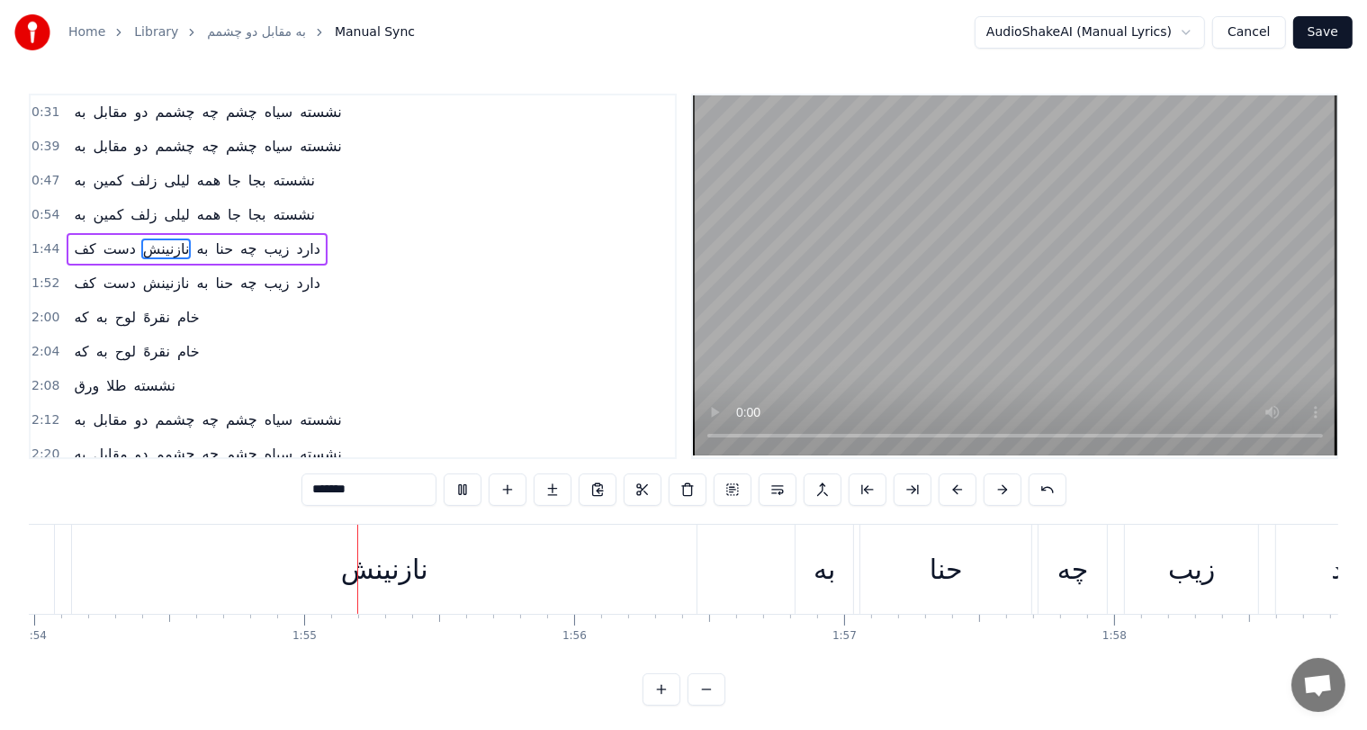
scroll to position [0, 30828]
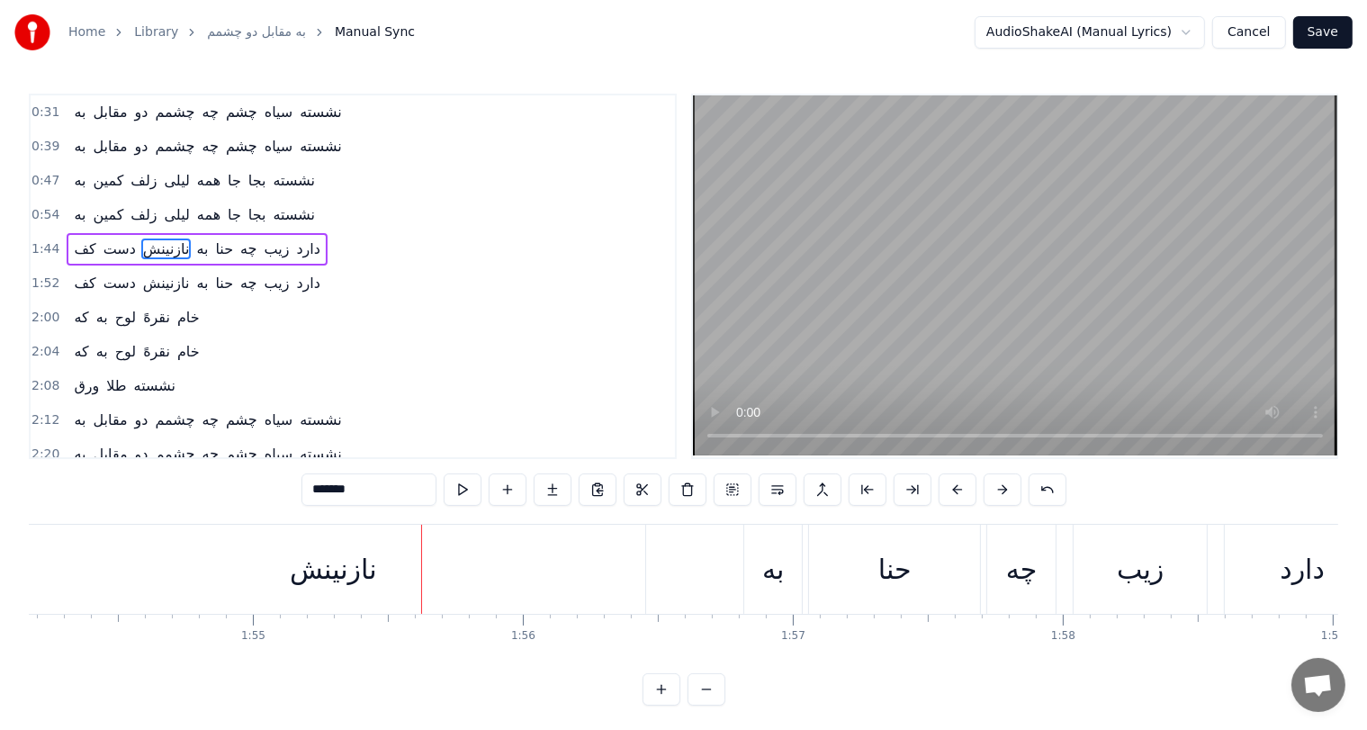
click at [770, 580] on div "به" at bounding box center [773, 569] width 22 height 41
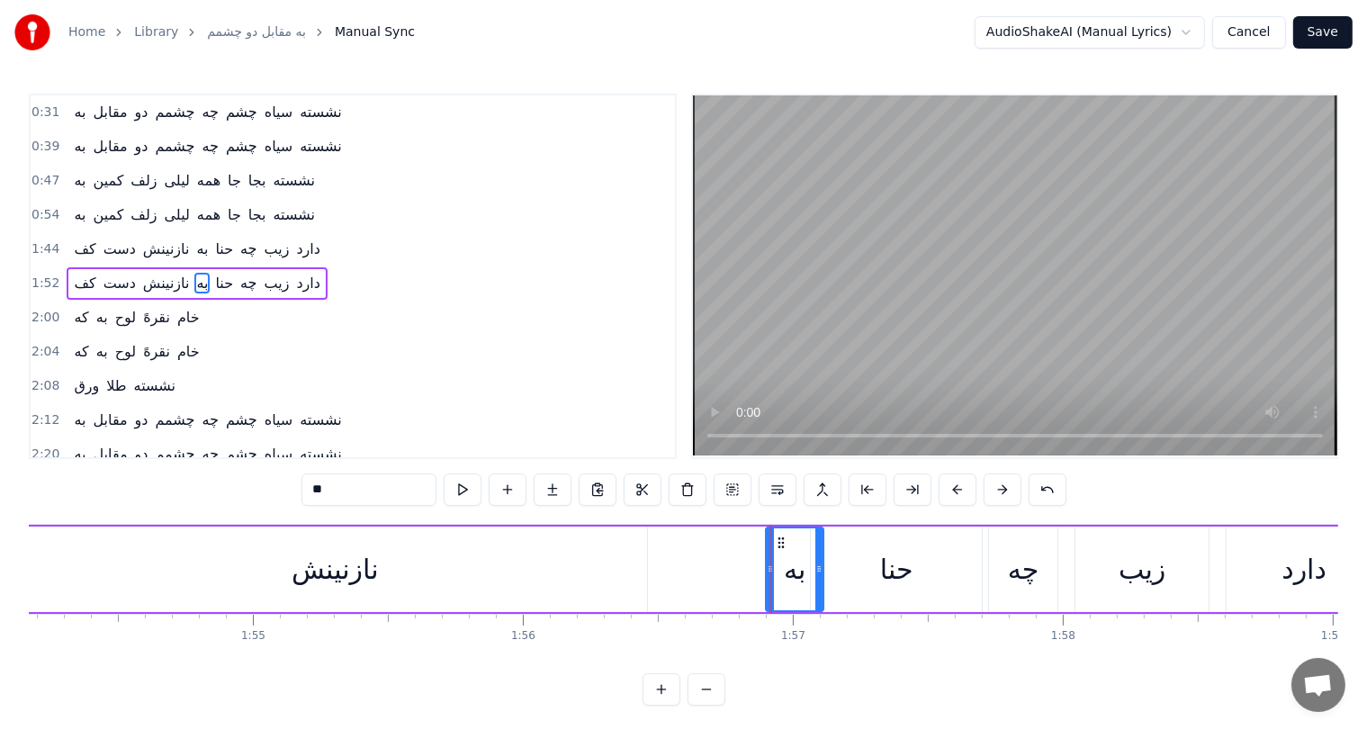
drag, startPoint x: 761, startPoint y: 544, endPoint x: 780, endPoint y: 544, distance: 19.8
click at [780, 544] on icon at bounding box center [781, 543] width 14 height 14
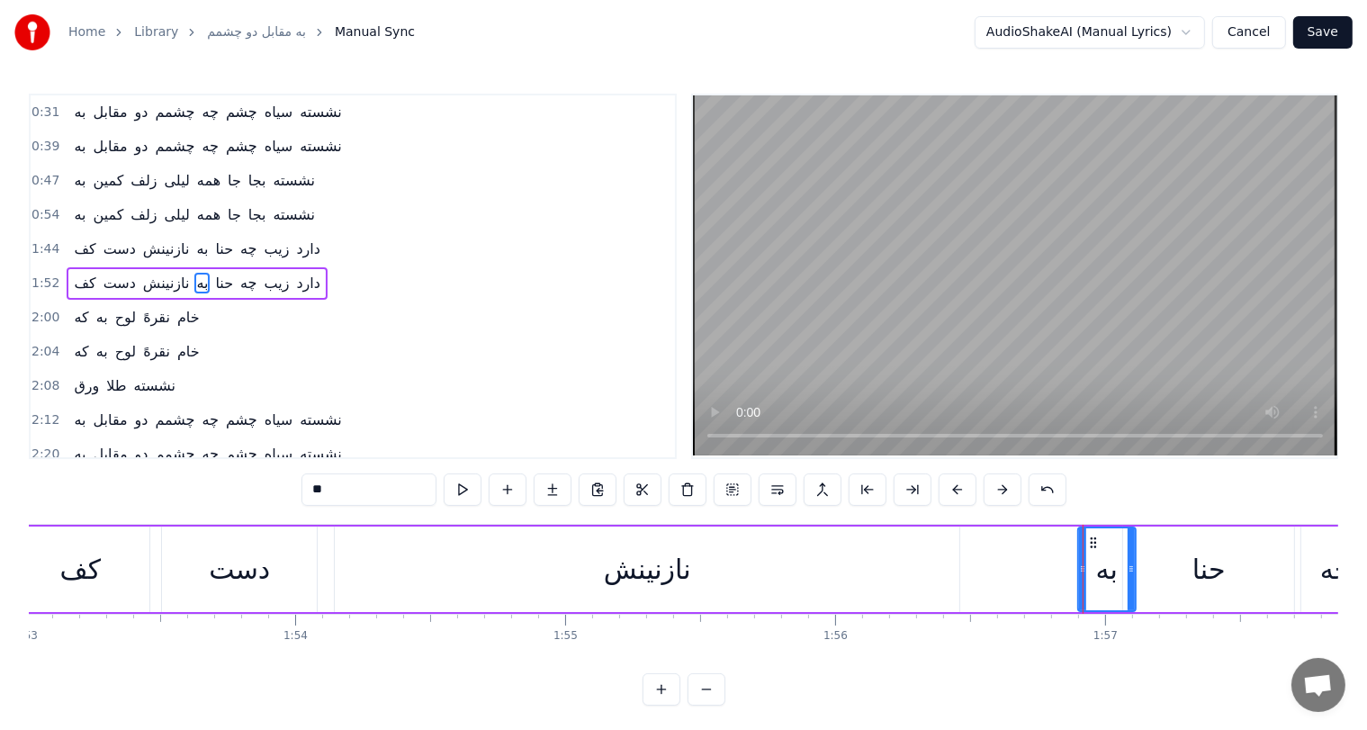
scroll to position [0, 30515]
click at [194, 569] on div "دست" at bounding box center [240, 570] width 155 height 86
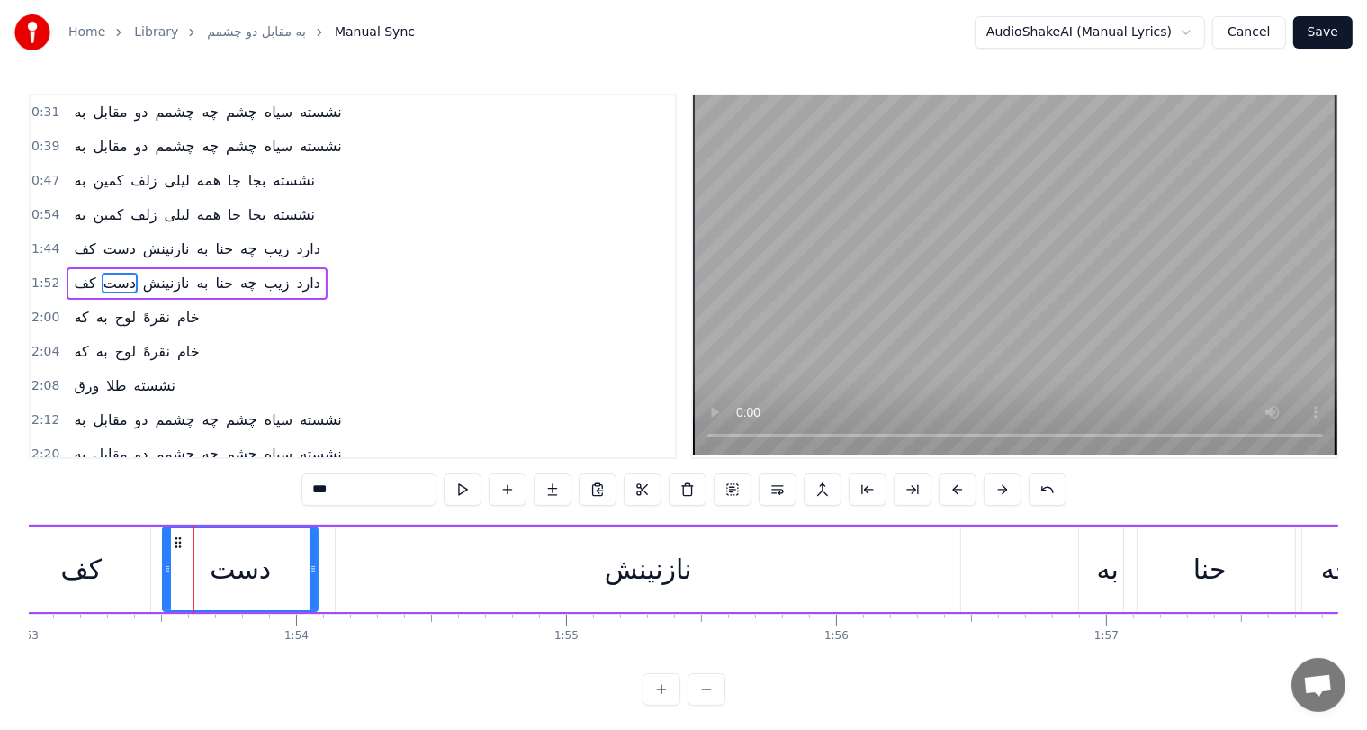
click at [666, 572] on div "نازنینش" at bounding box center [648, 569] width 87 height 41
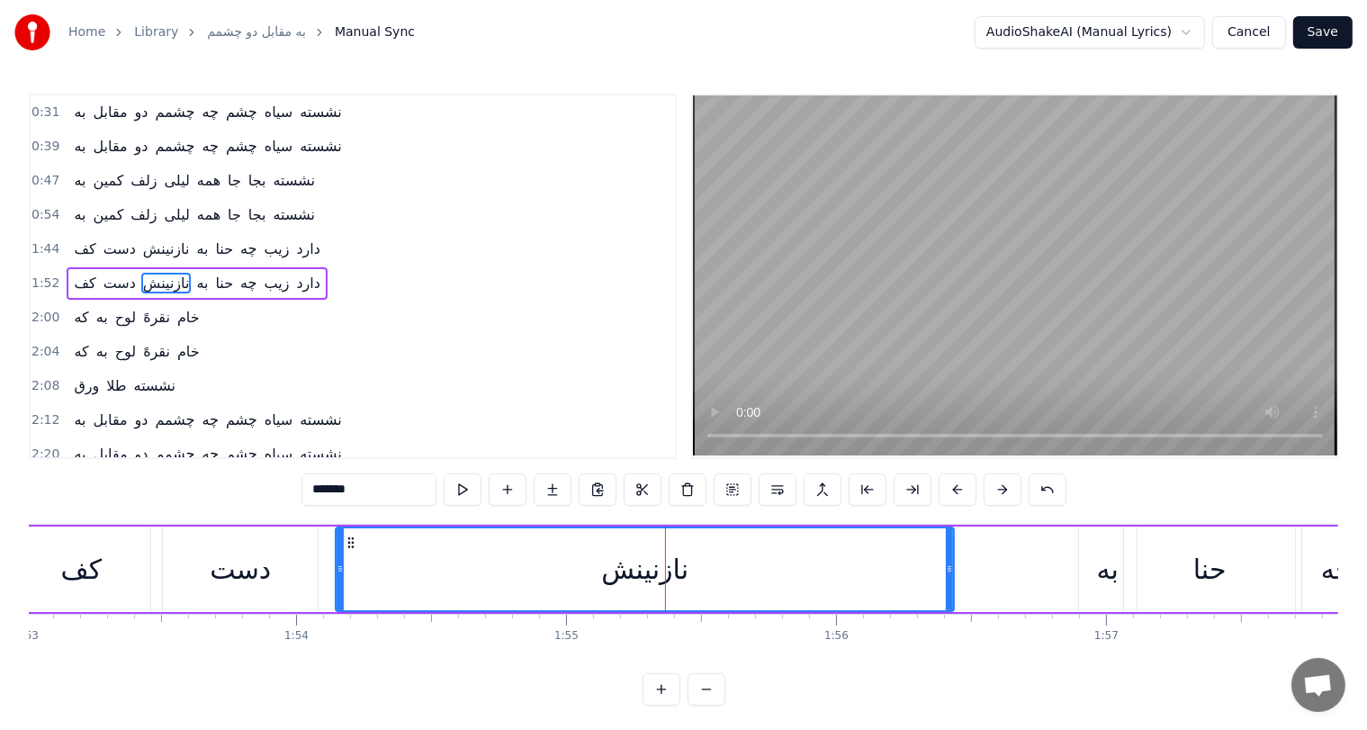
click at [950, 558] on div at bounding box center [949, 569] width 7 height 82
click at [1112, 580] on div "به" at bounding box center [1108, 569] width 22 height 41
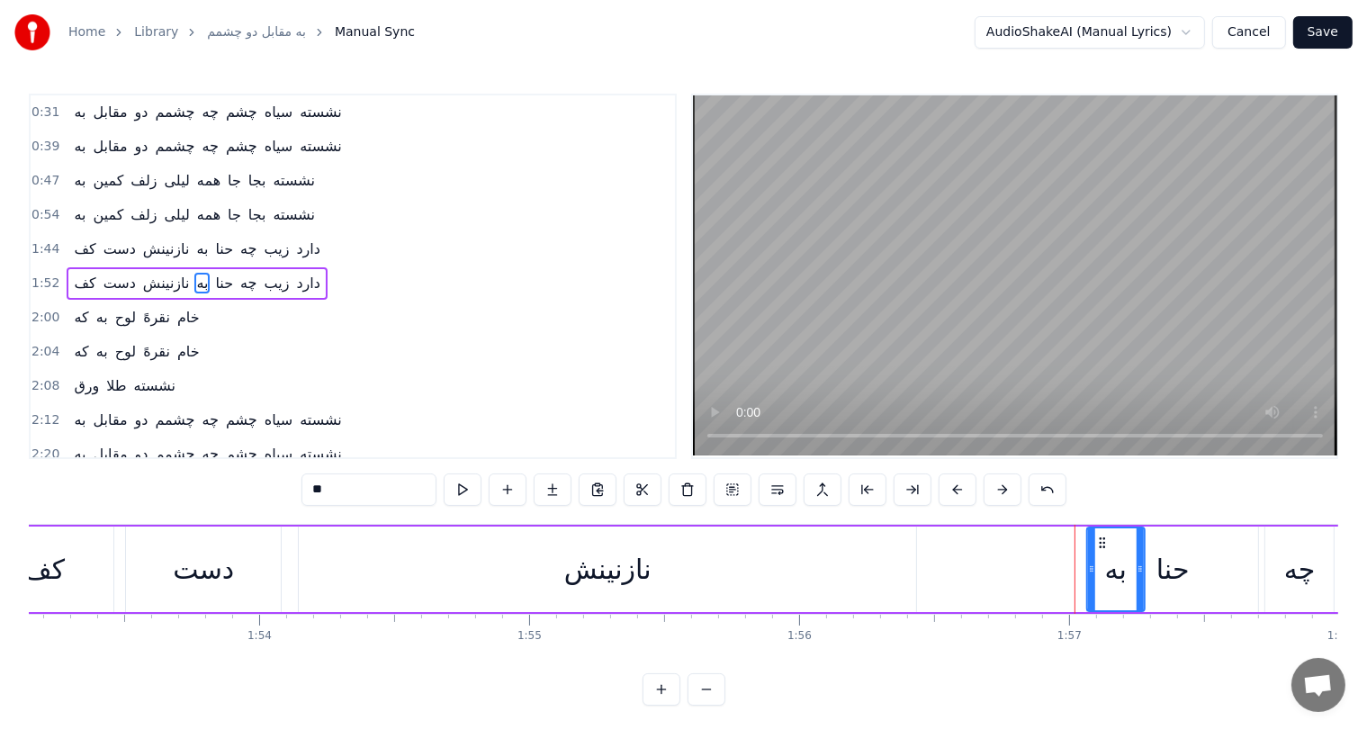
scroll to position [0, 30565]
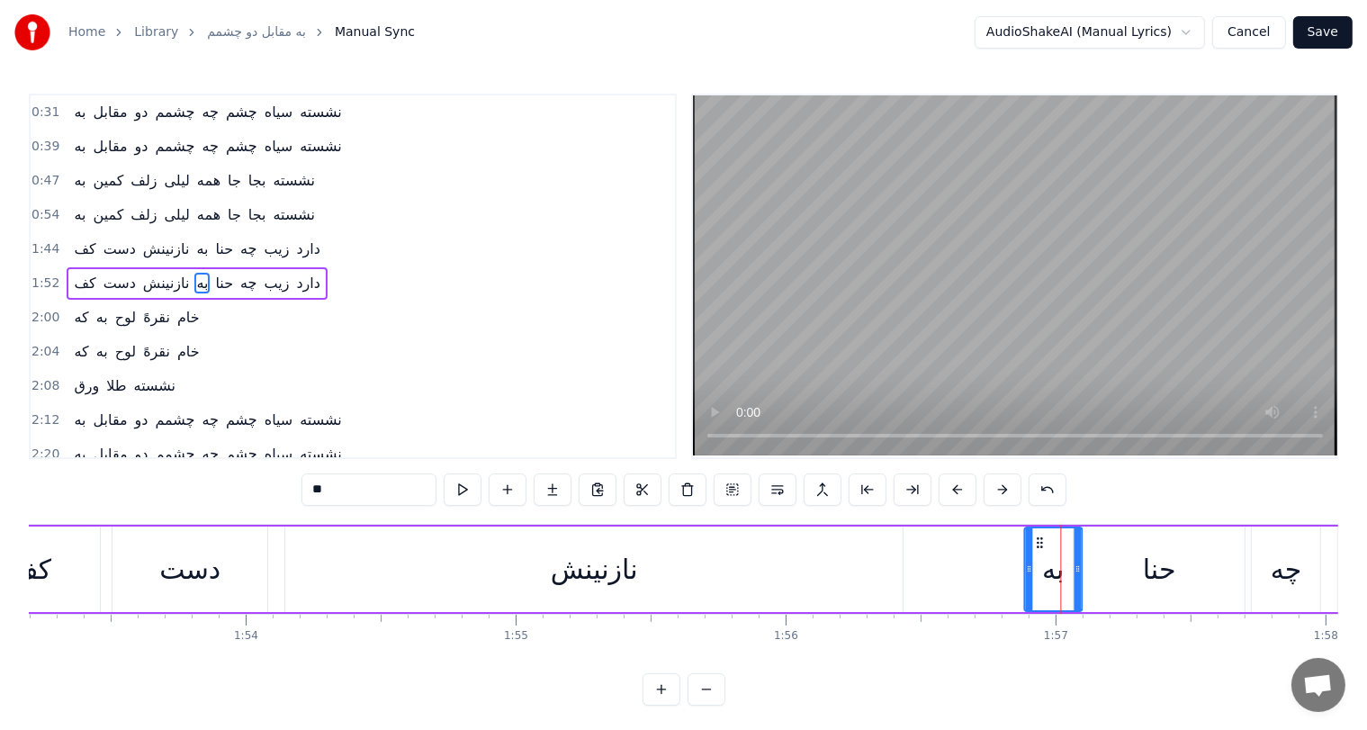
drag, startPoint x: 1094, startPoint y: 541, endPoint x: 1040, endPoint y: 542, distance: 54.0
click at [1040, 542] on icon at bounding box center [1040, 543] width 14 height 14
click at [605, 564] on div "نازنینش" at bounding box center [594, 569] width 87 height 41
type input "*******"
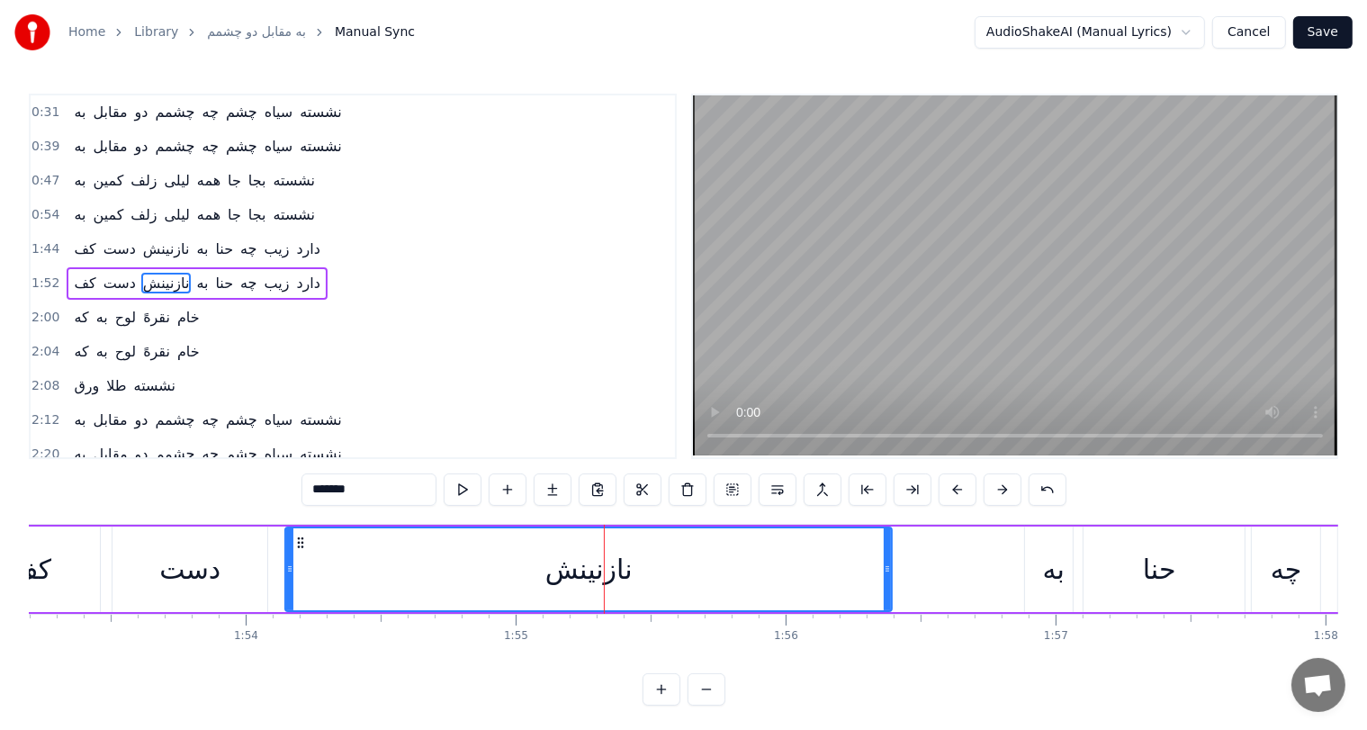
drag, startPoint x: 900, startPoint y: 569, endPoint x: 888, endPoint y: 570, distance: 11.7
click at [888, 570] on icon at bounding box center [887, 569] width 7 height 14
click at [293, 538] on icon at bounding box center [293, 543] width 14 height 14
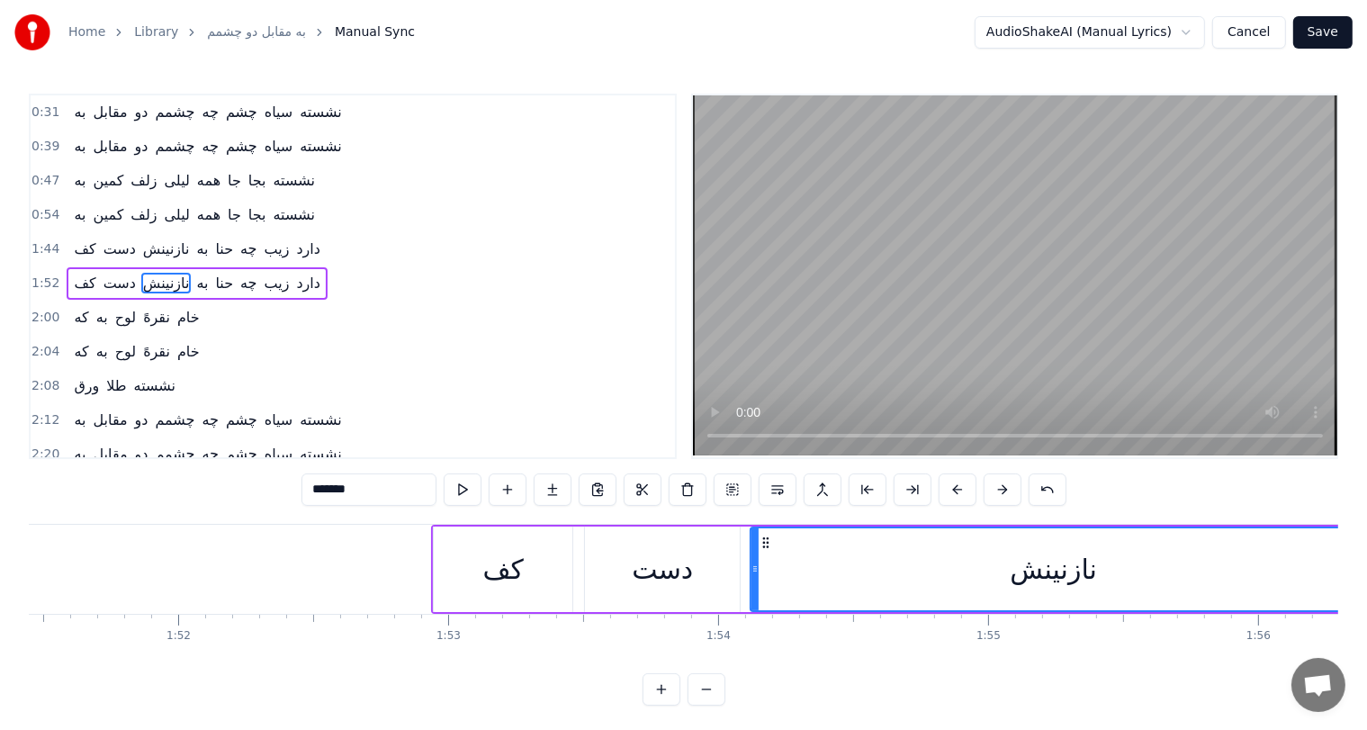
scroll to position [0, 30092]
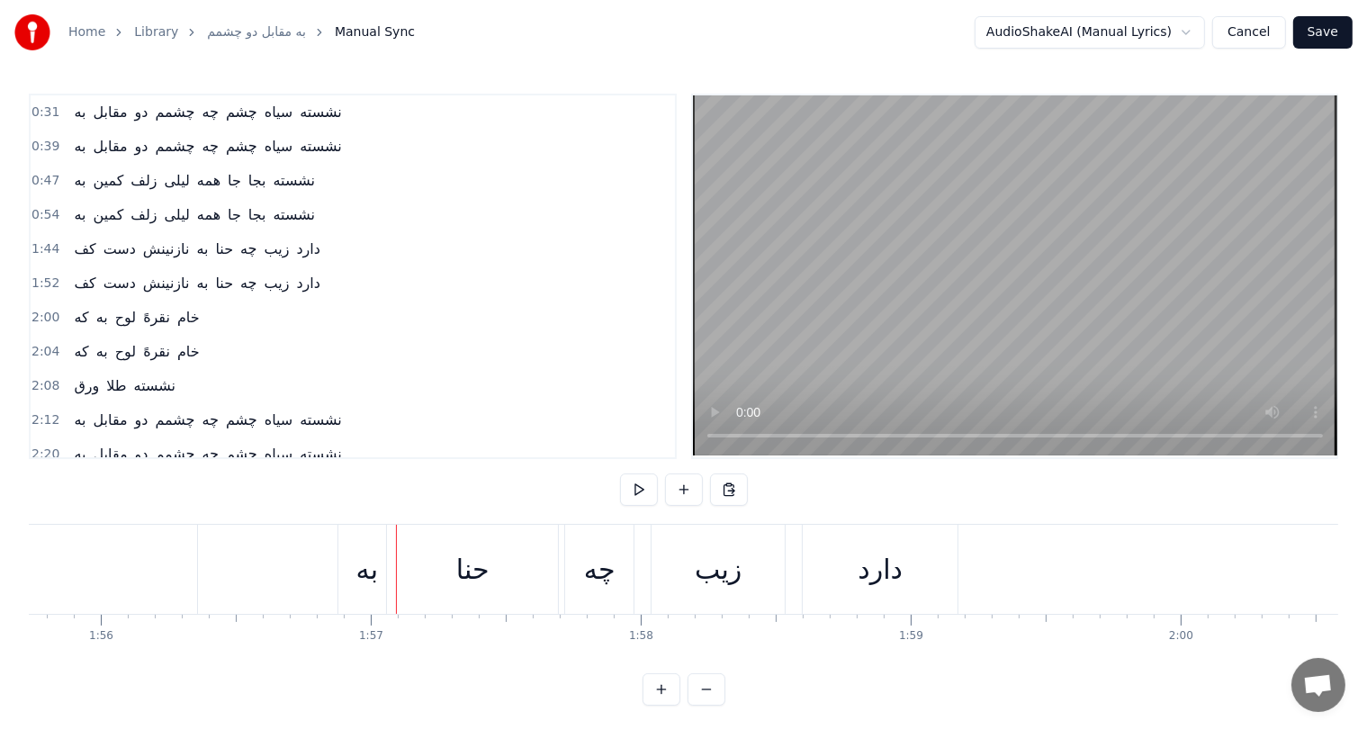
click at [349, 582] on div "به" at bounding box center [367, 569] width 58 height 89
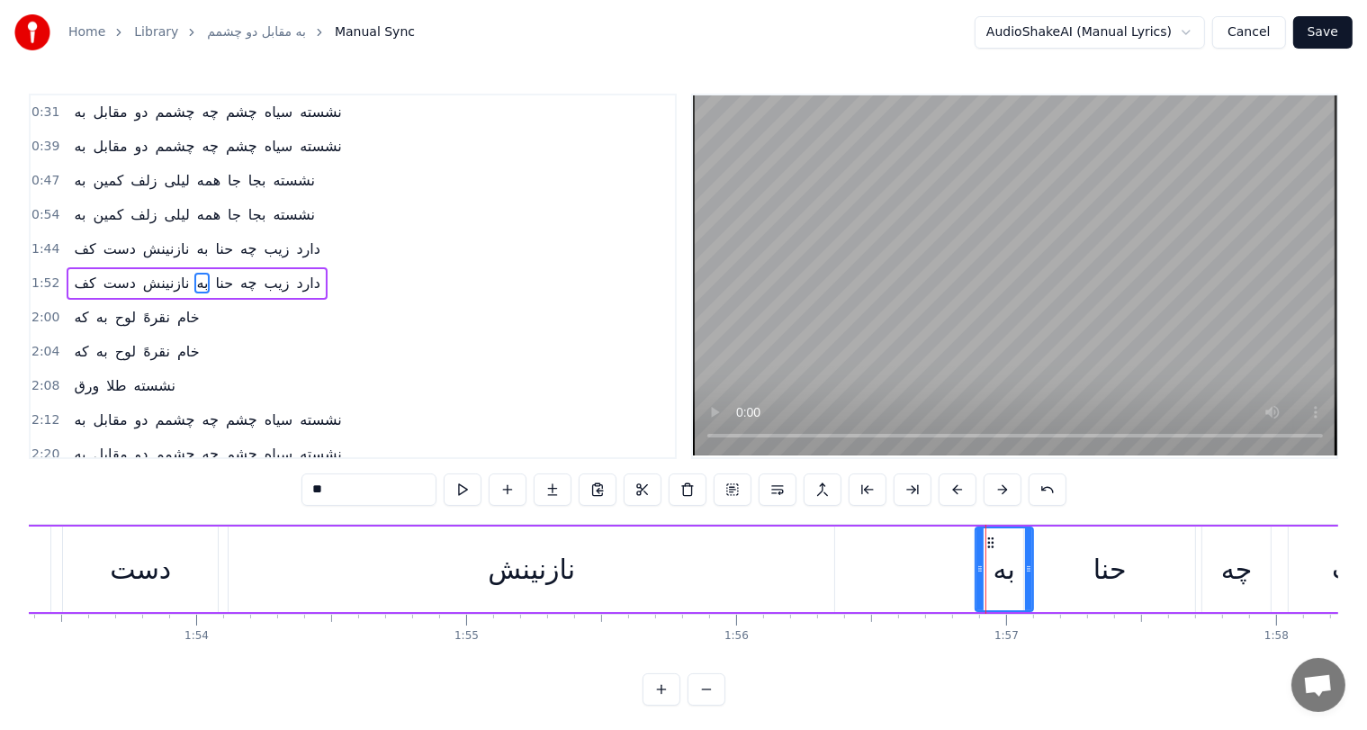
scroll to position [0, 30614]
click at [157, 568] on div "دست" at bounding box center [141, 569] width 61 height 41
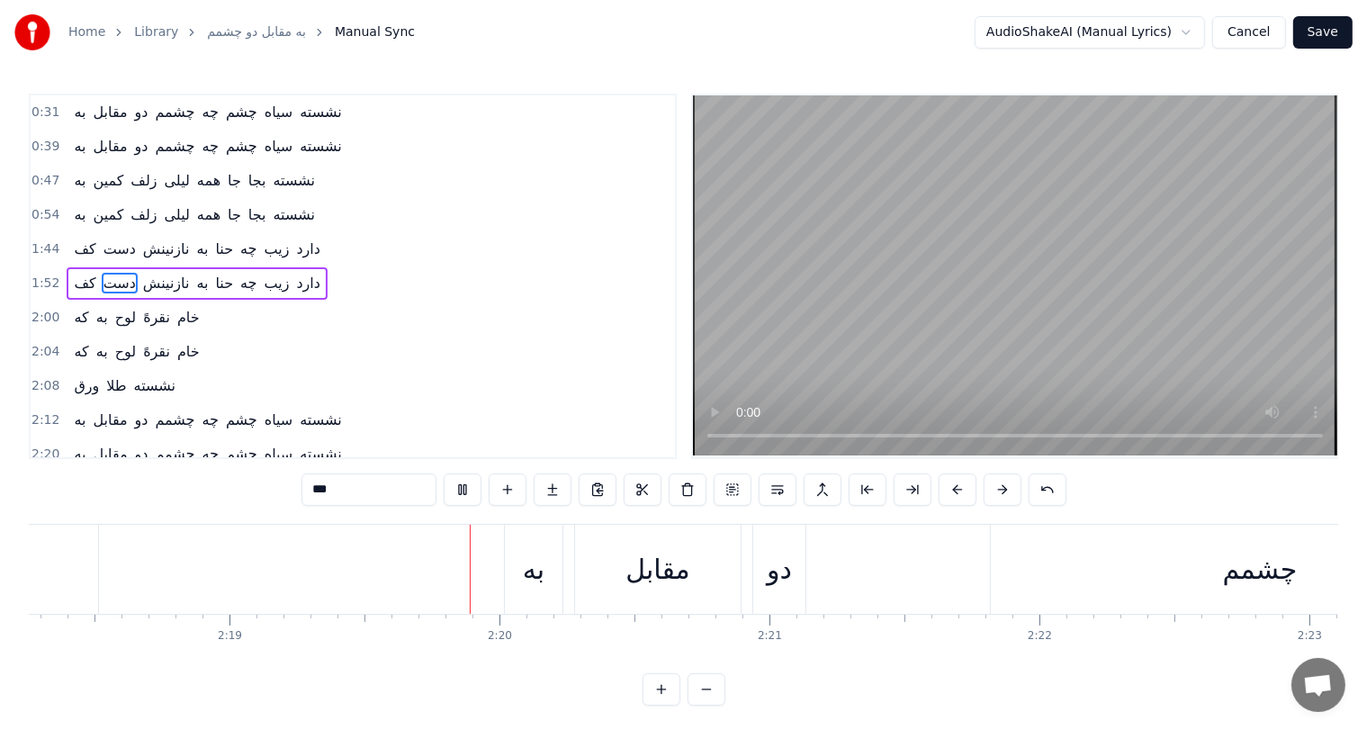
scroll to position [0, 37552]
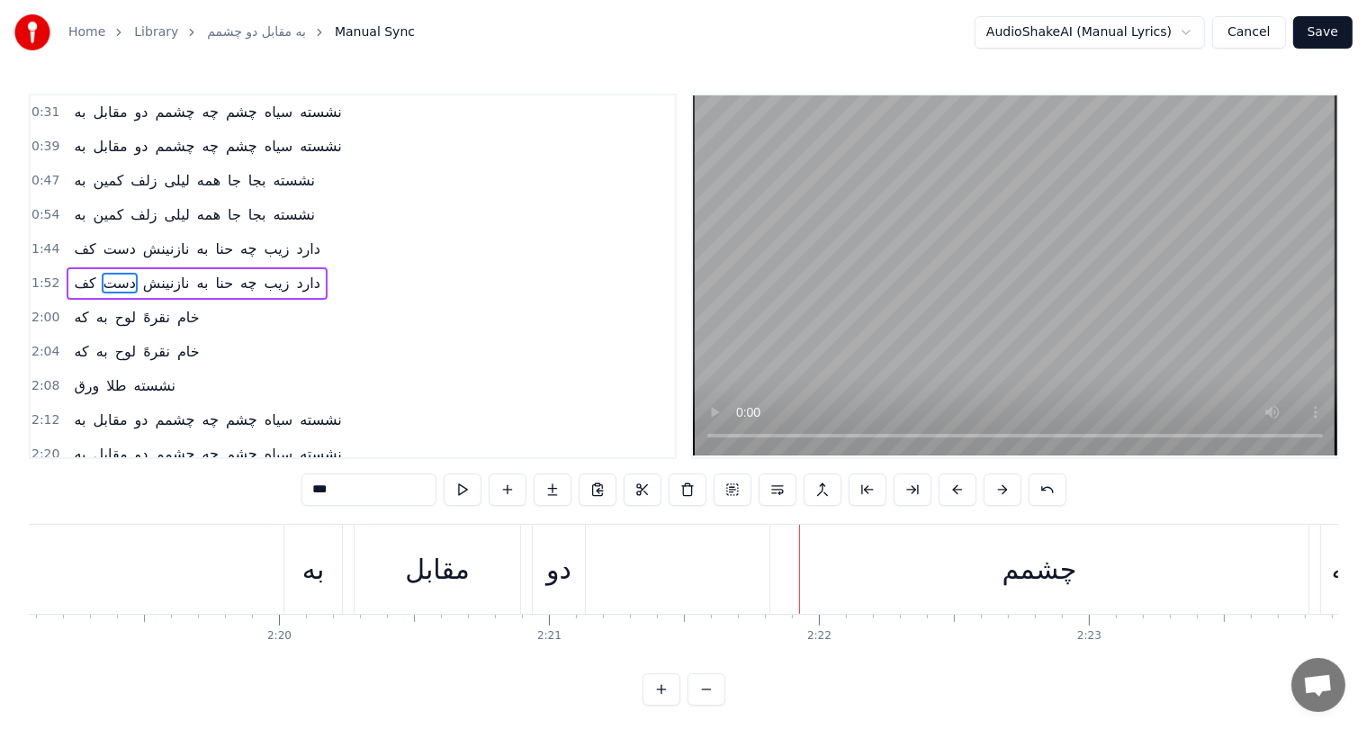
click at [1029, 565] on div "چشمم" at bounding box center [1040, 569] width 75 height 41
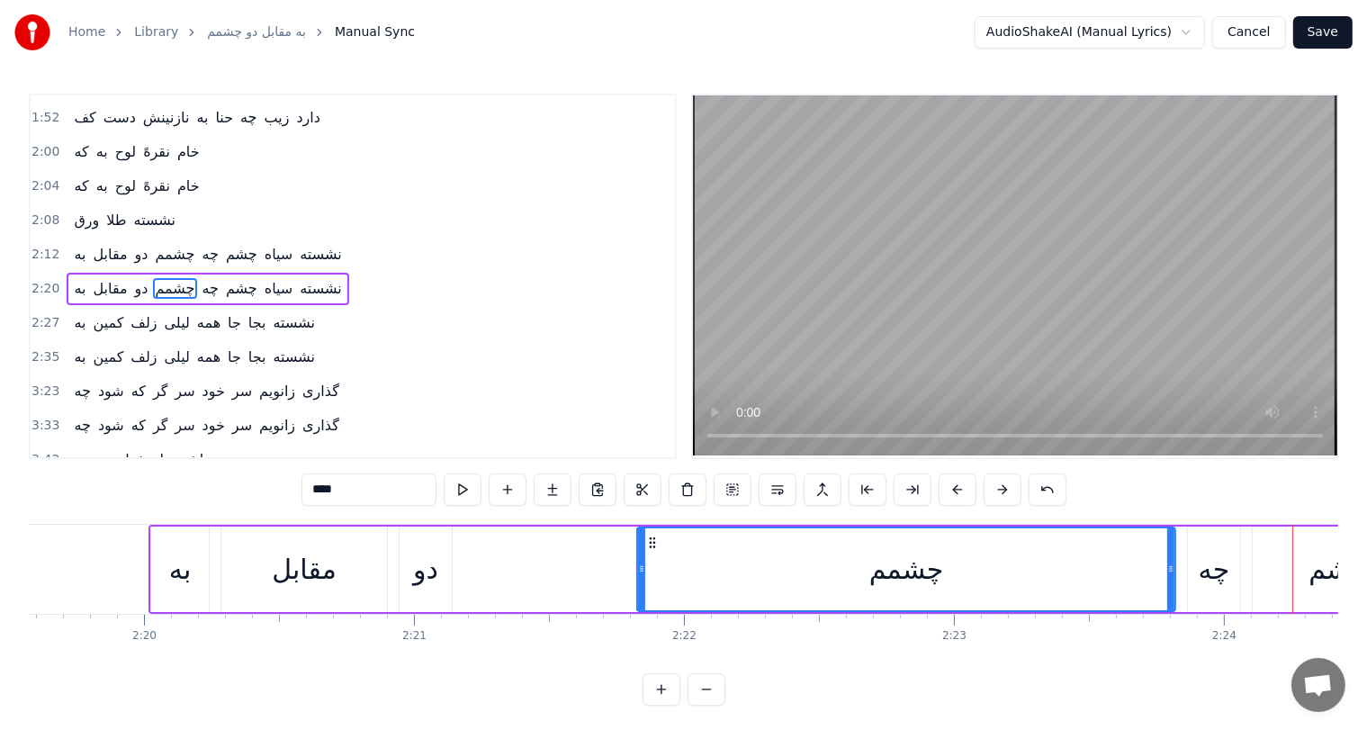
scroll to position [0, 37669]
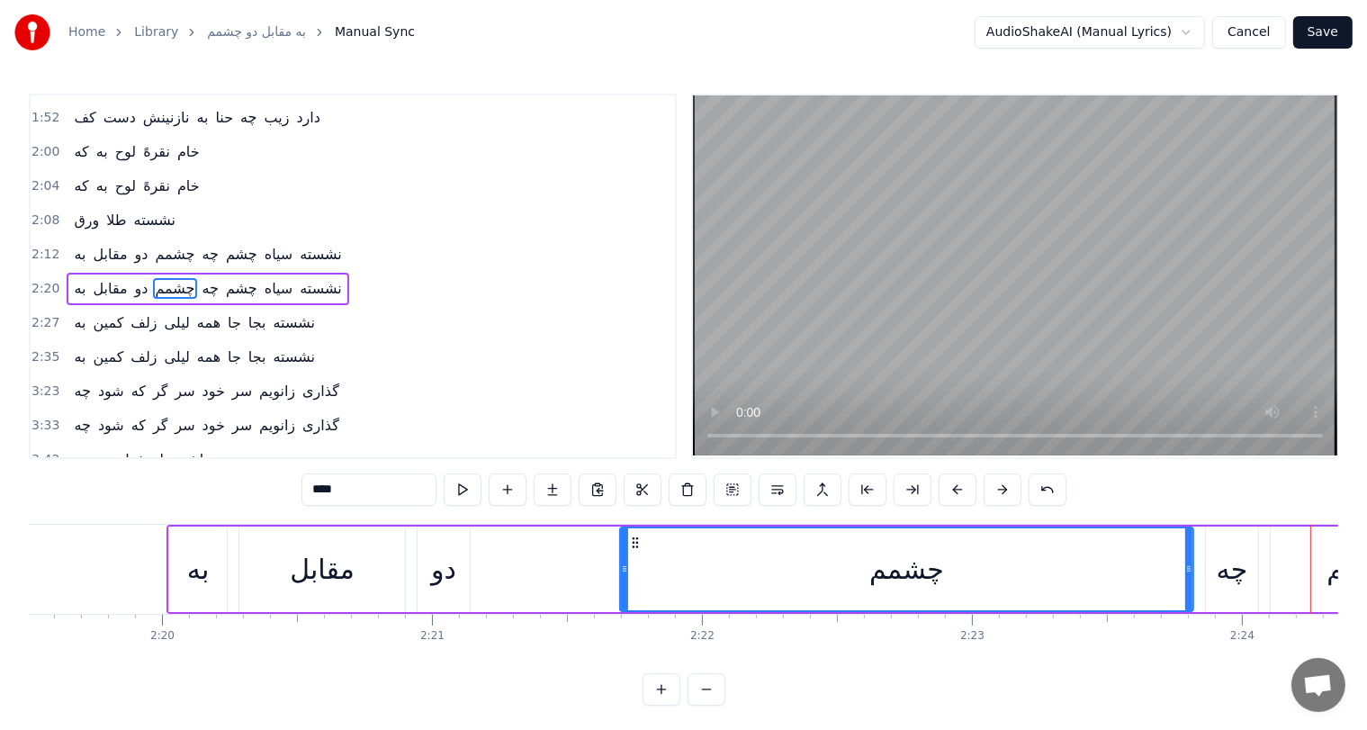
drag, startPoint x: 655, startPoint y: 563, endPoint x: 620, endPoint y: 563, distance: 35.1
click at [621, 563] on icon at bounding box center [624, 569] width 7 height 14
click at [443, 577] on div "دو" at bounding box center [443, 569] width 25 height 41
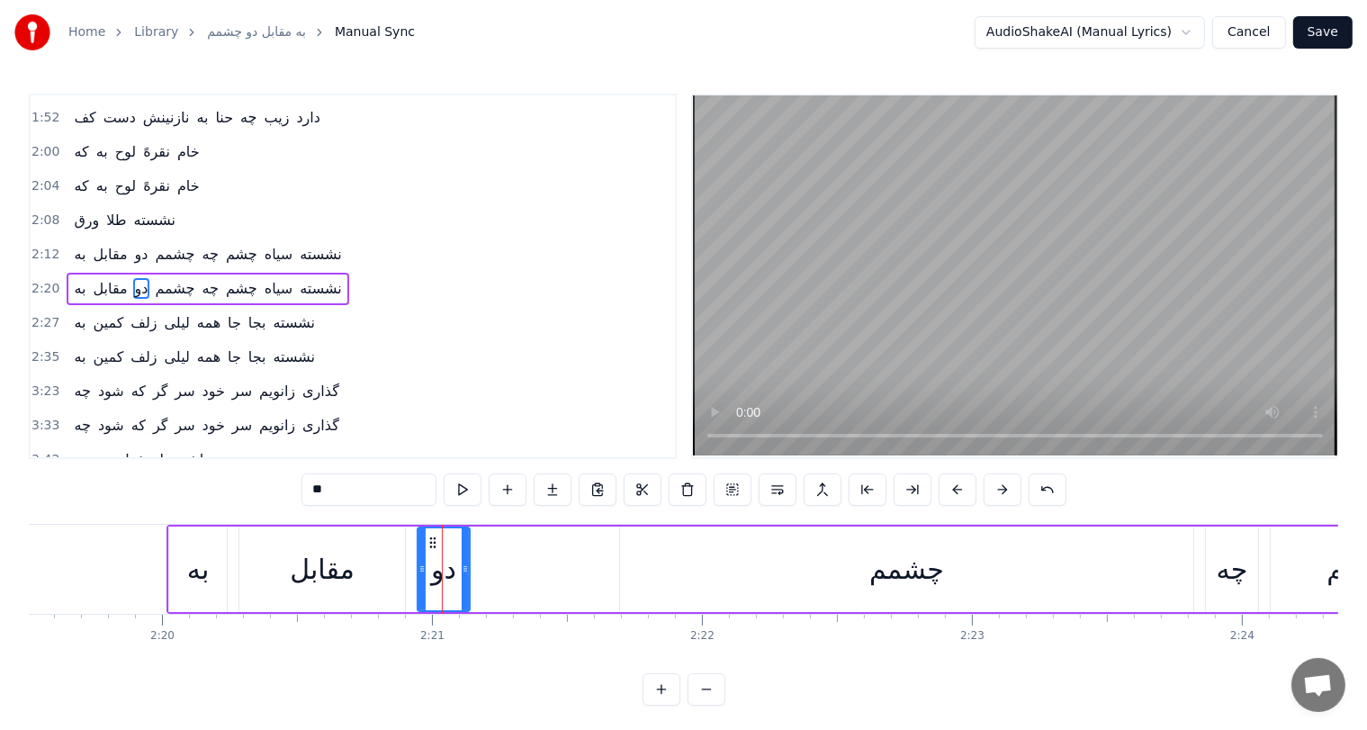
click at [806, 590] on div "چشمم" at bounding box center [906, 570] width 573 height 86
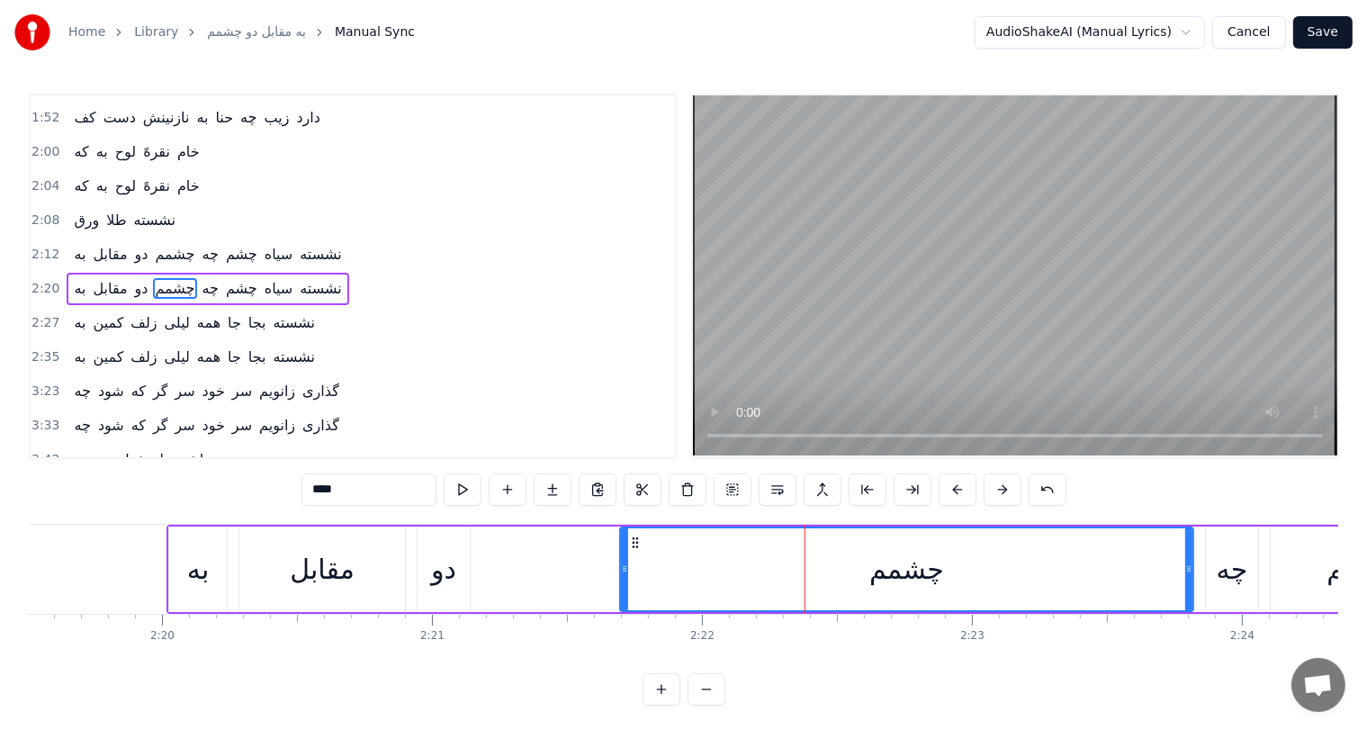
click at [202, 575] on div "به" at bounding box center [198, 569] width 22 height 41
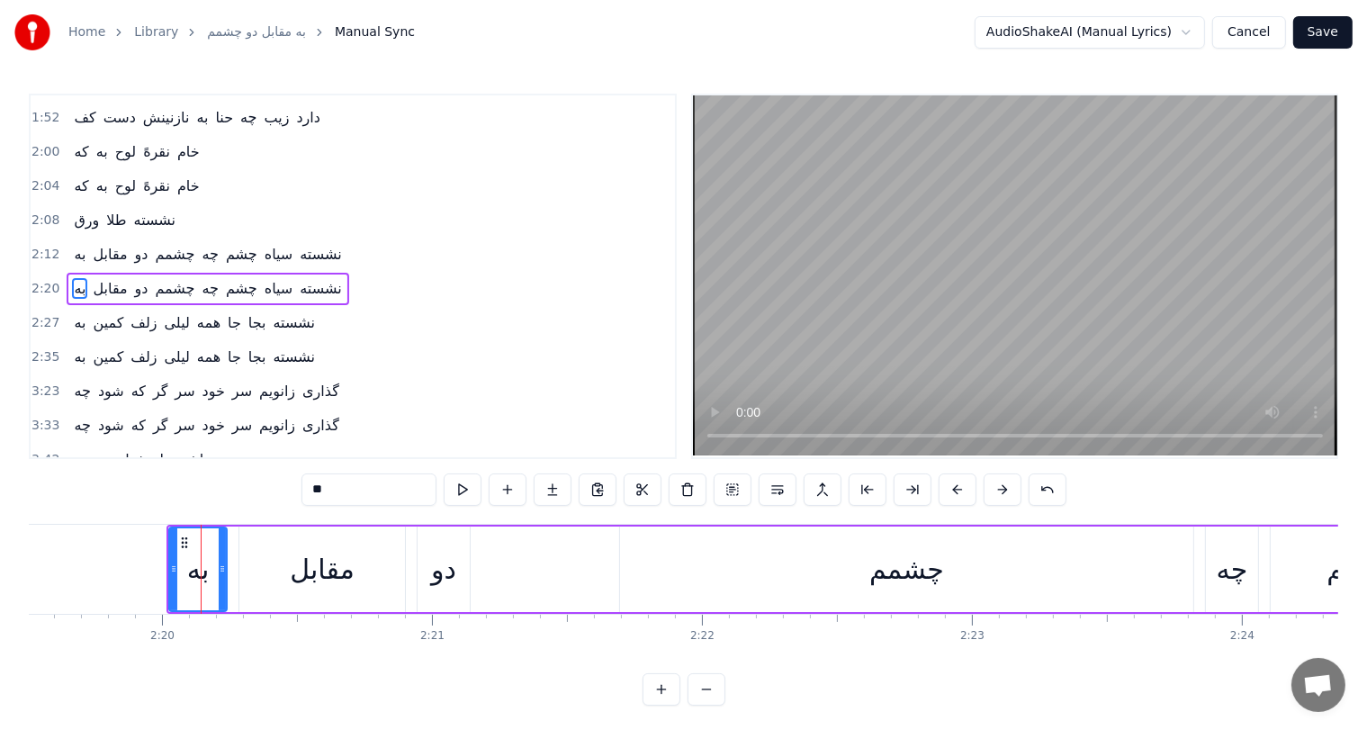
click at [828, 587] on div "چشمم" at bounding box center [906, 570] width 573 height 86
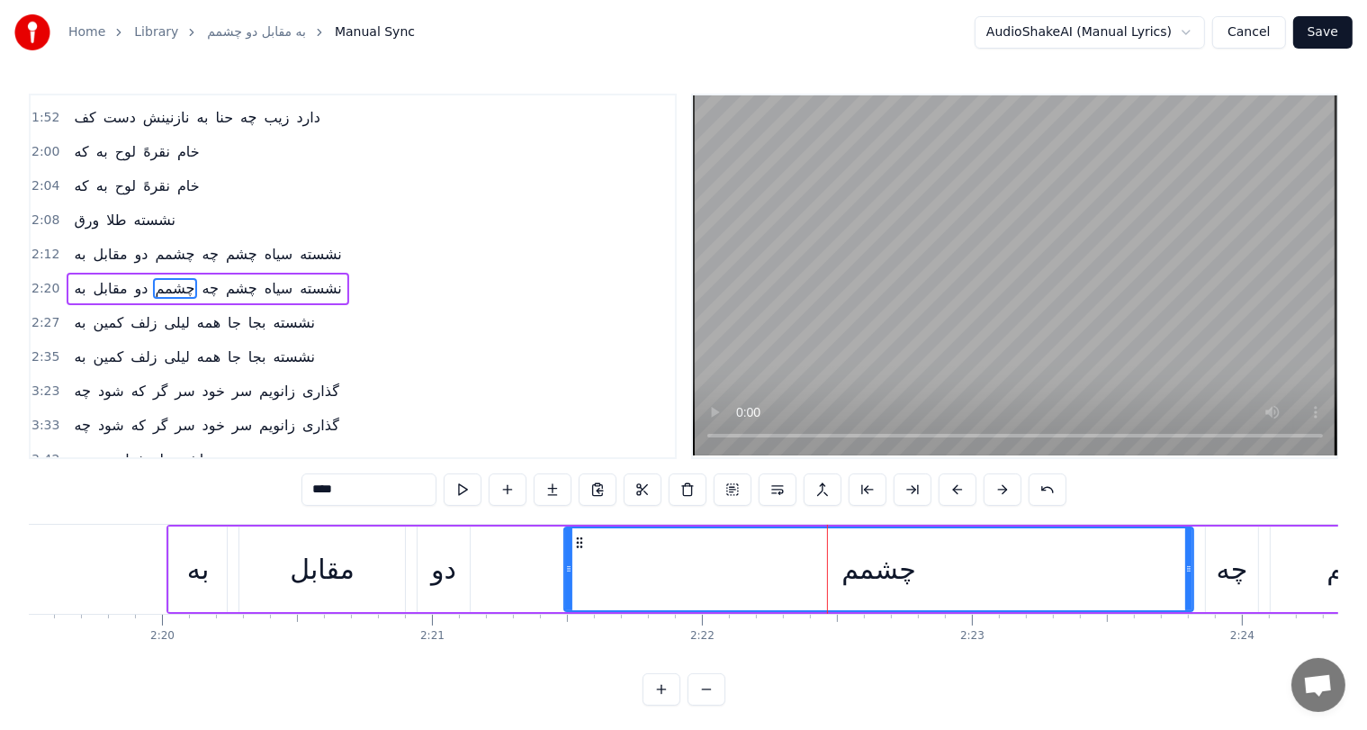
drag, startPoint x: 623, startPoint y: 559, endPoint x: 567, endPoint y: 562, distance: 55.9
click at [567, 562] on div at bounding box center [568, 569] width 7 height 82
click at [203, 563] on div "به" at bounding box center [198, 569] width 22 height 41
type input "**"
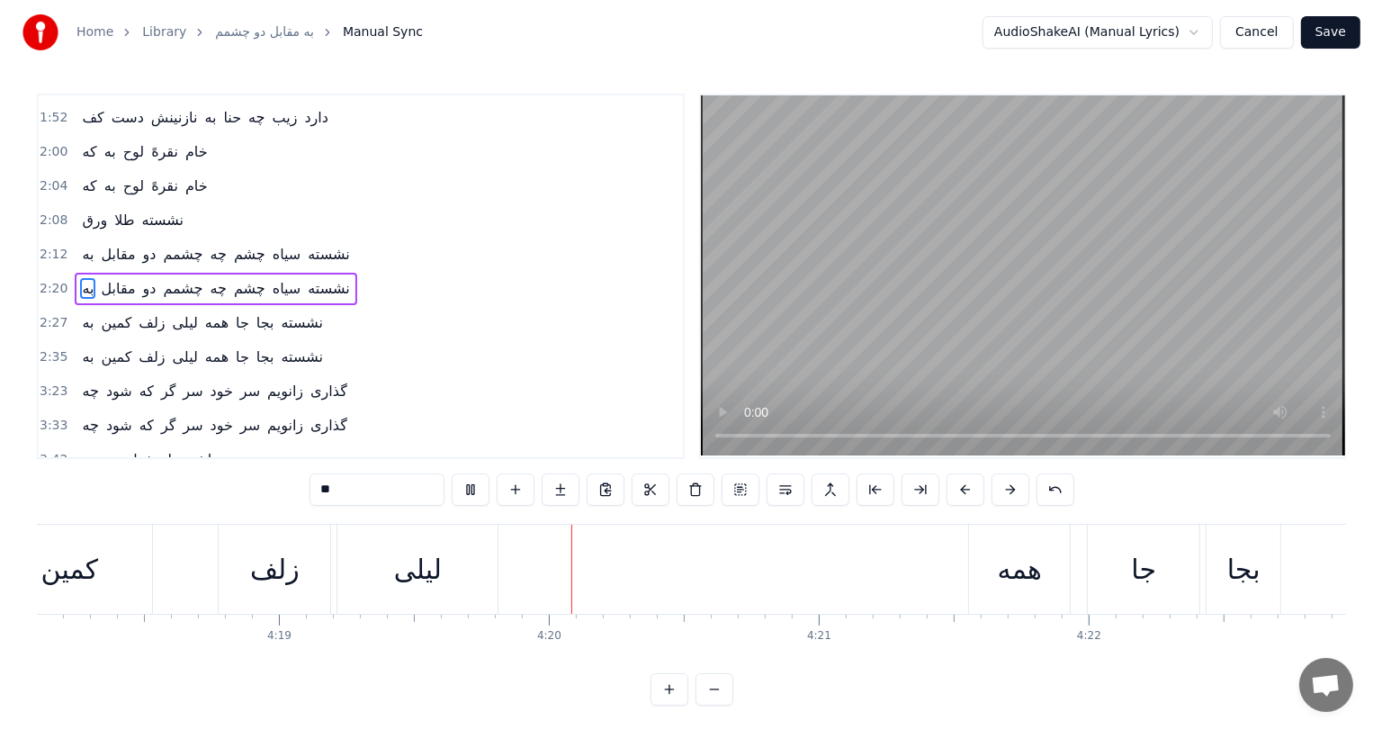
scroll to position [0, 69984]
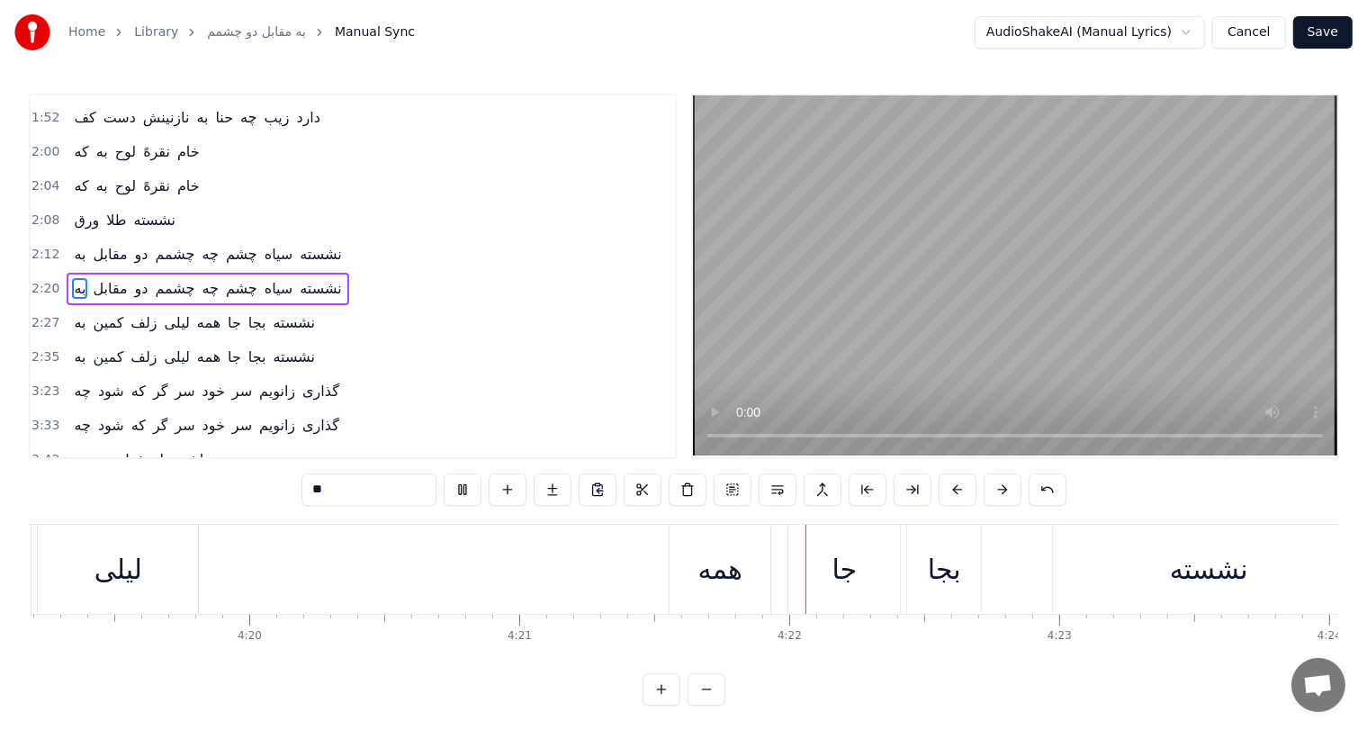
click at [1338, 35] on button "Save" at bounding box center [1322, 32] width 59 height 32
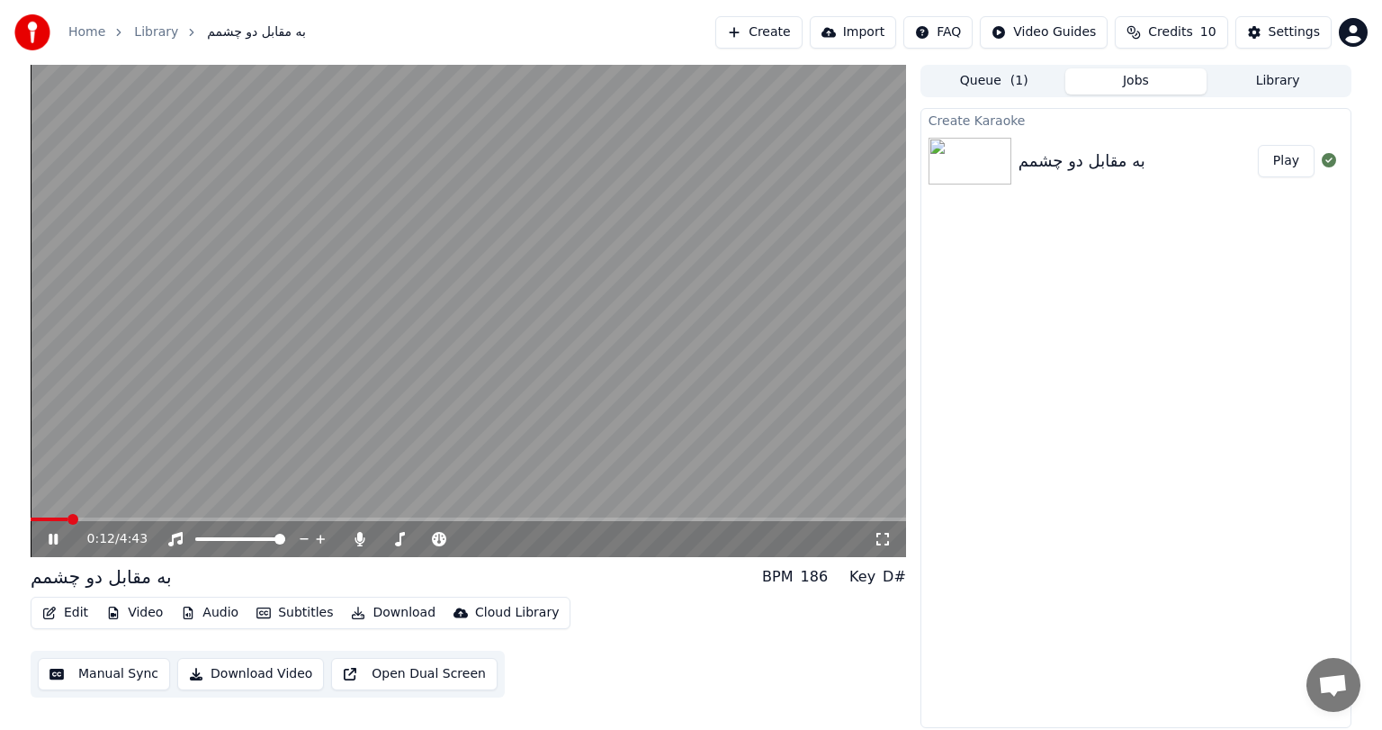
click at [68, 519] on span at bounding box center [469, 520] width 876 height 4
click at [102, 519] on span at bounding box center [469, 520] width 876 height 4
click at [355, 536] on icon at bounding box center [360, 539] width 18 height 14
click at [318, 519] on span at bounding box center [469, 520] width 876 height 4
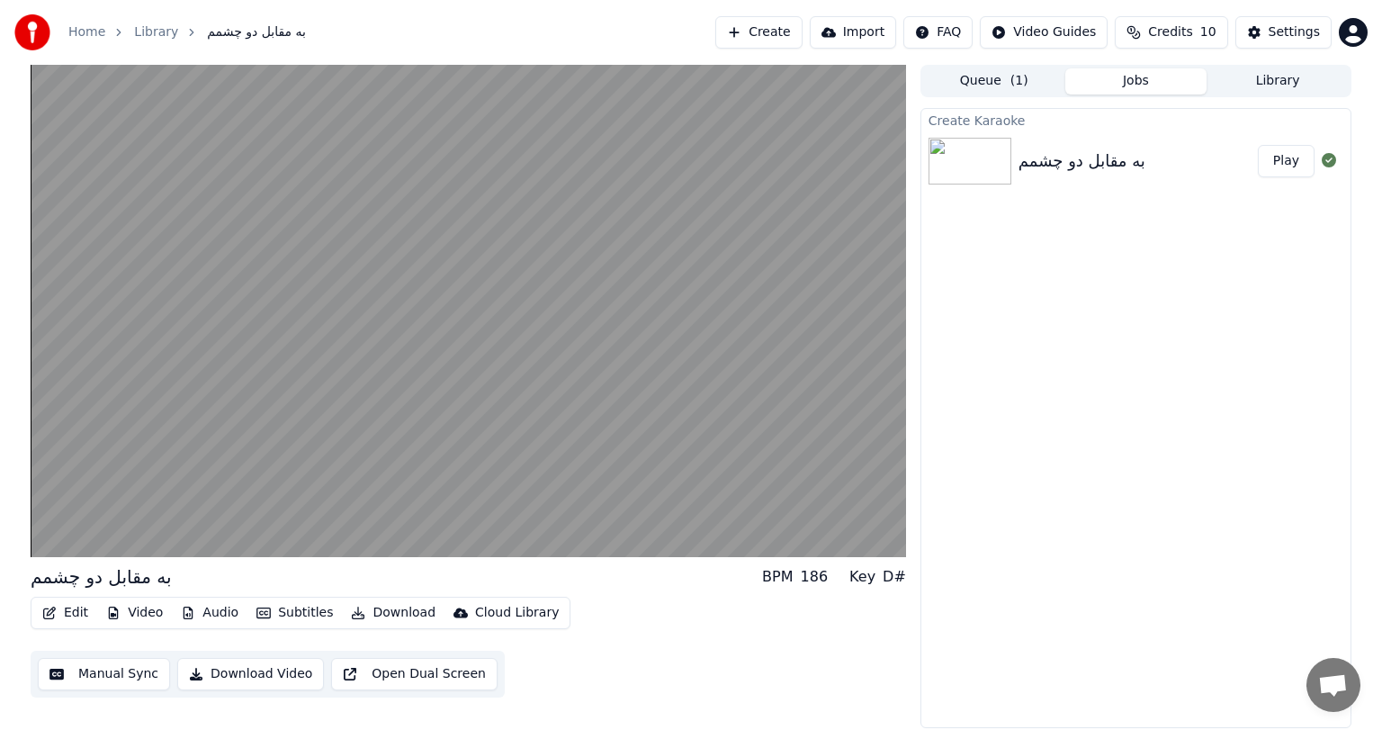
click at [249, 673] on button "Download Video" at bounding box center [250, 674] width 147 height 32
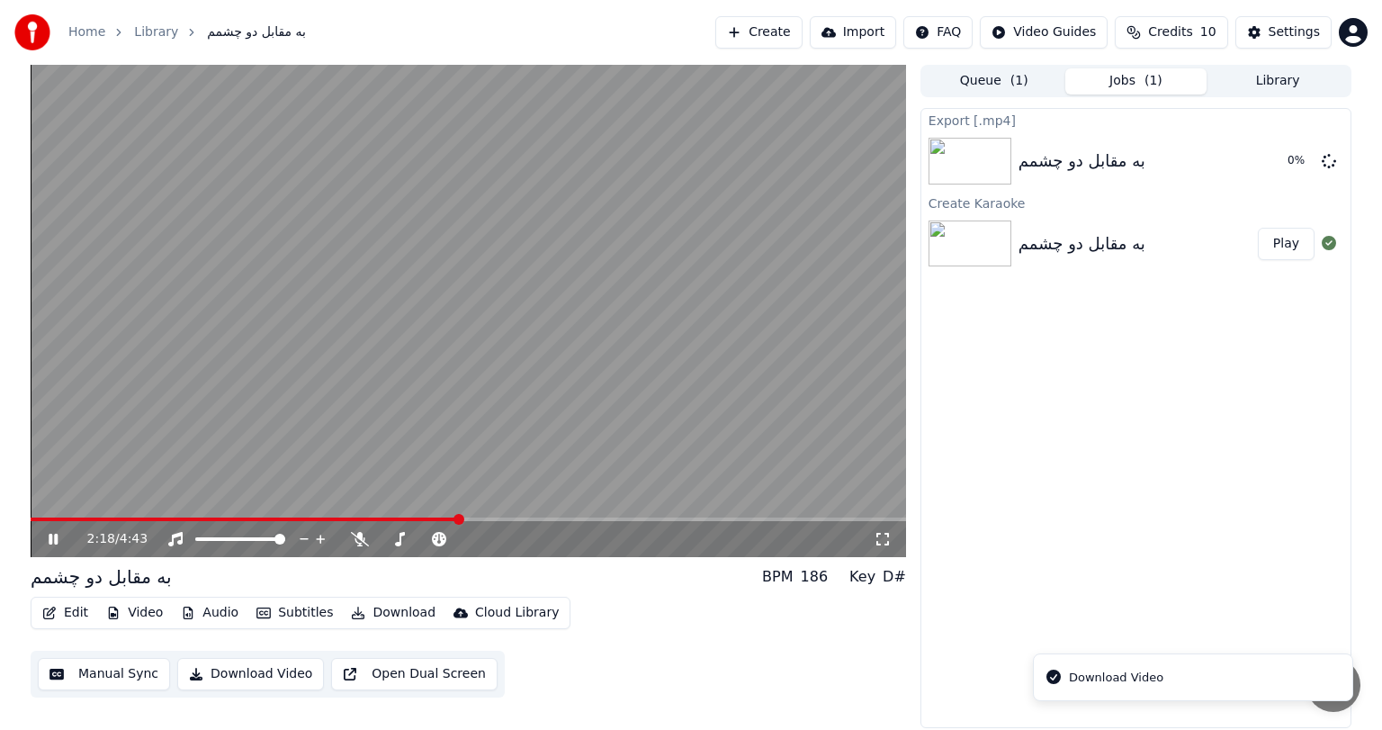
click at [43, 539] on div "2:18 / 4:43" at bounding box center [468, 539] width 861 height 18
click at [48, 539] on icon at bounding box center [66, 539] width 42 height 14
click at [58, 537] on icon at bounding box center [66, 539] width 42 height 14
click at [1285, 159] on button "Show" at bounding box center [1282, 161] width 65 height 32
